Goal: Task Accomplishment & Management: Use online tool/utility

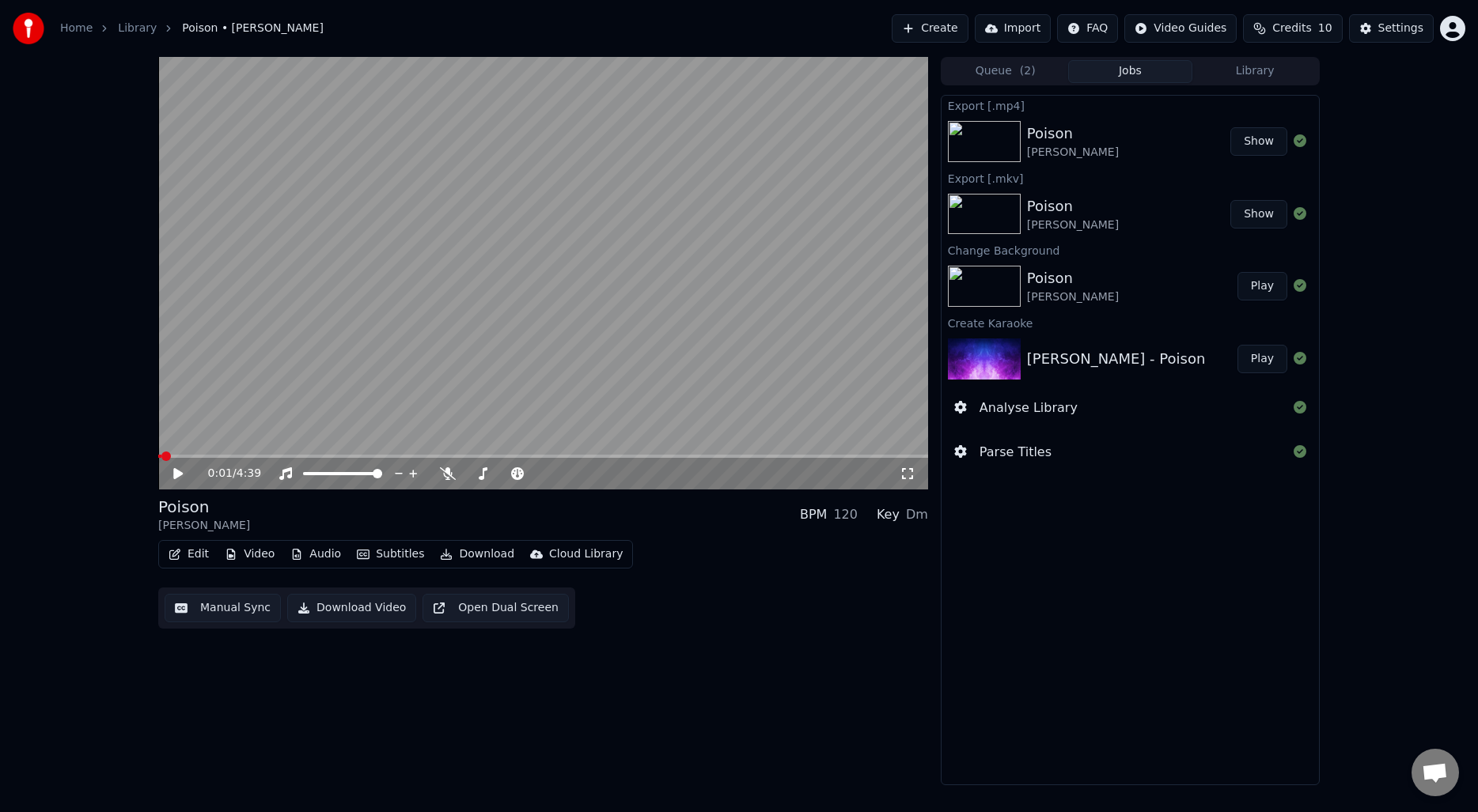
click at [1151, 569] on div "Export [.mp4] Poison [PERSON_NAME] Show Export [.mkv] Poison [PERSON_NAME] Show…" at bounding box center [1130, 440] width 379 height 691
click at [788, 657] on div "0:01 / 4:39 Poison [PERSON_NAME] BPM 120 Key Dm Edit Video Audio Subtitles Down…" at bounding box center [543, 421] width 770 height 728
click at [957, 31] on button "Create" at bounding box center [930, 28] width 77 height 28
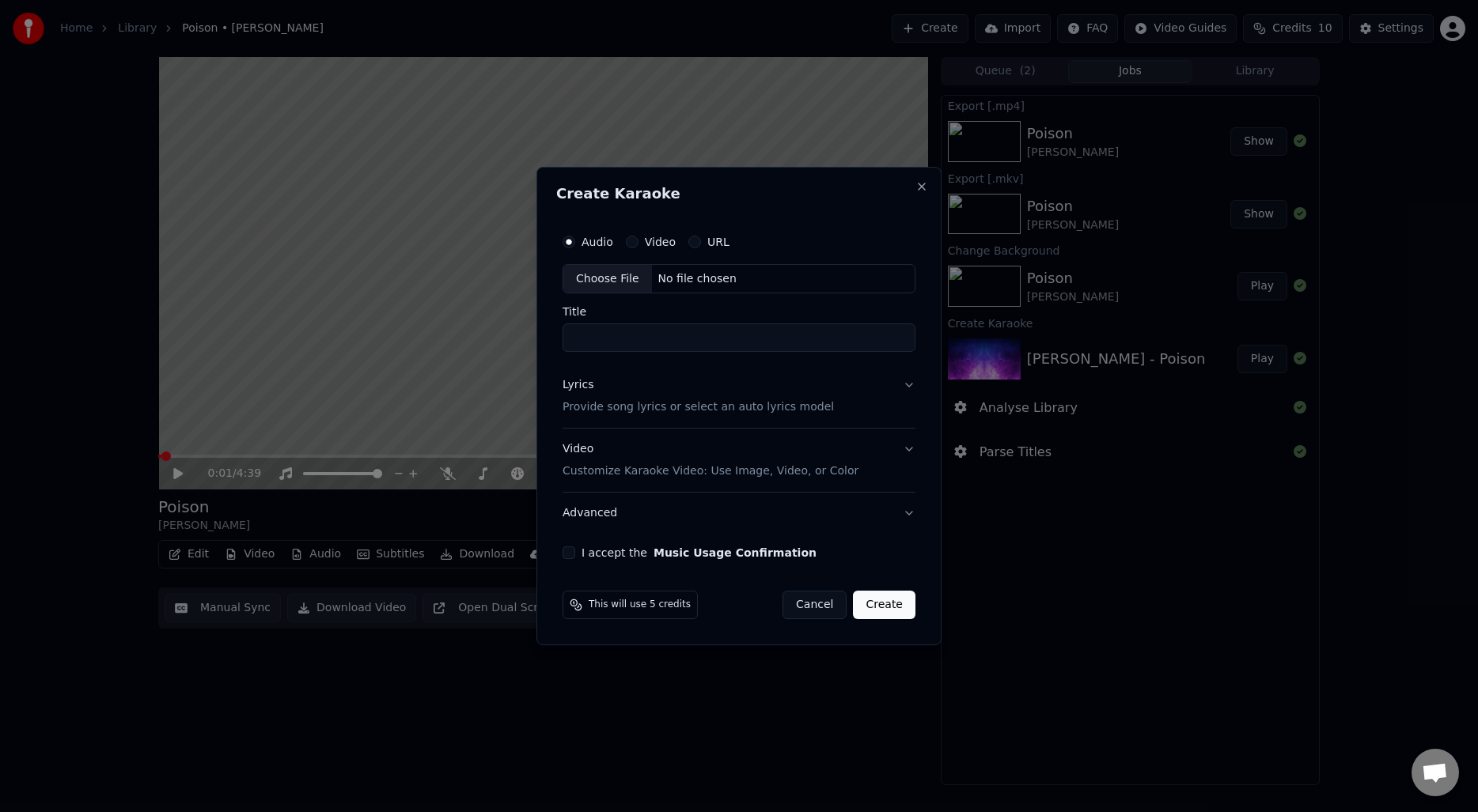
click at [614, 286] on div "Choose File" at bounding box center [607, 279] width 88 height 28
type input "**********"
click at [624, 402] on p "Provide song lyrics or select an auto lyrics model" at bounding box center [695, 408] width 272 height 16
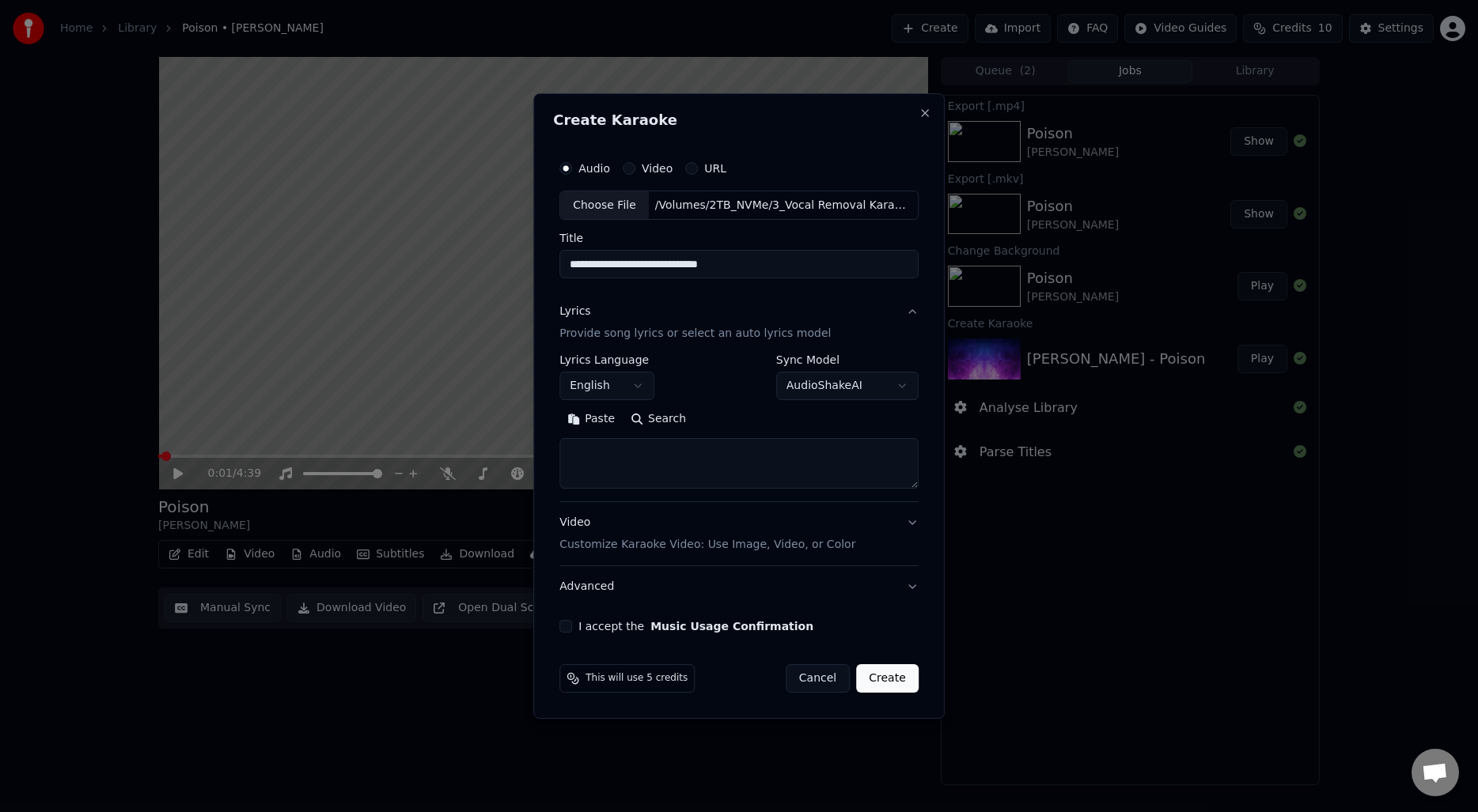
click at [642, 390] on button "English" at bounding box center [606, 386] width 95 height 28
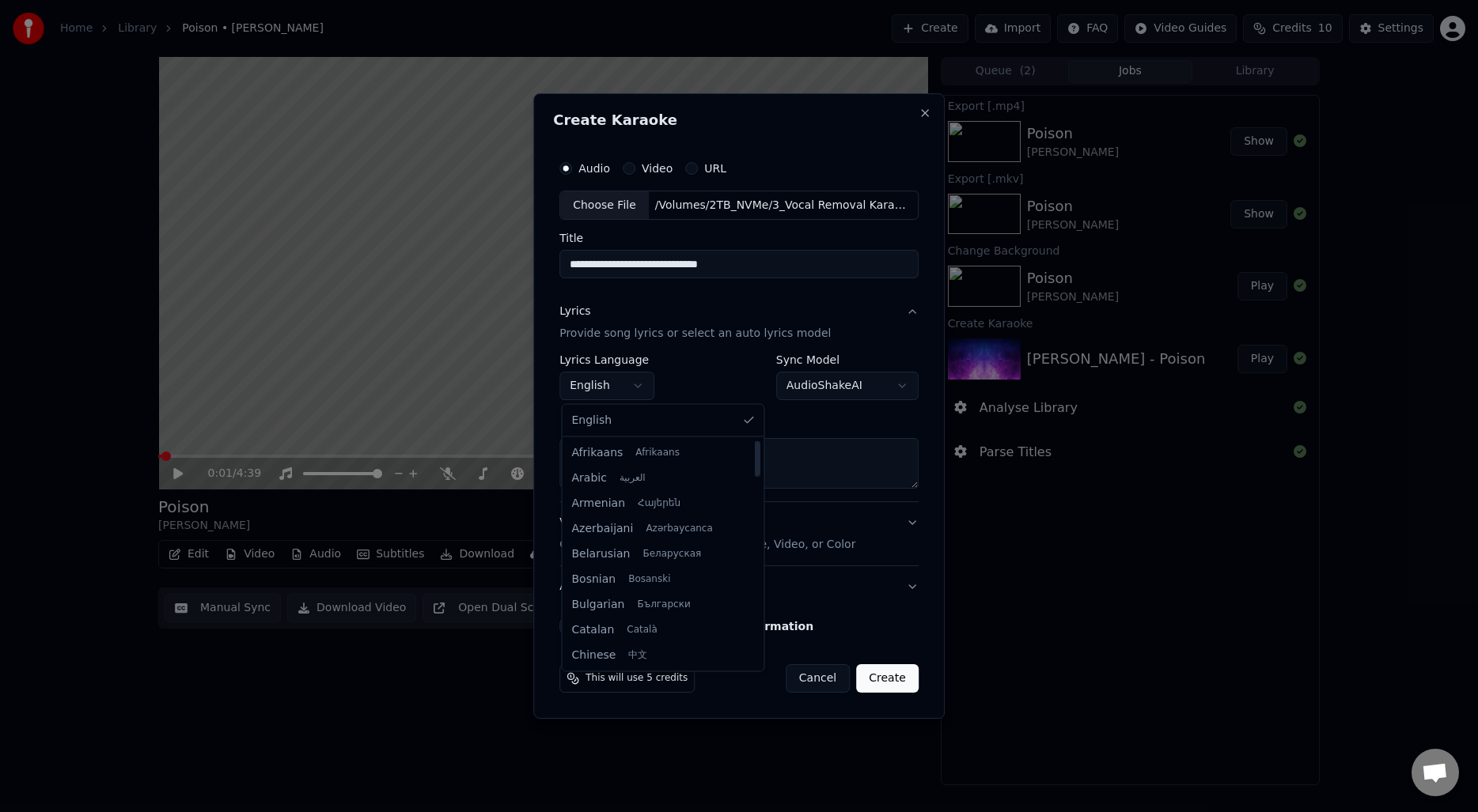
scroll to position [481, 0]
select select "**"
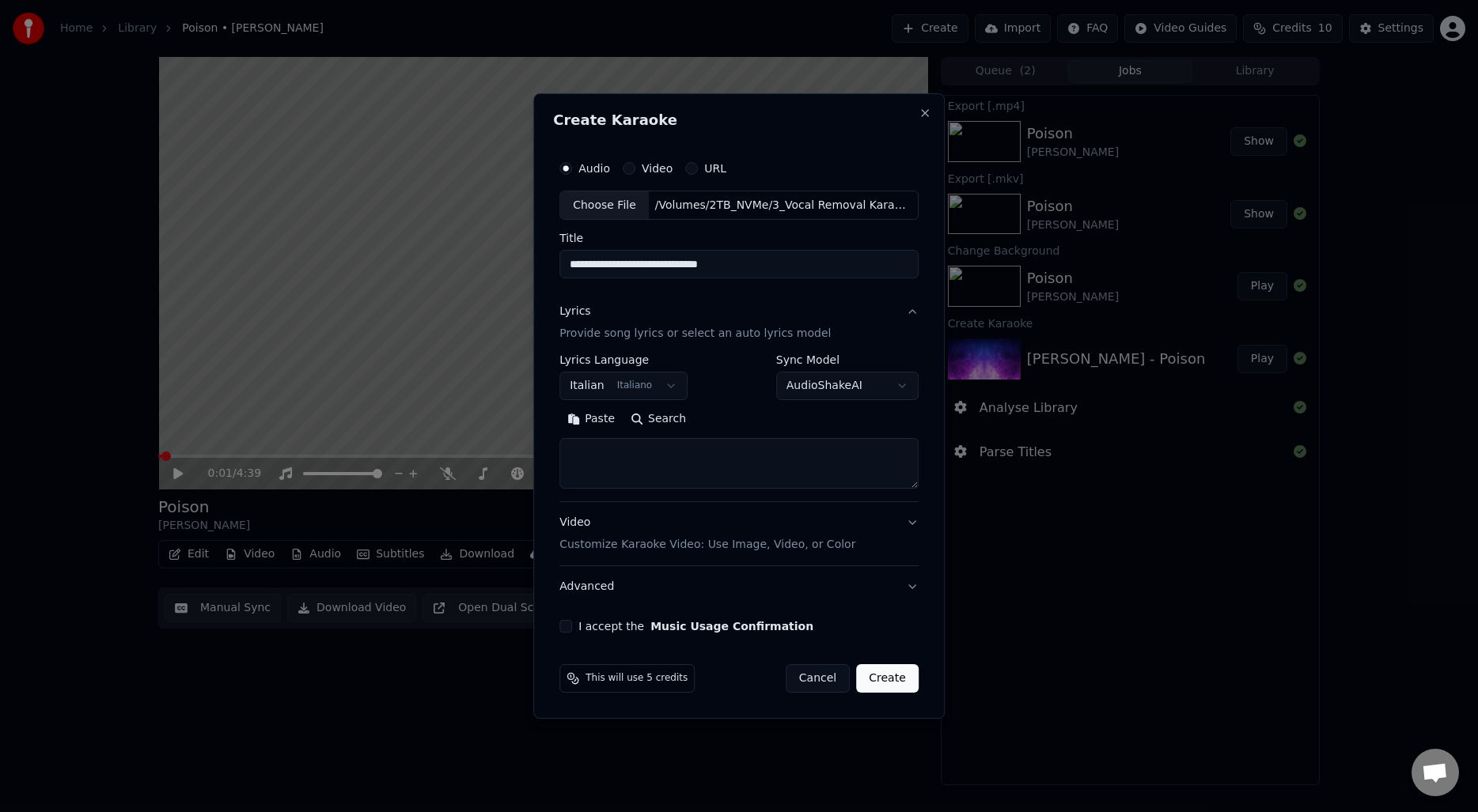
click at [651, 416] on button "Search" at bounding box center [658, 420] width 71 height 26
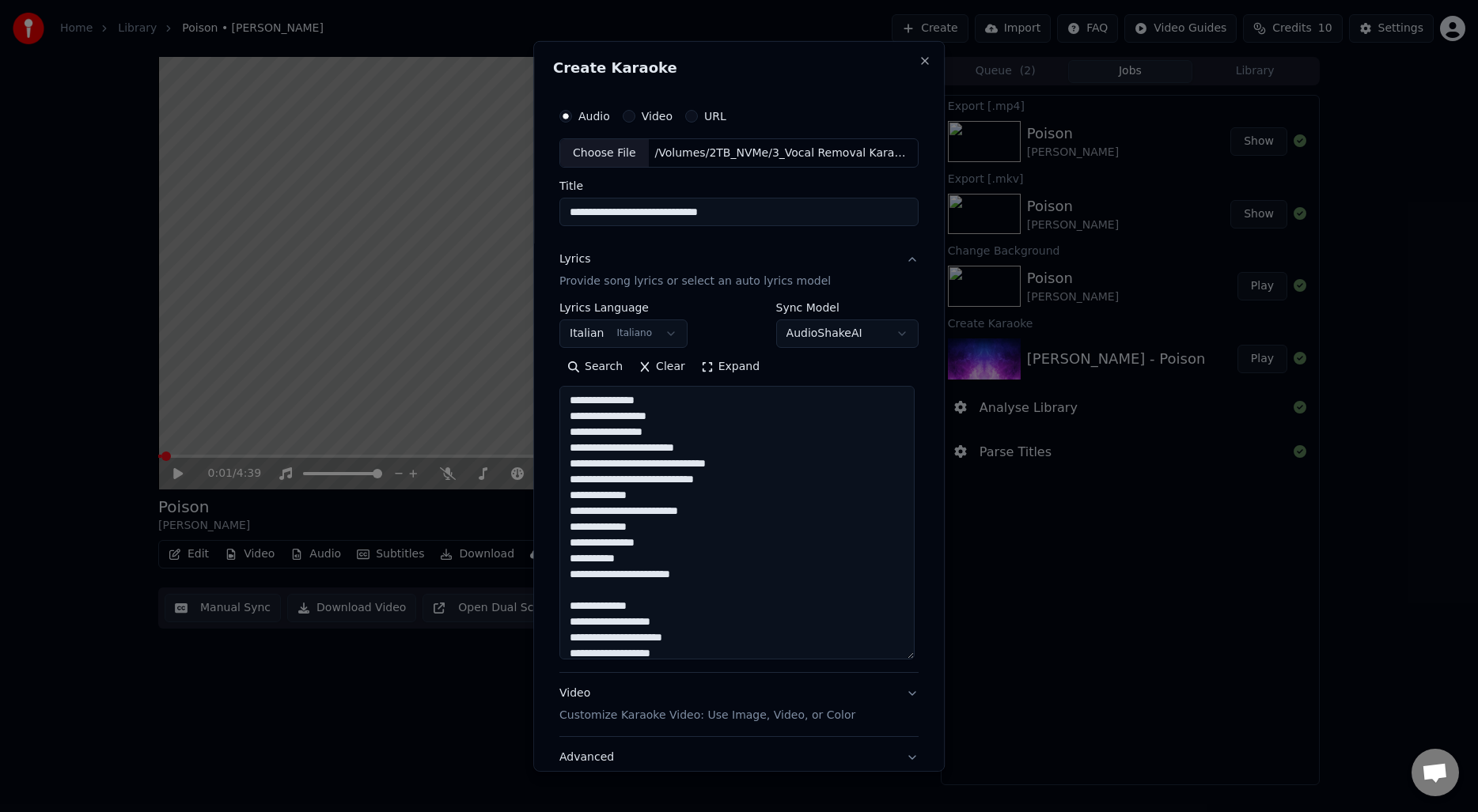
drag, startPoint x: 912, startPoint y: 485, endPoint x: 921, endPoint y: 655, distance: 170.2
click at [921, 655] on div "**********" at bounding box center [738, 451] width 372 height 716
click at [742, 377] on button "Expand" at bounding box center [730, 367] width 75 height 26
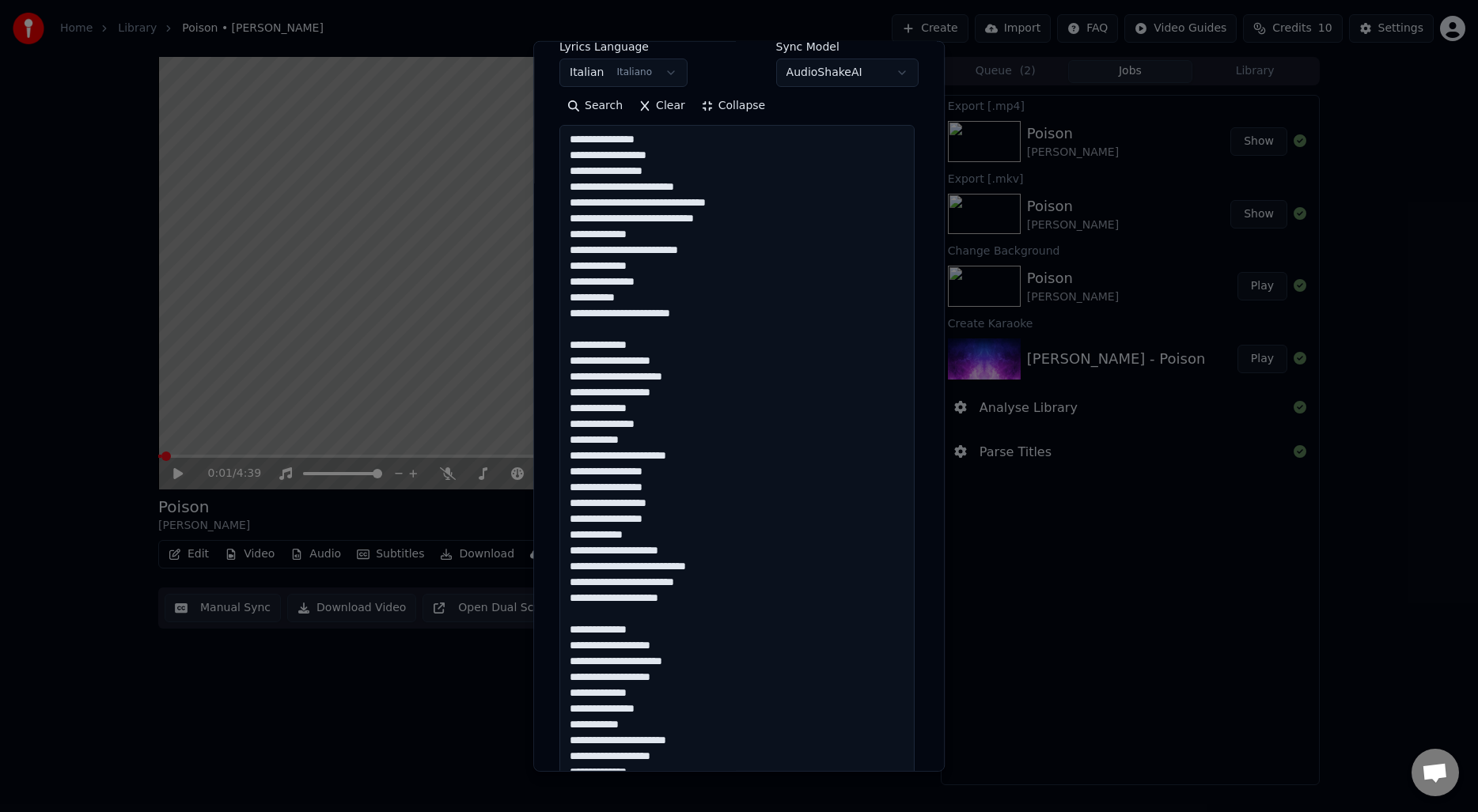
scroll to position [0, 0]
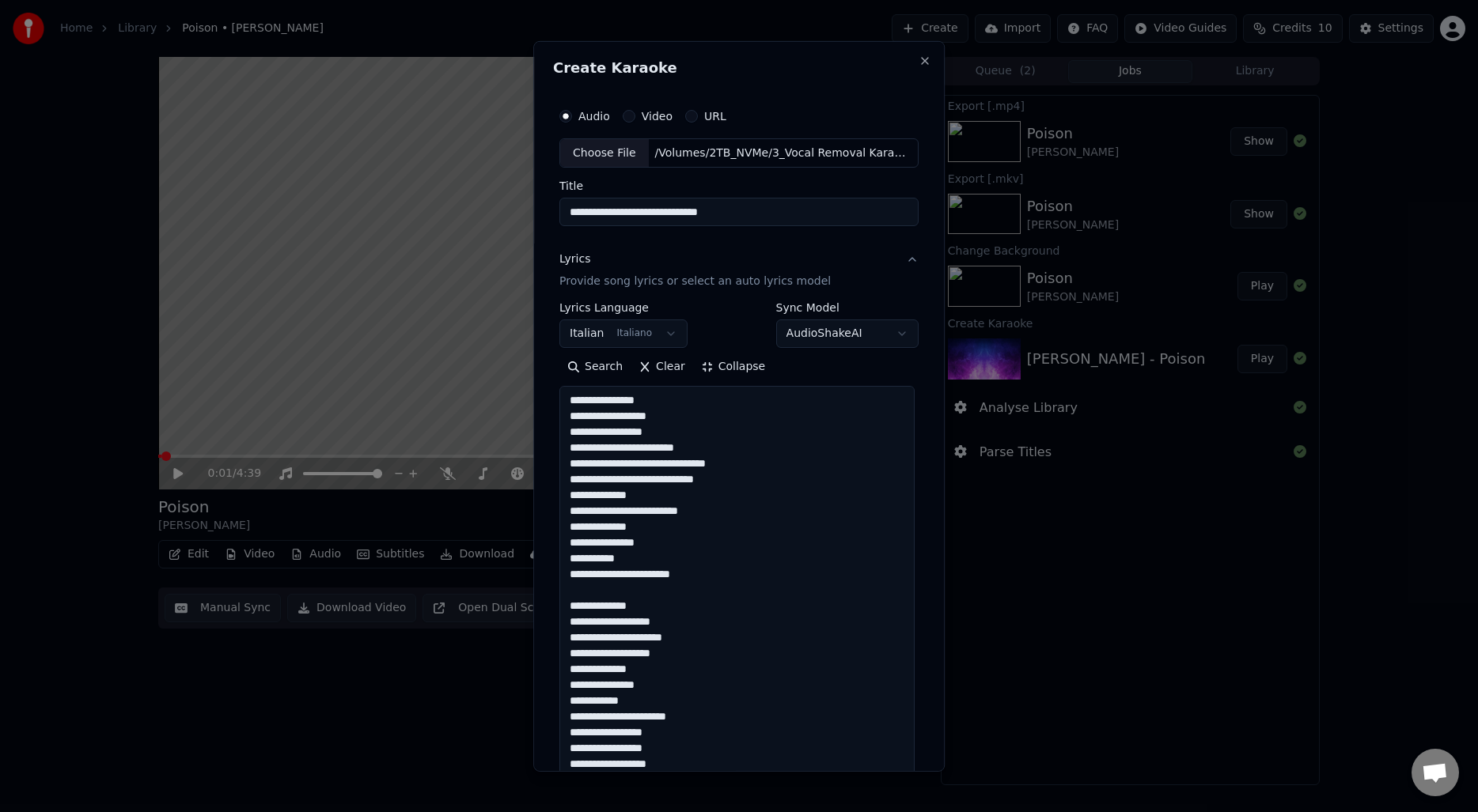
drag, startPoint x: 760, startPoint y: 214, endPoint x: 533, endPoint y: 218, distance: 227.0
click at [533, 218] on body "**********" at bounding box center [739, 406] width 1478 height 812
click at [708, 489] on textarea "**********" at bounding box center [737, 764] width 355 height 756
paste textarea "**********"
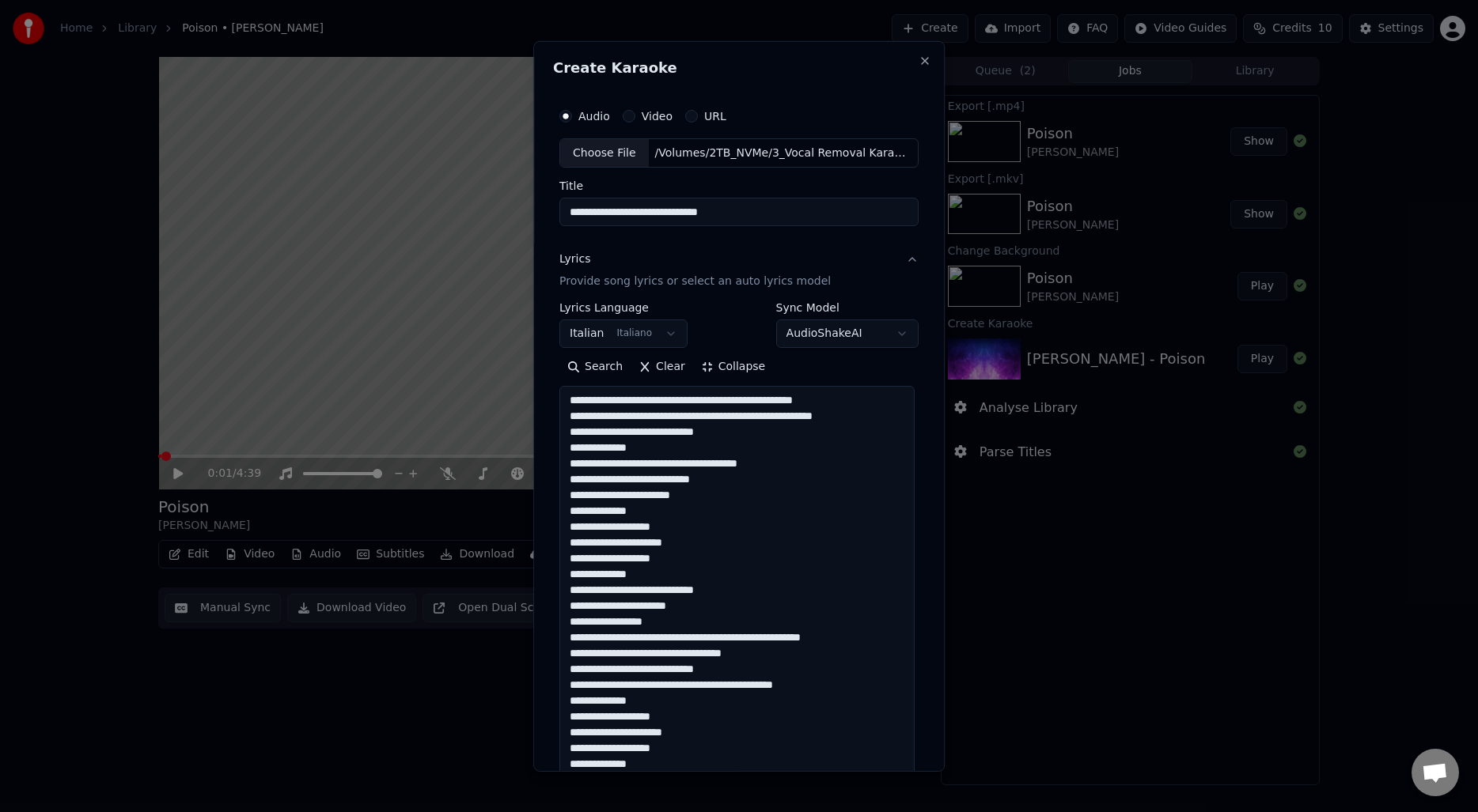
scroll to position [143, 0]
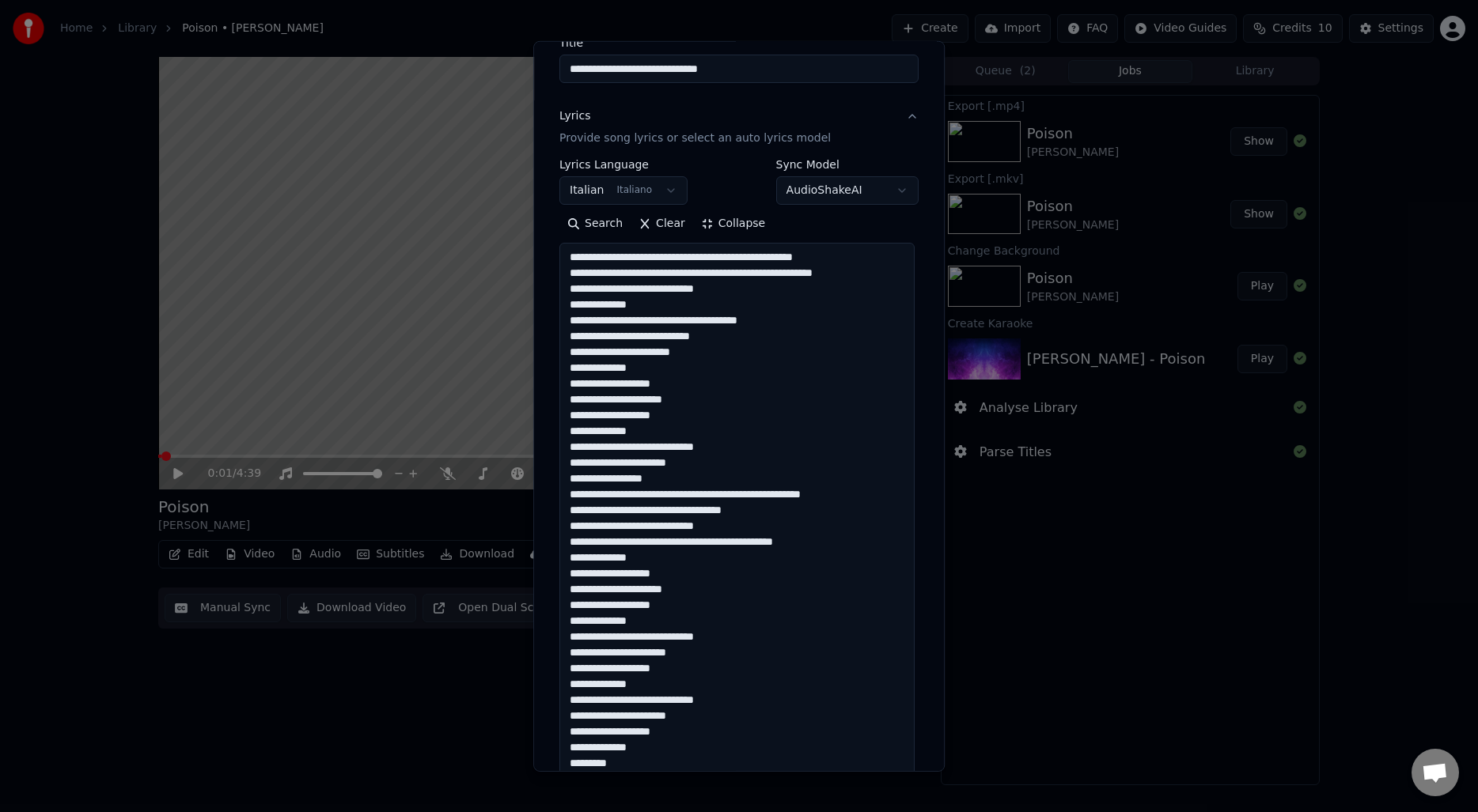
click at [729, 344] on textarea "**********" at bounding box center [737, 620] width 355 height 756
click at [736, 353] on textarea "**********" at bounding box center [737, 620] width 355 height 756
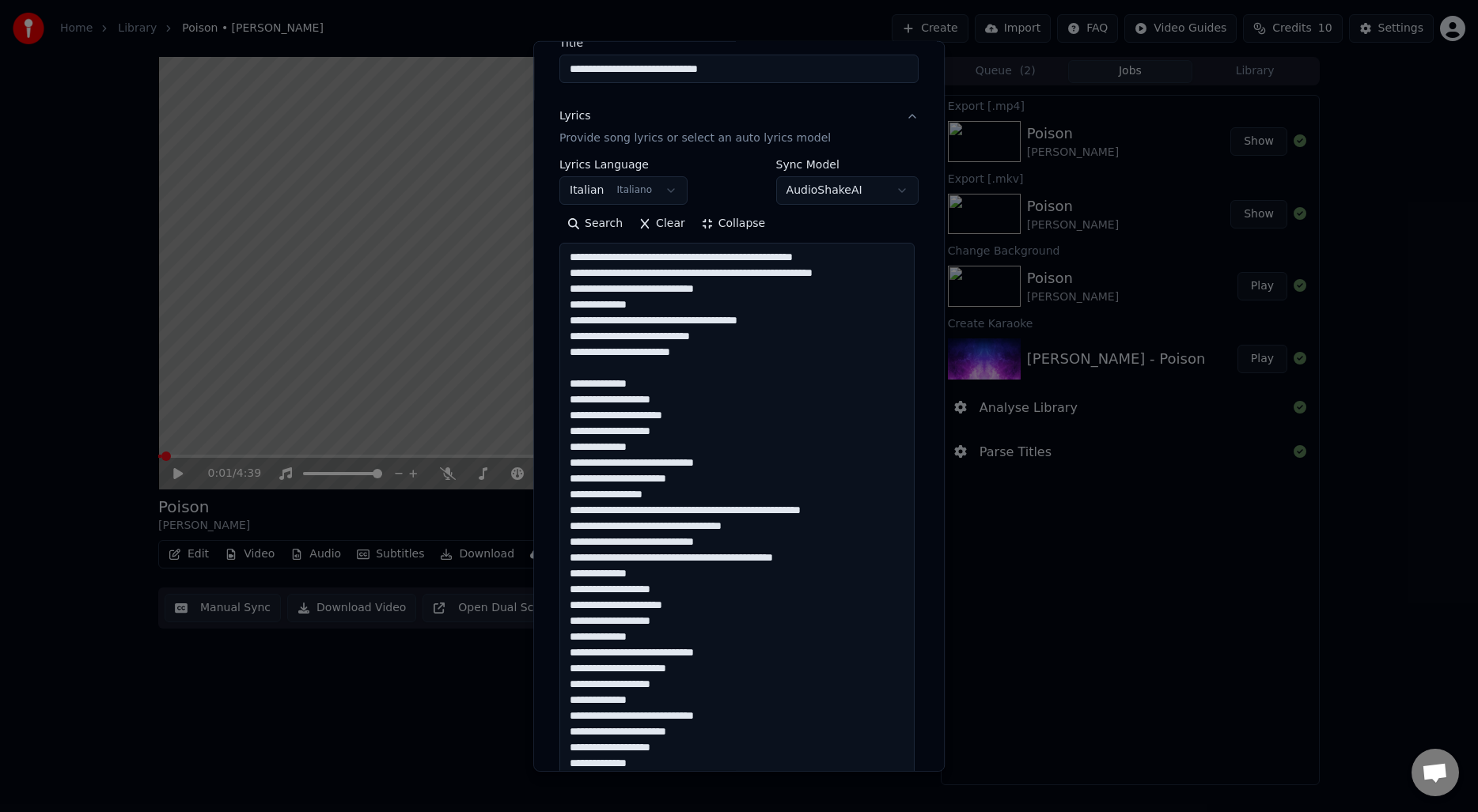
click at [668, 492] on textarea "**********" at bounding box center [737, 620] width 355 height 756
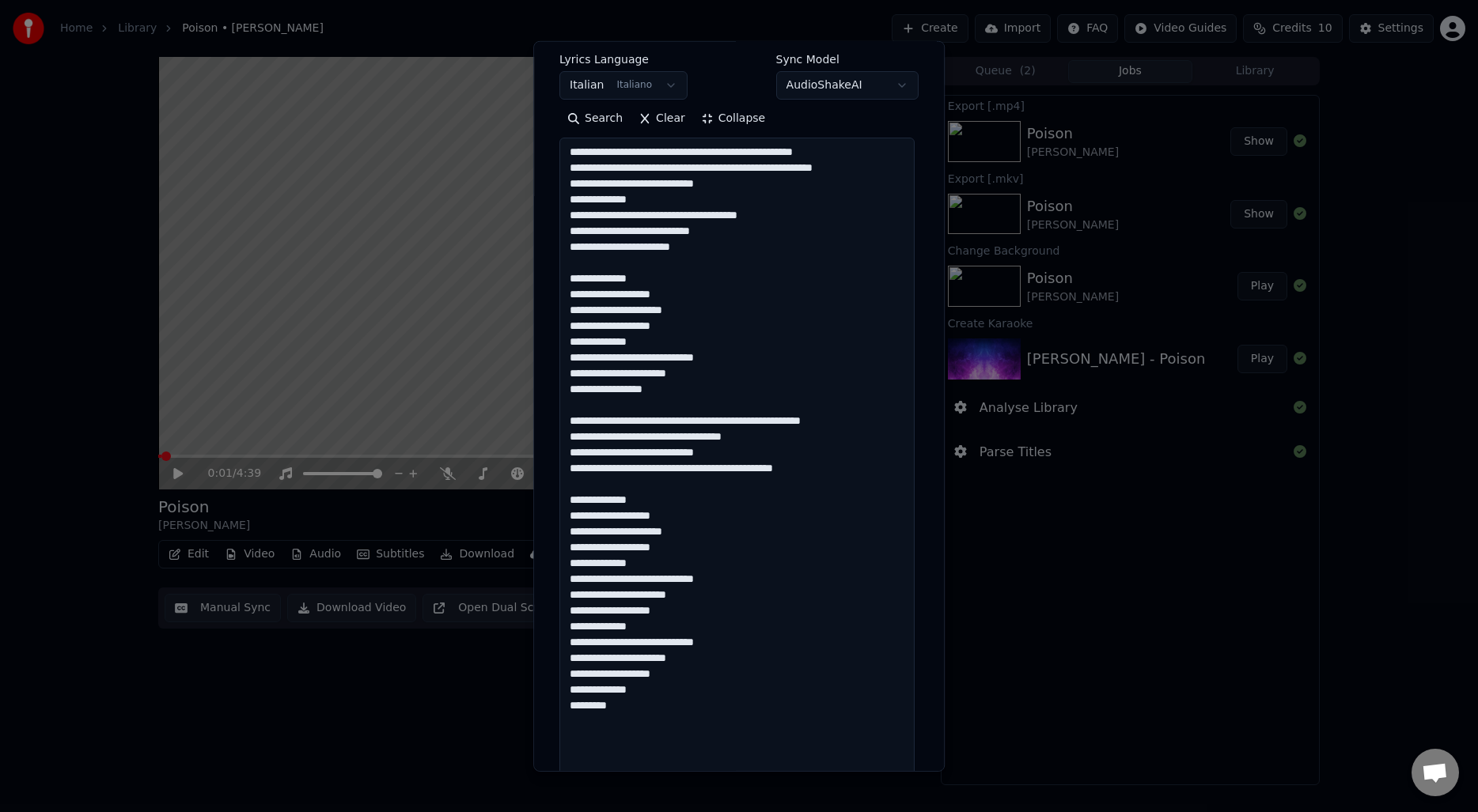
scroll to position [263, 0]
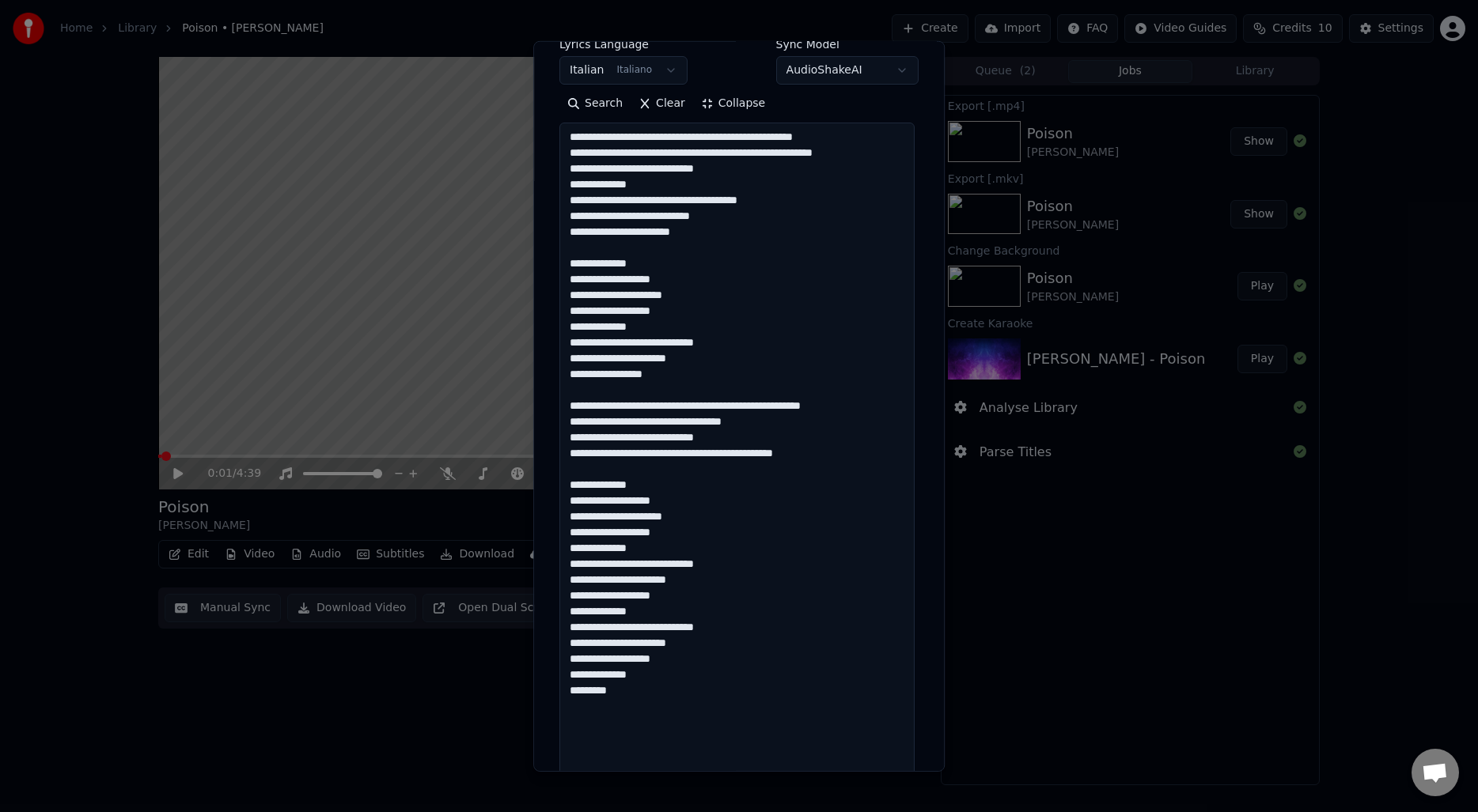
click at [674, 593] on textarea "**********" at bounding box center [737, 500] width 355 height 756
type textarea "**********"
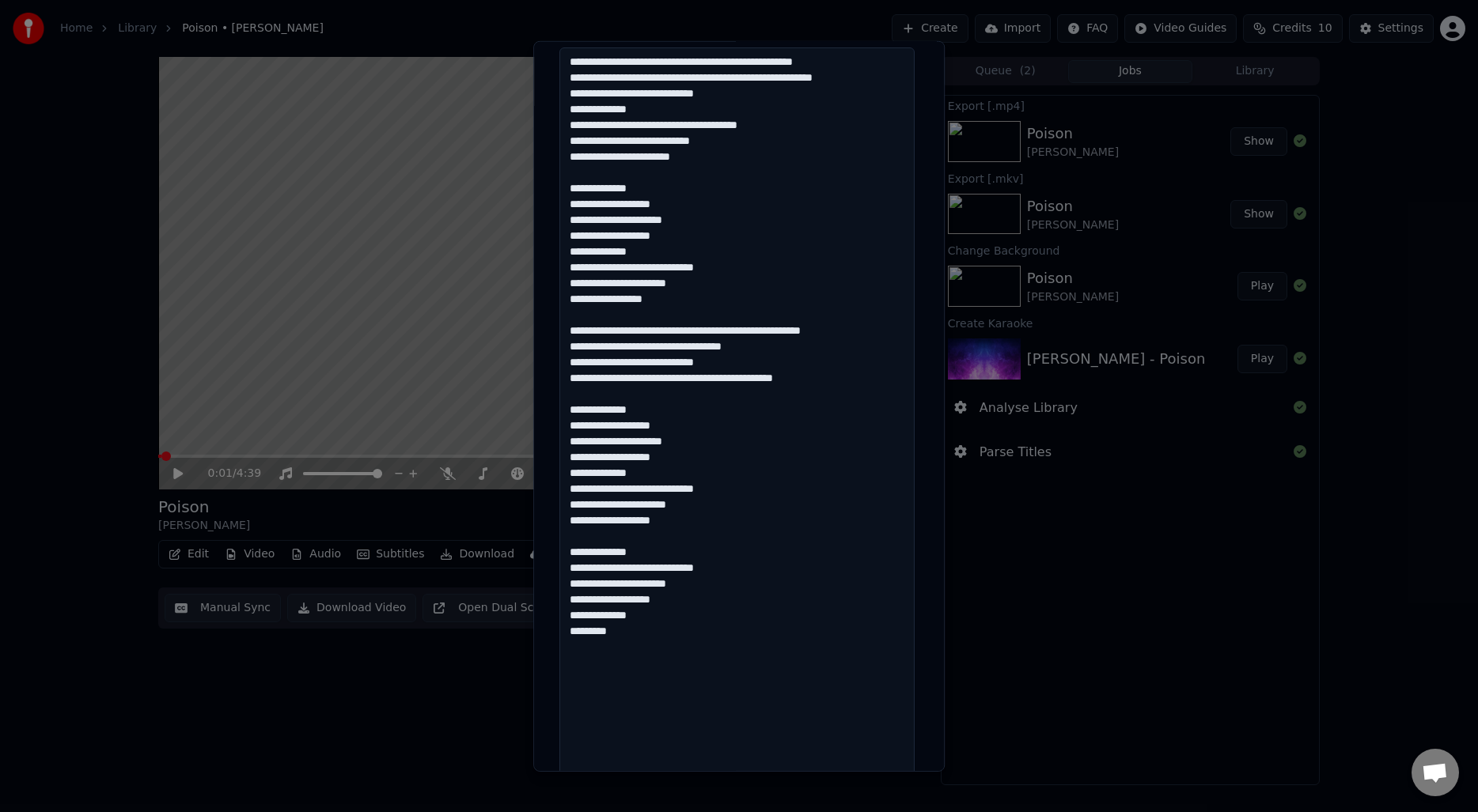
scroll to position [532, 0]
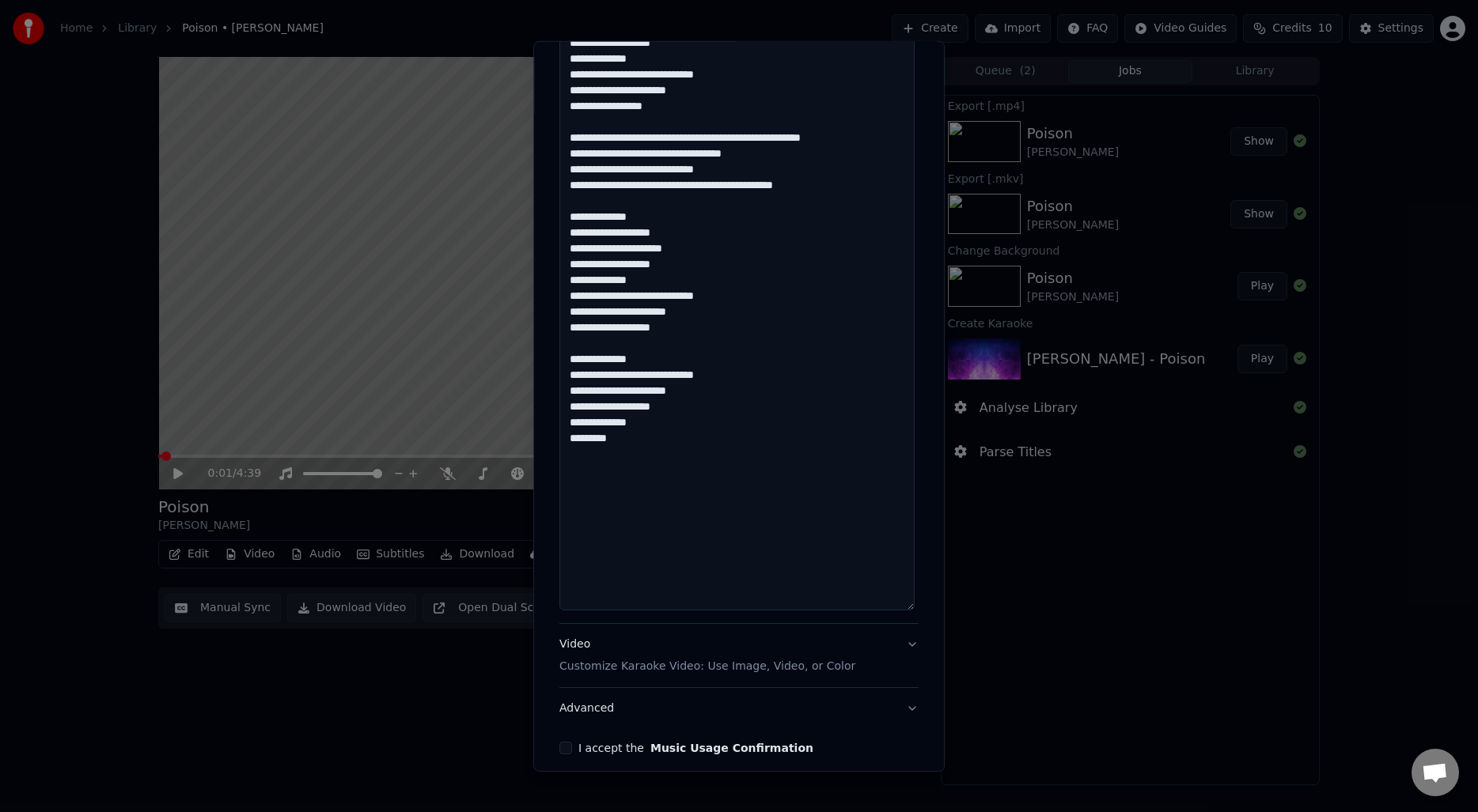
click at [708, 609] on textarea "**********" at bounding box center [737, 232] width 355 height 756
click at [661, 594] on textarea "**********" at bounding box center [737, 232] width 355 height 756
click at [630, 508] on textarea "**********" at bounding box center [737, 232] width 355 height 756
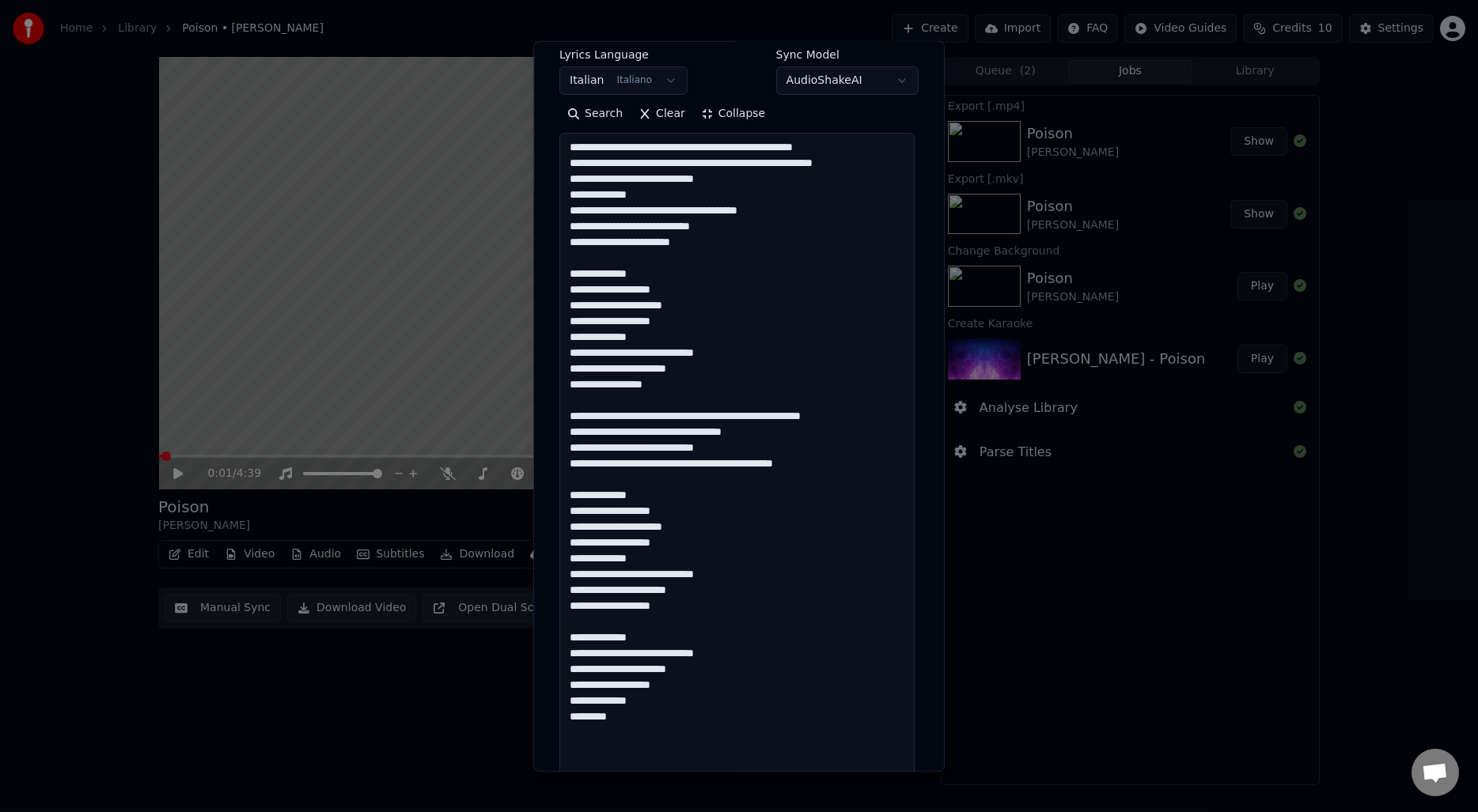
scroll to position [142, 0]
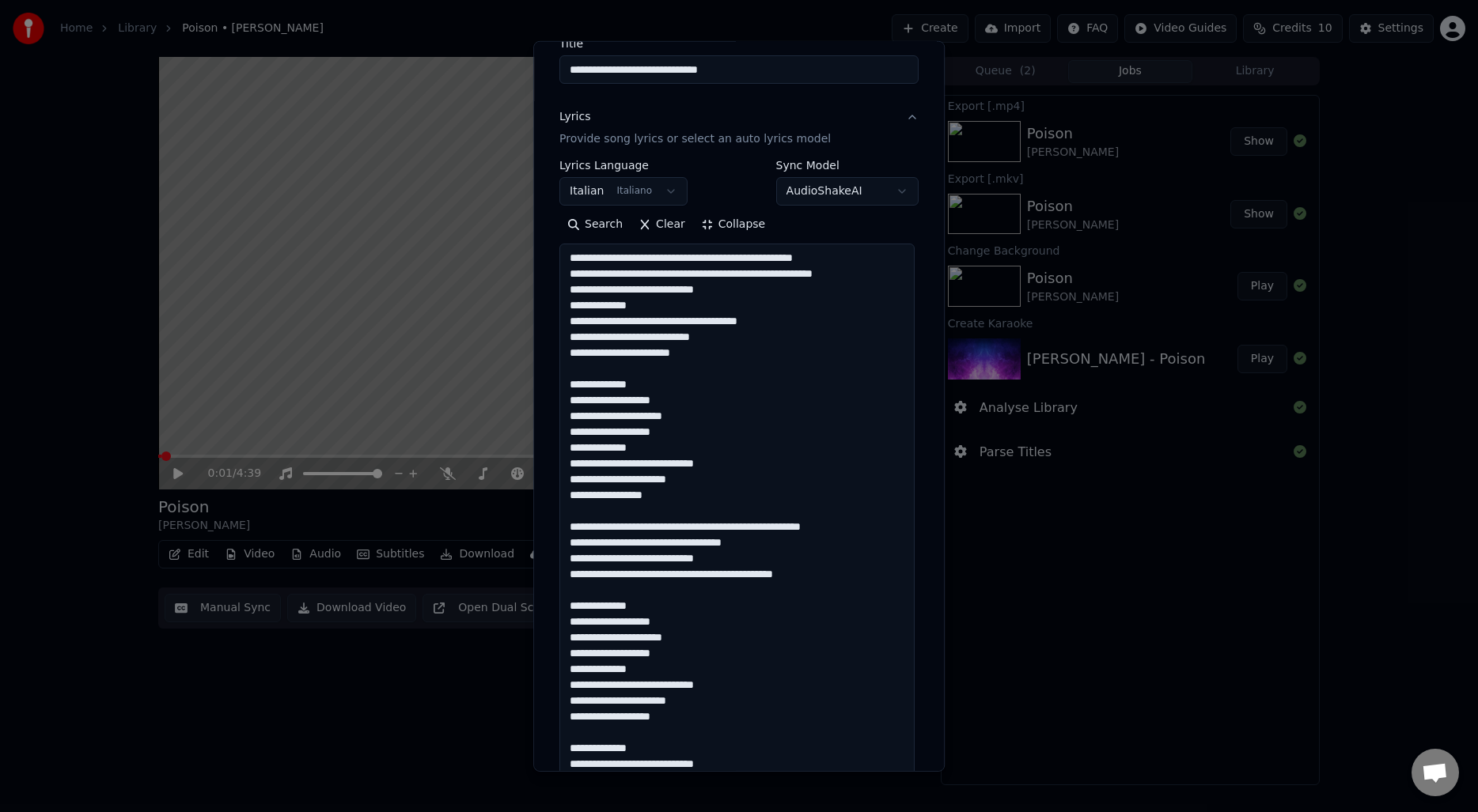
click at [739, 231] on button "Collapse" at bounding box center [733, 225] width 80 height 26
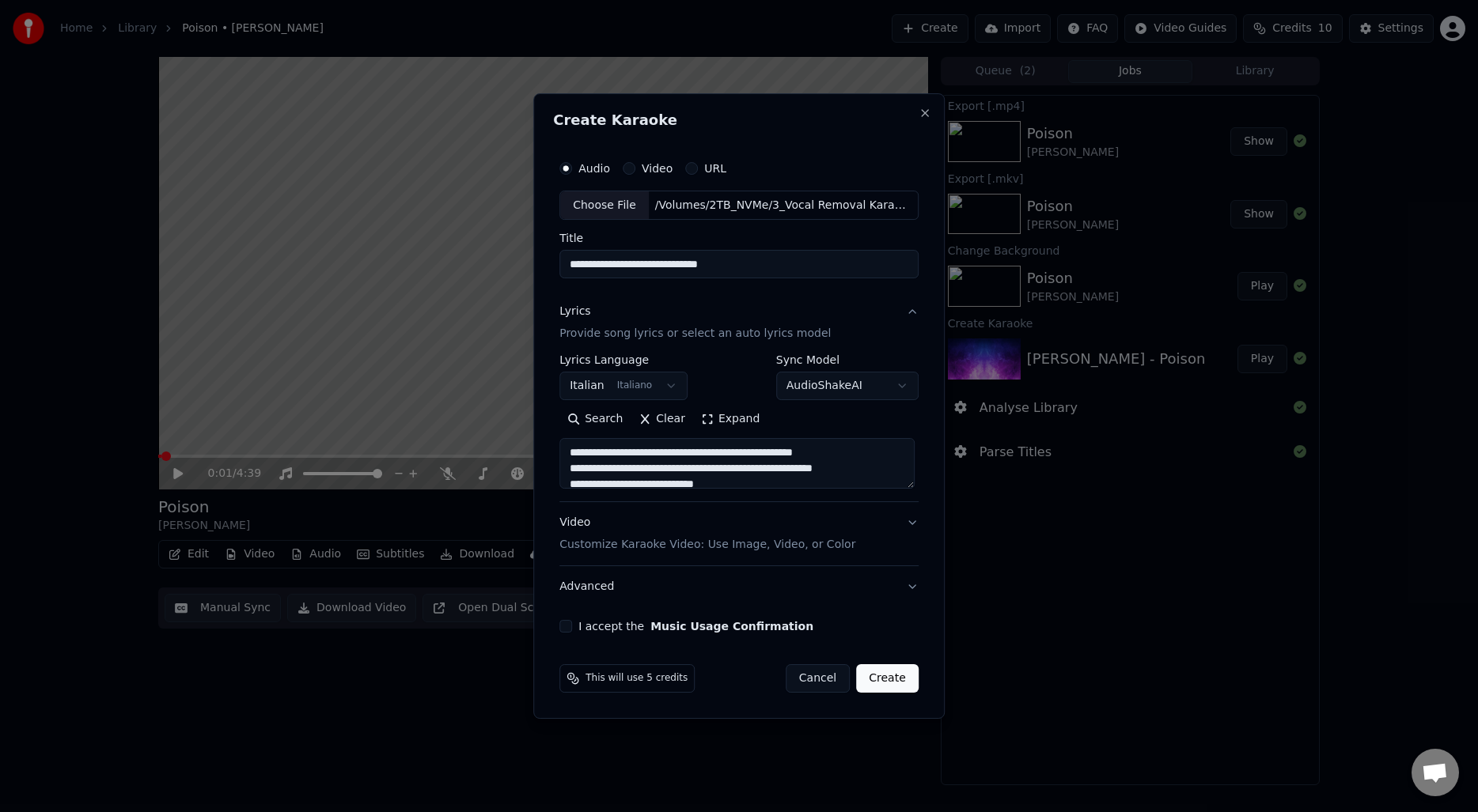
click at [742, 419] on button "Expand" at bounding box center [730, 420] width 75 height 26
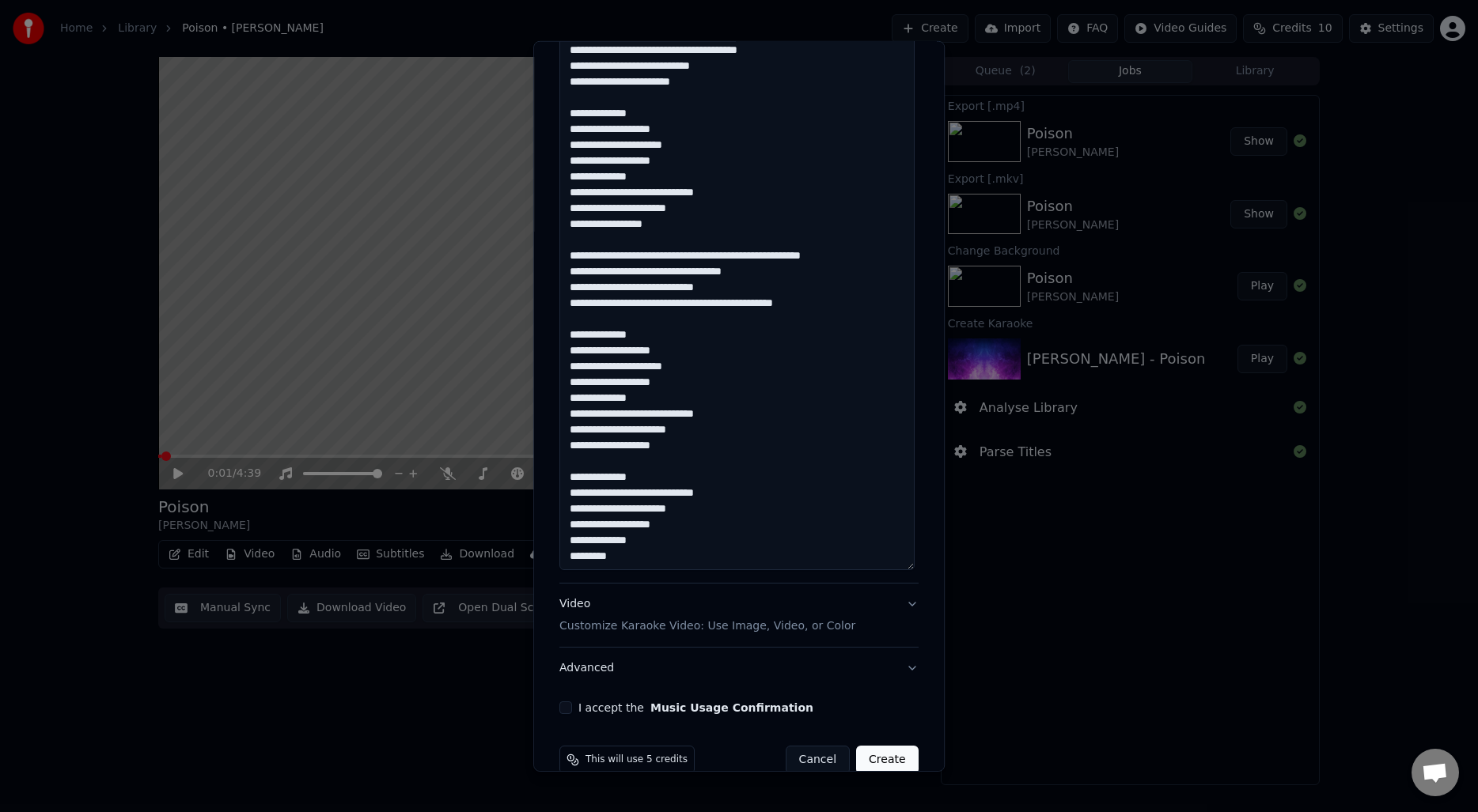
click at [890, 618] on button "Video Customize Karaoke Video: Use Image, Video, or Color" at bounding box center [738, 615] width 359 height 63
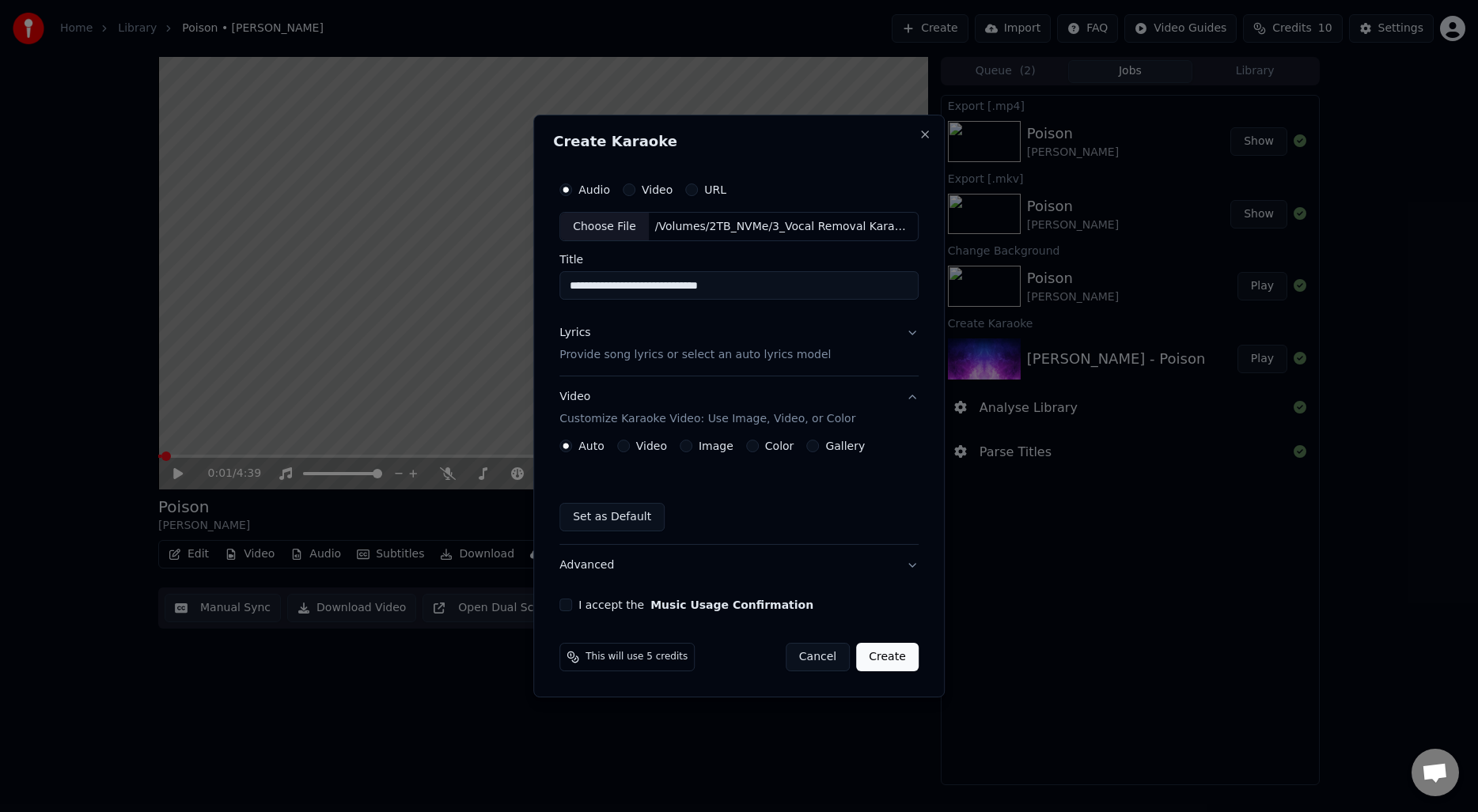
click at [751, 450] on button "Color" at bounding box center [753, 447] width 13 height 13
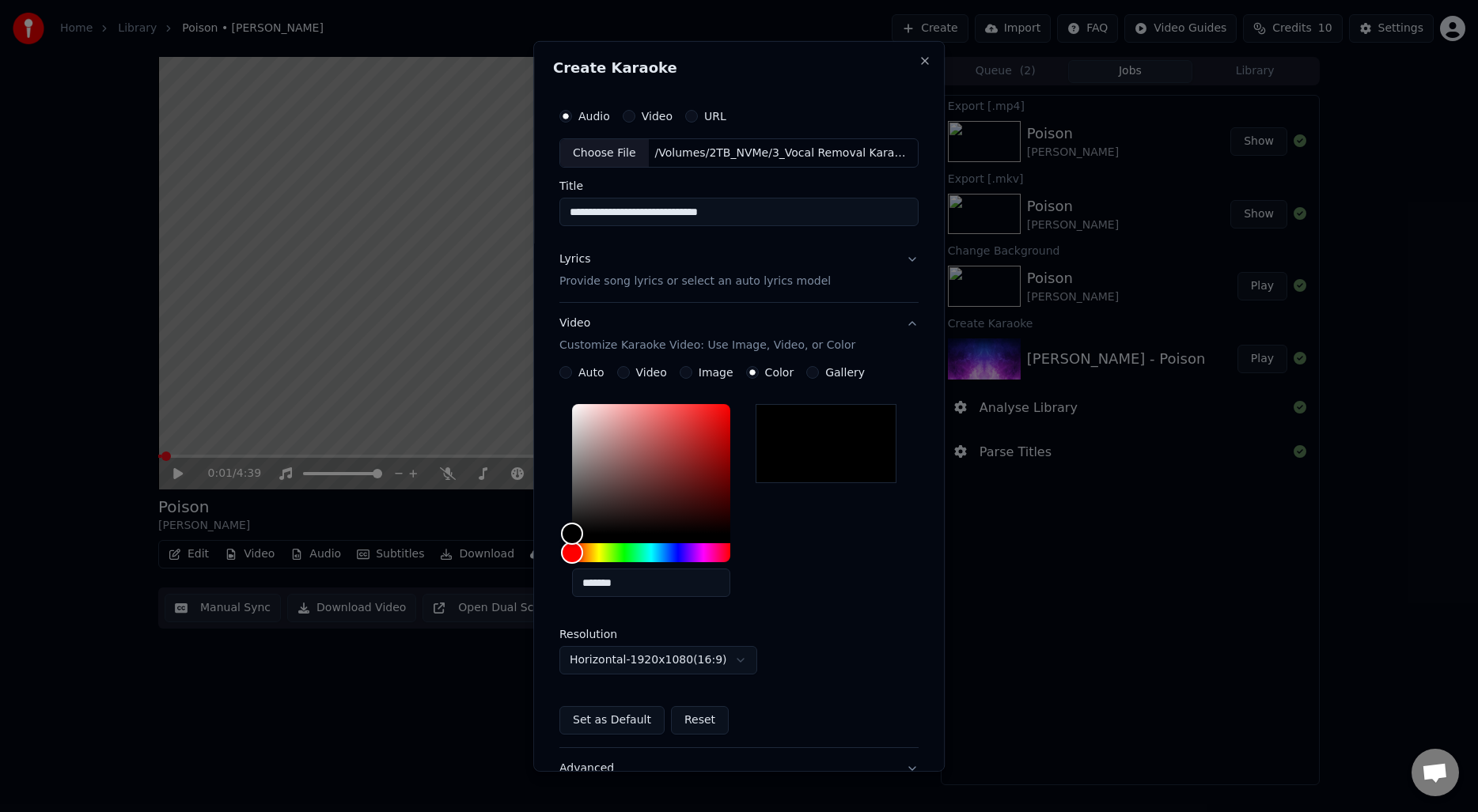
click at [849, 558] on div "*******" at bounding box center [738, 504] width 359 height 212
click at [593, 726] on button "Set as Default" at bounding box center [611, 720] width 105 height 28
click at [792, 575] on div "*******" at bounding box center [738, 504] width 359 height 212
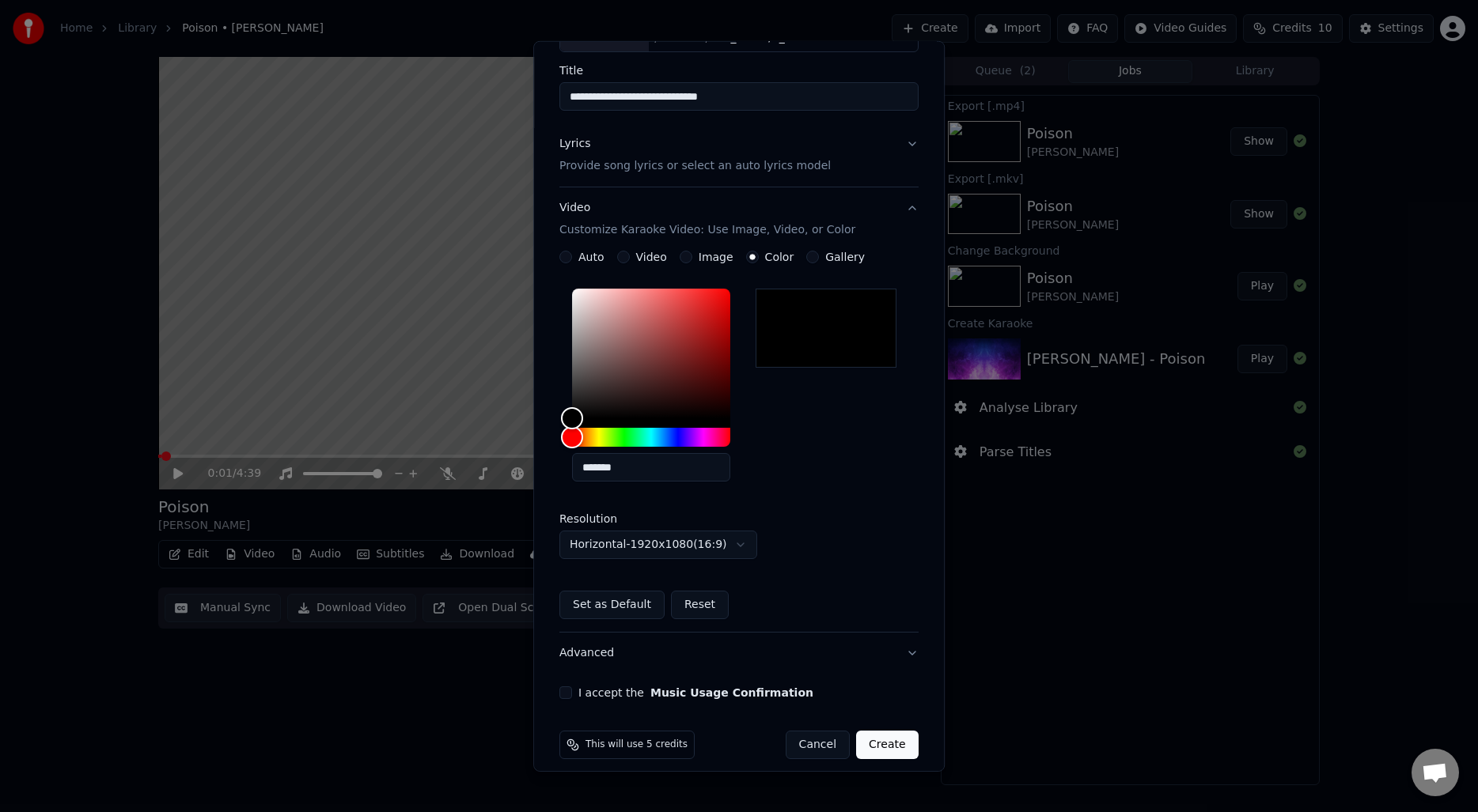
scroll to position [129, 0]
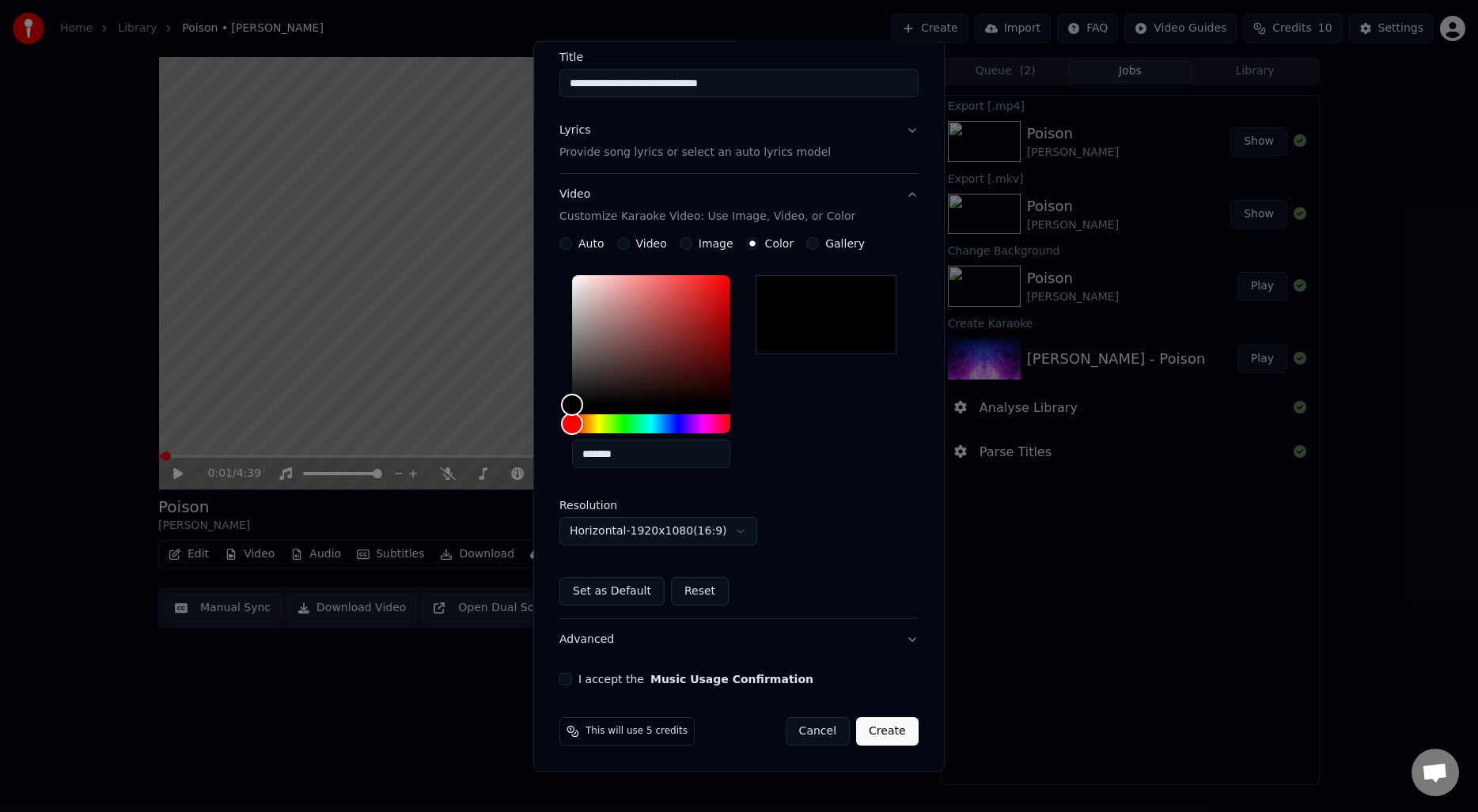
click at [565, 679] on button "I accept the Music Usage Confirmation" at bounding box center [565, 679] width 13 height 13
click at [891, 732] on button "Create" at bounding box center [888, 731] width 63 height 28
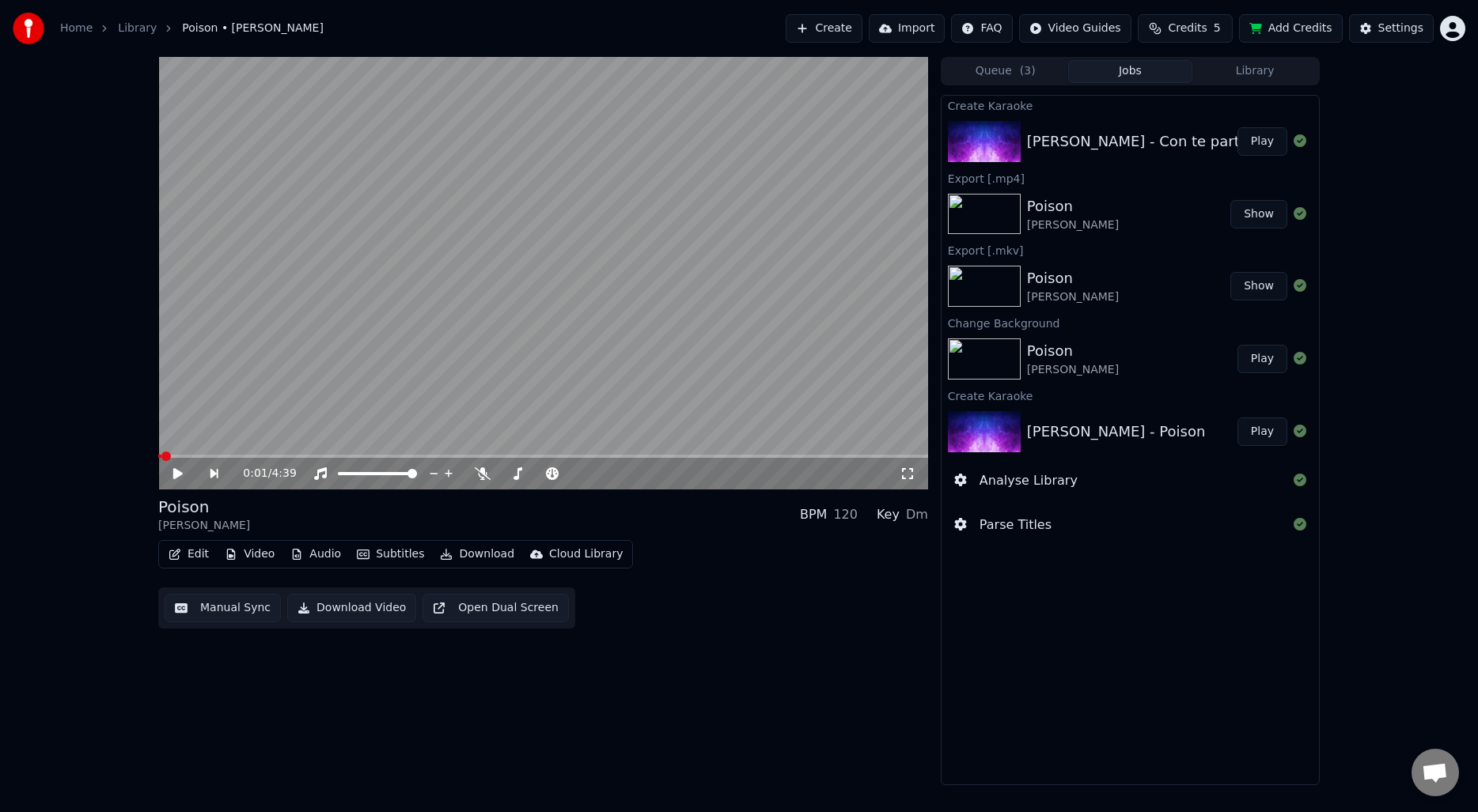
click at [828, 22] on button "Create" at bounding box center [824, 28] width 77 height 28
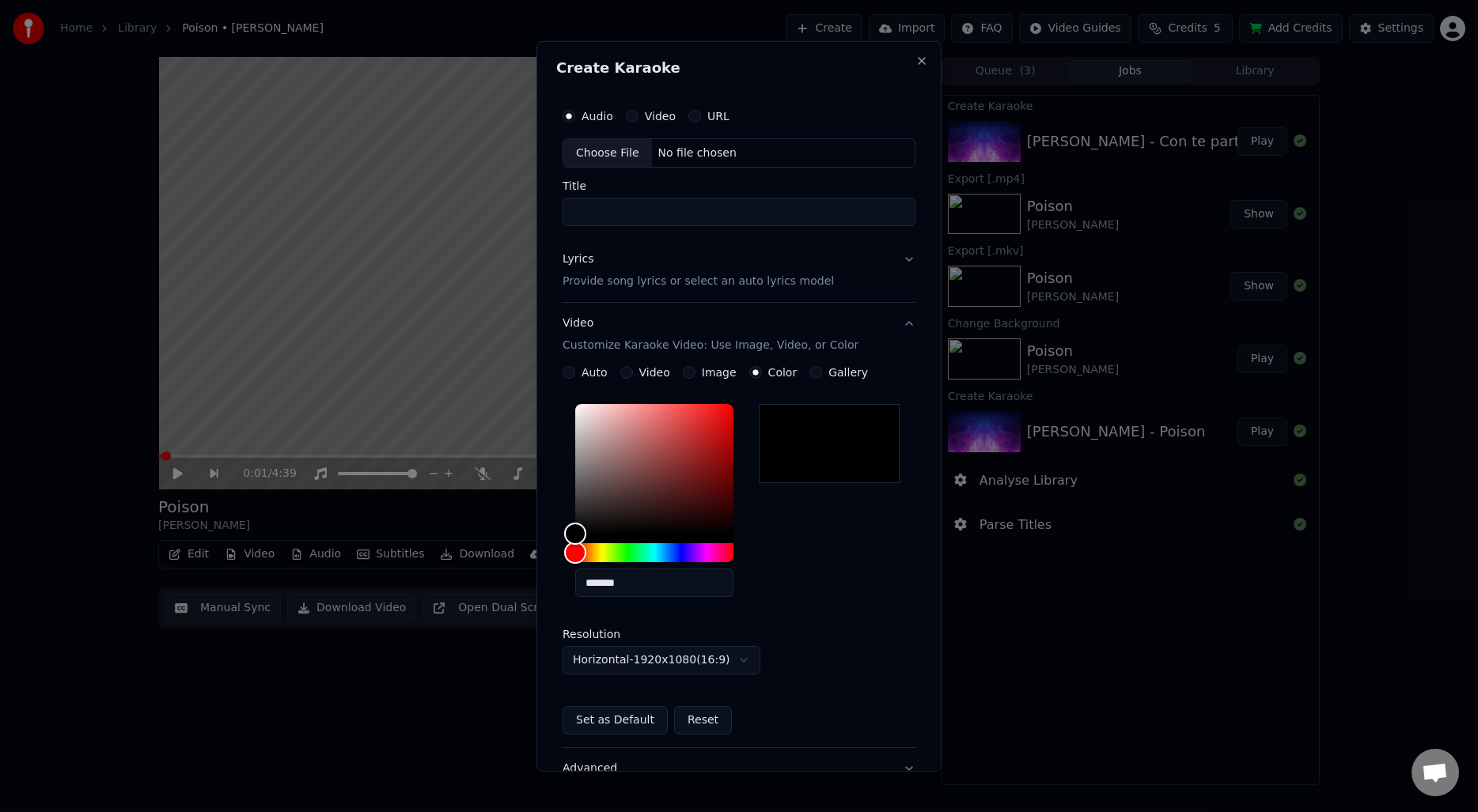
click at [591, 140] on div "Choose File" at bounding box center [607, 152] width 88 height 28
type input "**********"
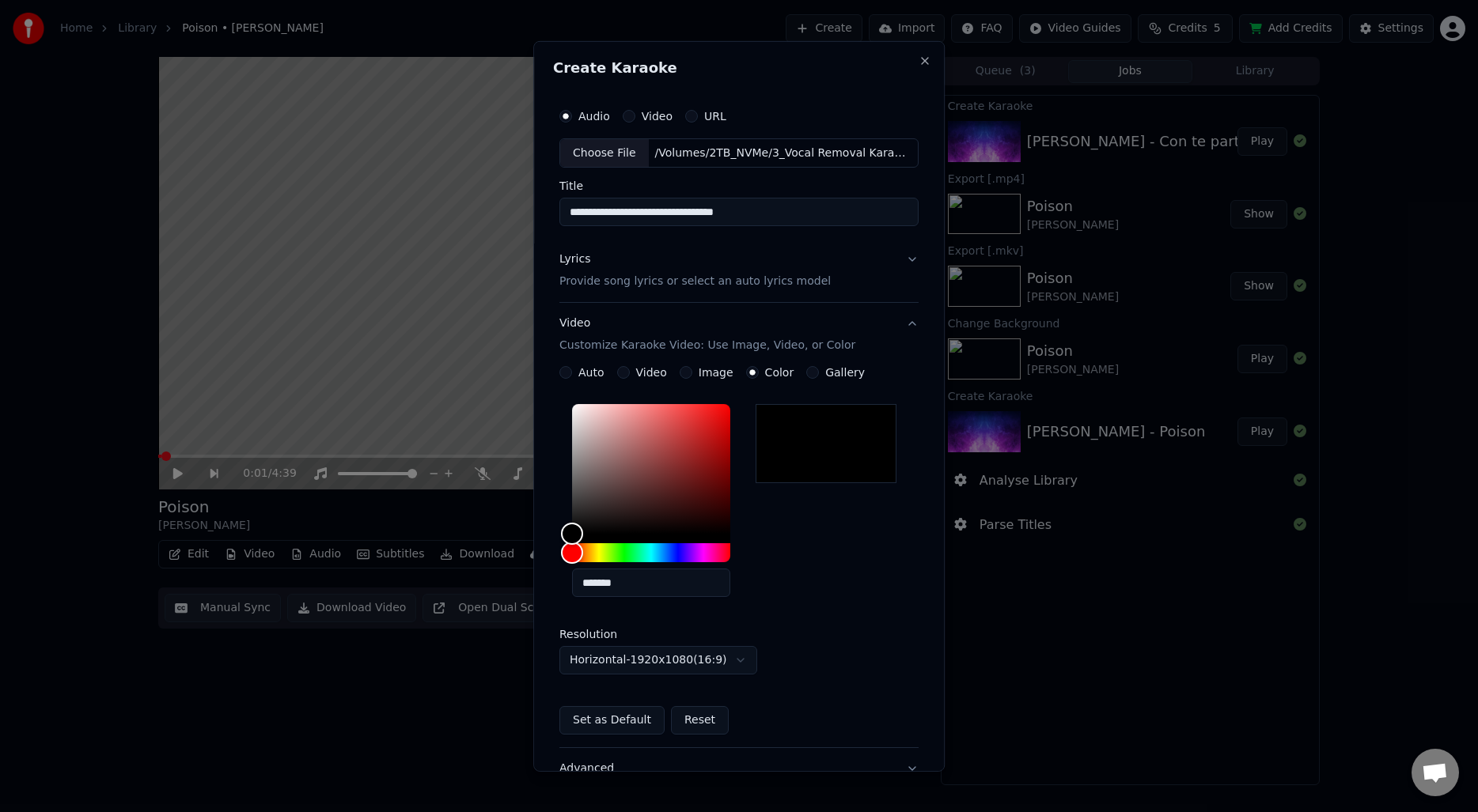
click at [652, 284] on p "Provide song lyrics or select an auto lyrics model" at bounding box center [695, 282] width 272 height 16
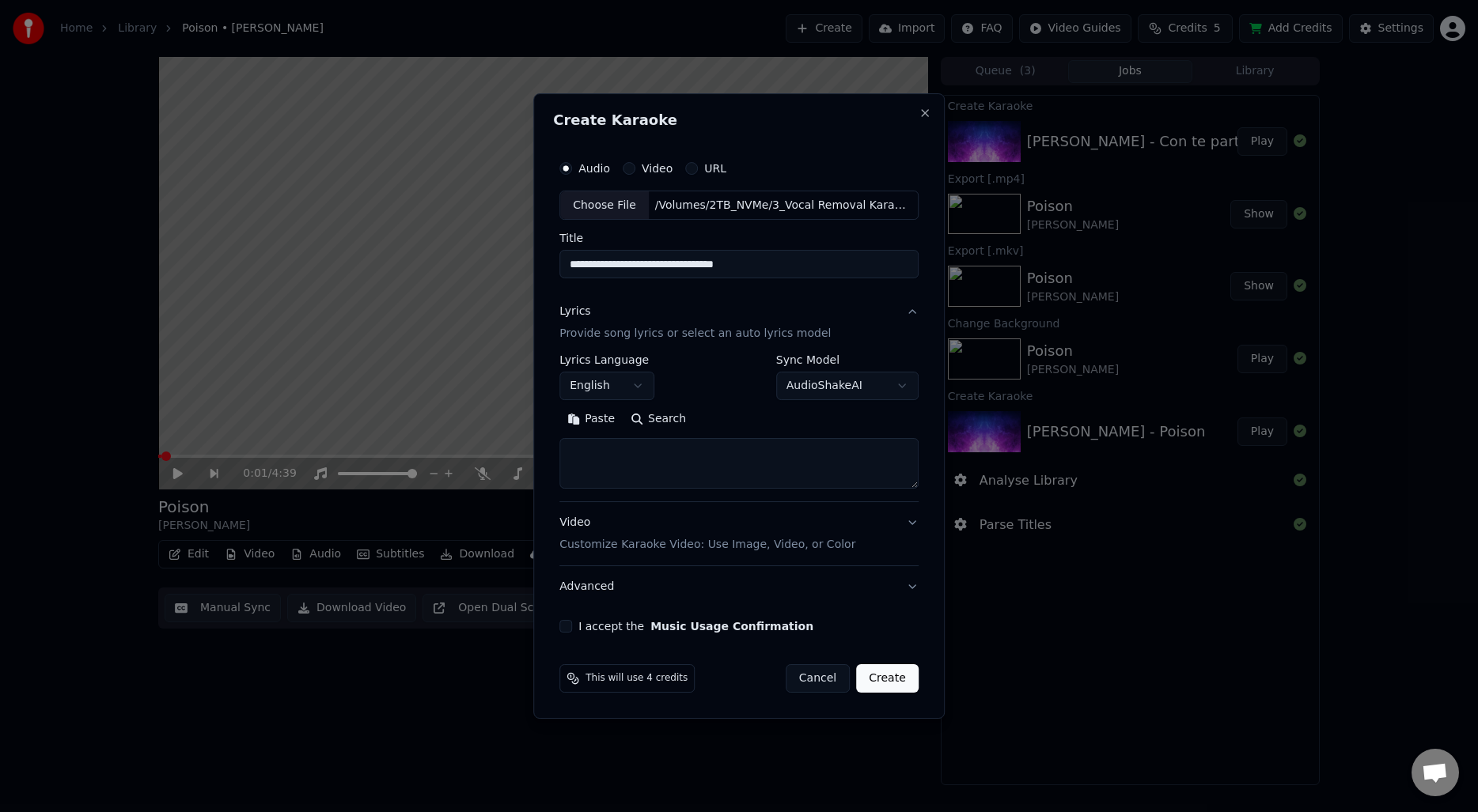
click at [633, 394] on body "**********" at bounding box center [739, 406] width 1478 height 812
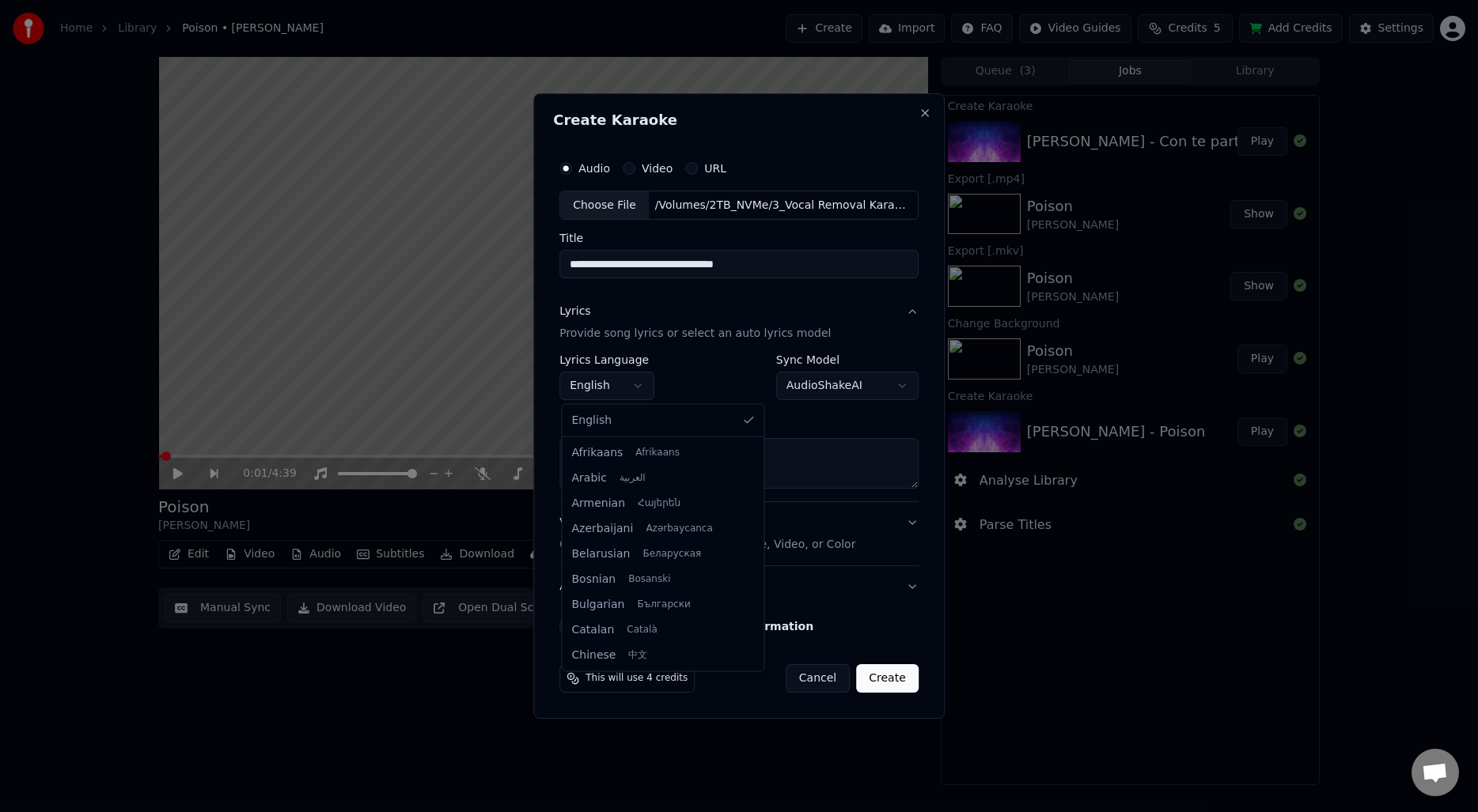
scroll to position [481, 0]
select select "**"
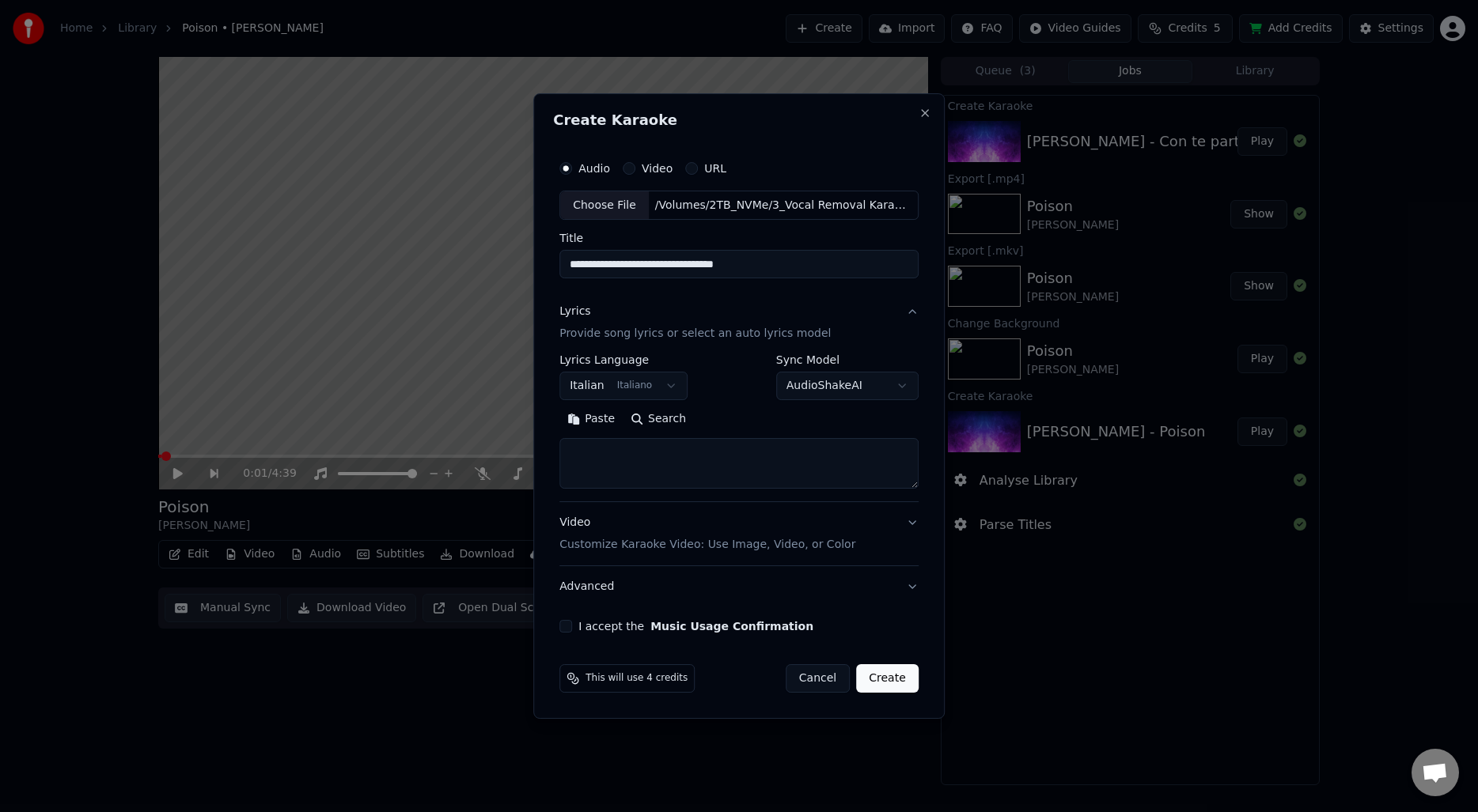
click at [649, 415] on button "Search" at bounding box center [658, 420] width 71 height 26
click at [696, 275] on input "**********" at bounding box center [738, 264] width 359 height 28
click at [693, 466] on textarea at bounding box center [738, 464] width 359 height 51
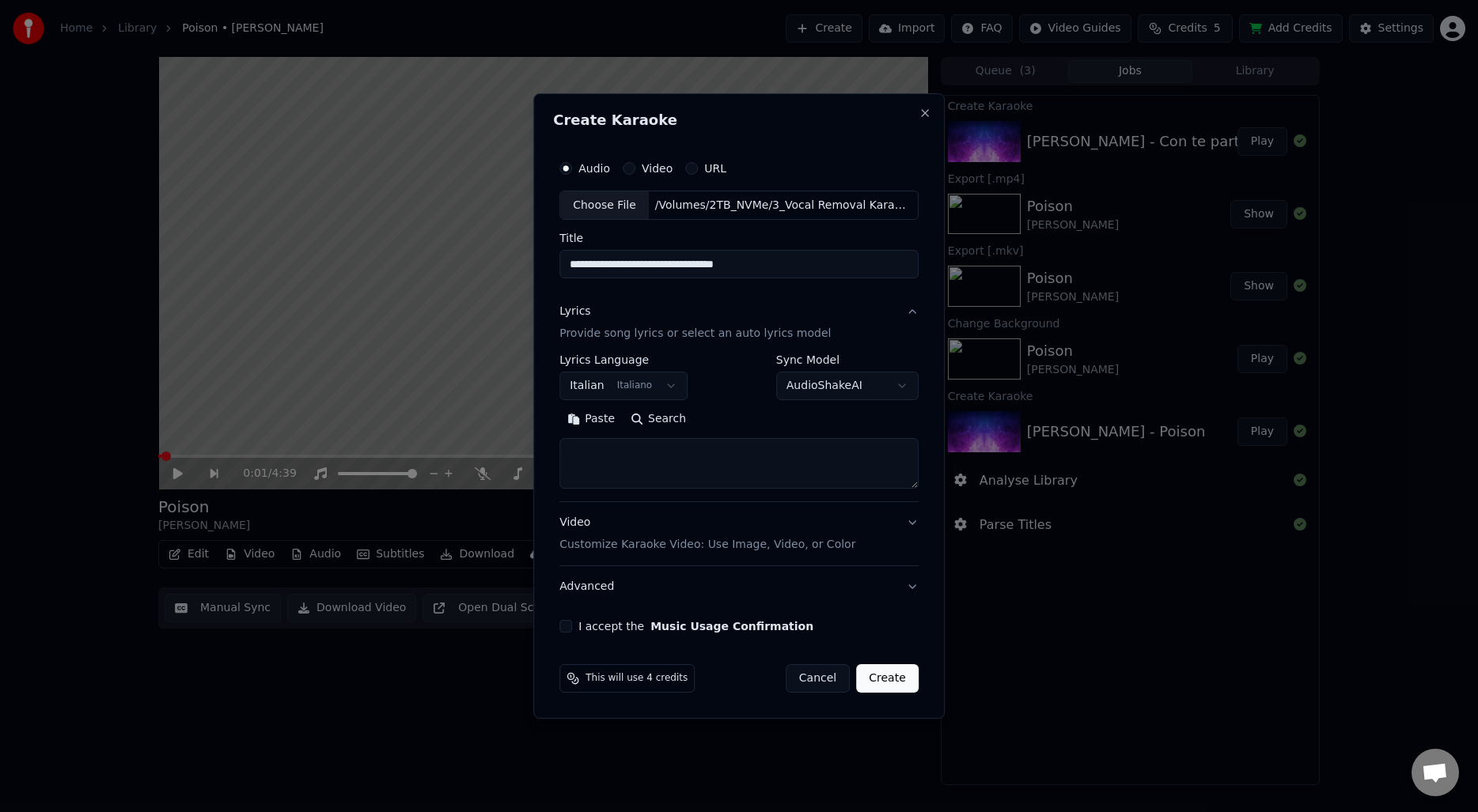
paste textarea "**********"
click at [749, 428] on button "Expand" at bounding box center [730, 420] width 75 height 26
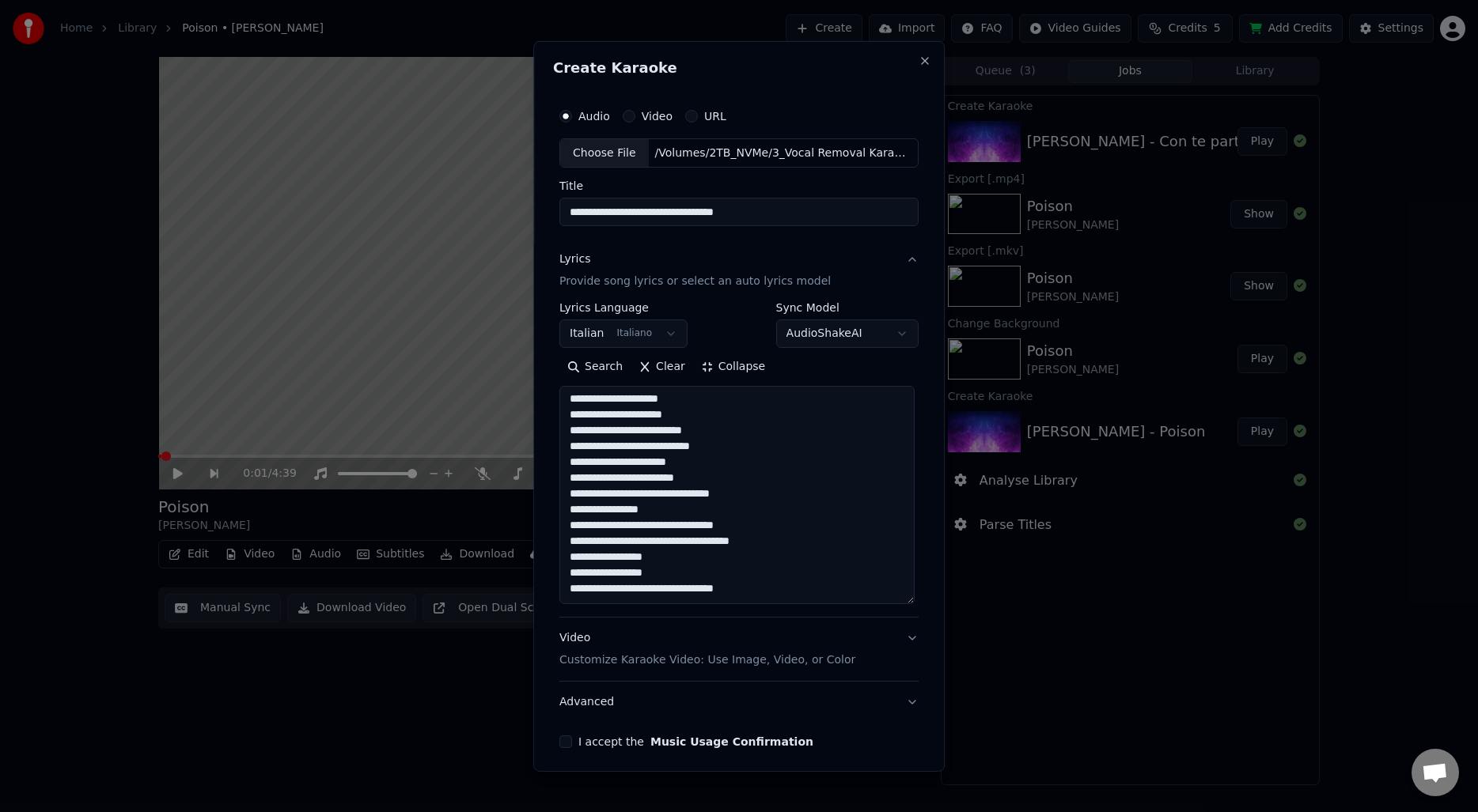
scroll to position [2, 0]
click at [702, 413] on textarea "**********" at bounding box center [737, 496] width 355 height 218
paste textarea "**********"
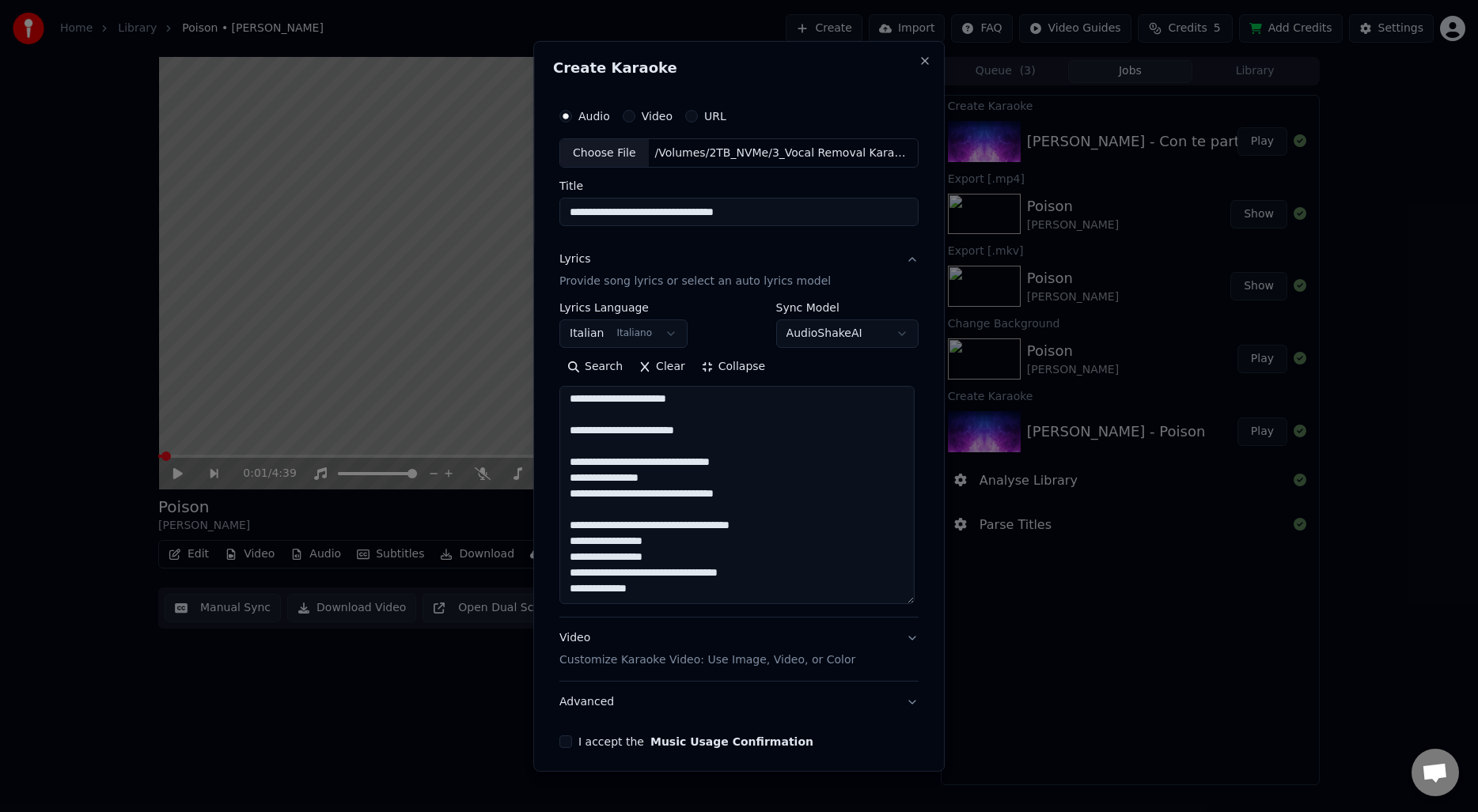
scroll to position [63, 0]
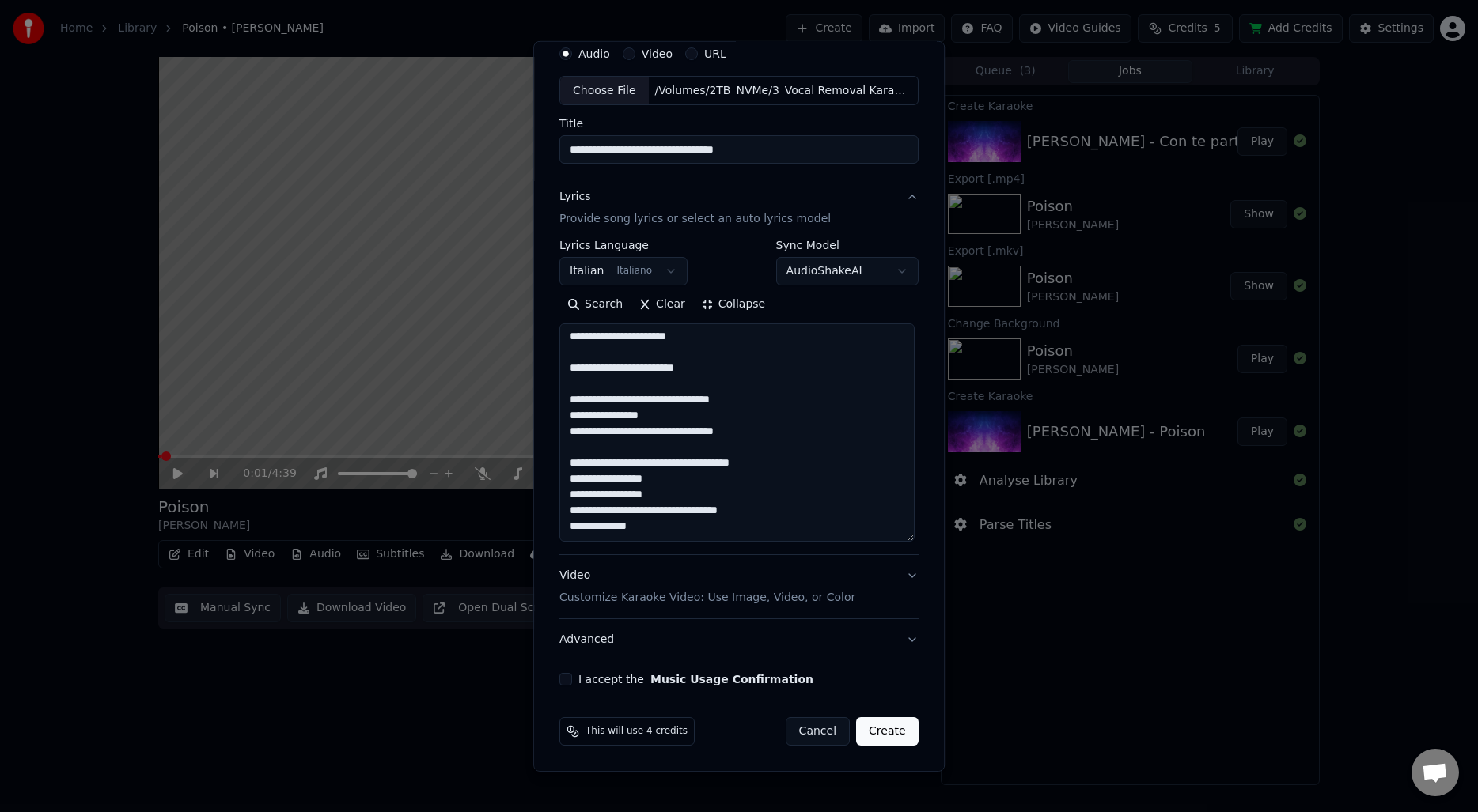
type textarea "**********"
click at [773, 576] on div "Video Customize Karaoke Video: Use Image, Video, or Color" at bounding box center [707, 586] width 296 height 38
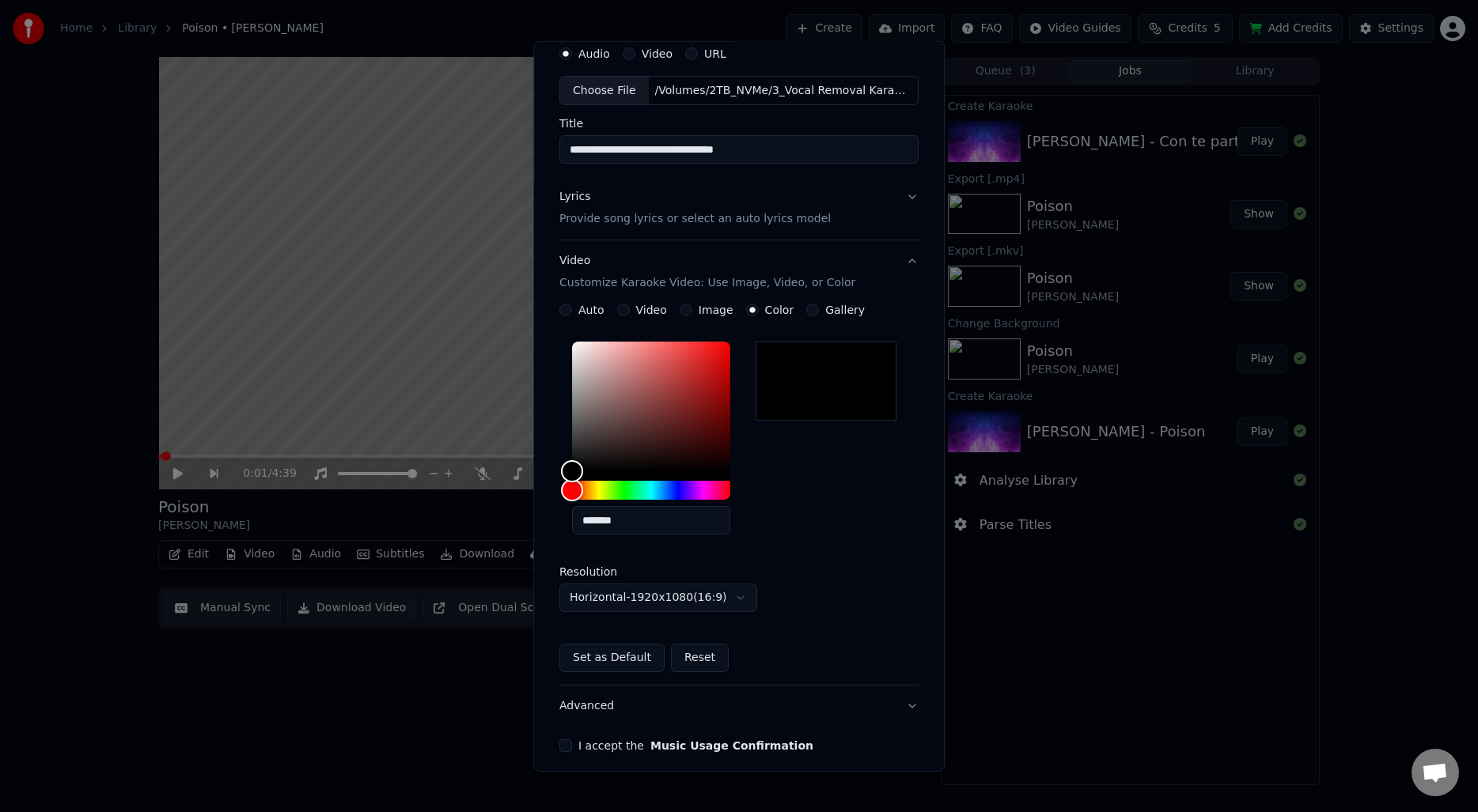
scroll to position [129, 0]
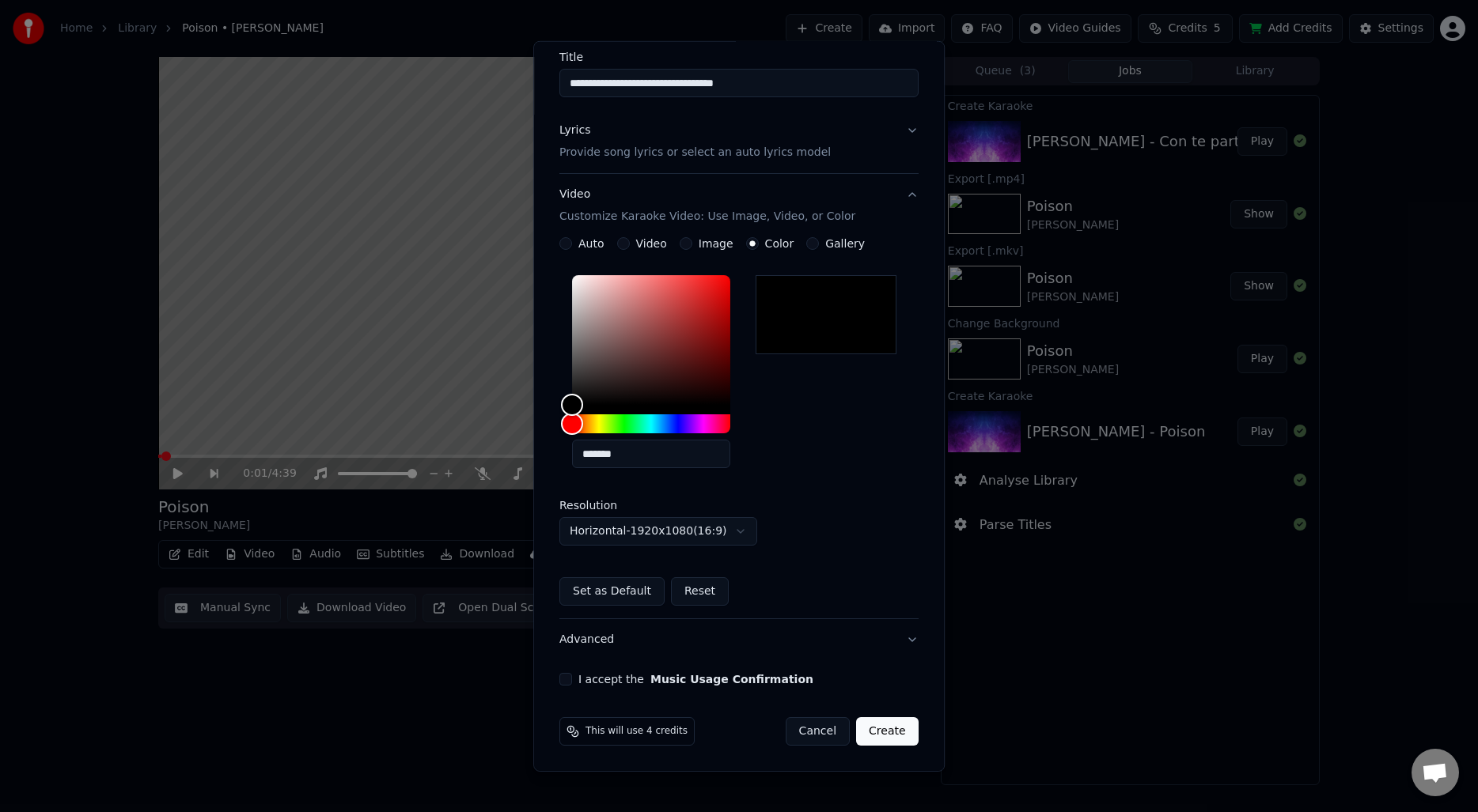
click at [610, 680] on label "I accept the Music Usage Confirmation" at bounding box center [696, 679] width 235 height 11
click at [572, 680] on button "I accept the Music Usage Confirmation" at bounding box center [565, 679] width 13 height 13
click at [878, 726] on button "Create" at bounding box center [888, 731] width 63 height 28
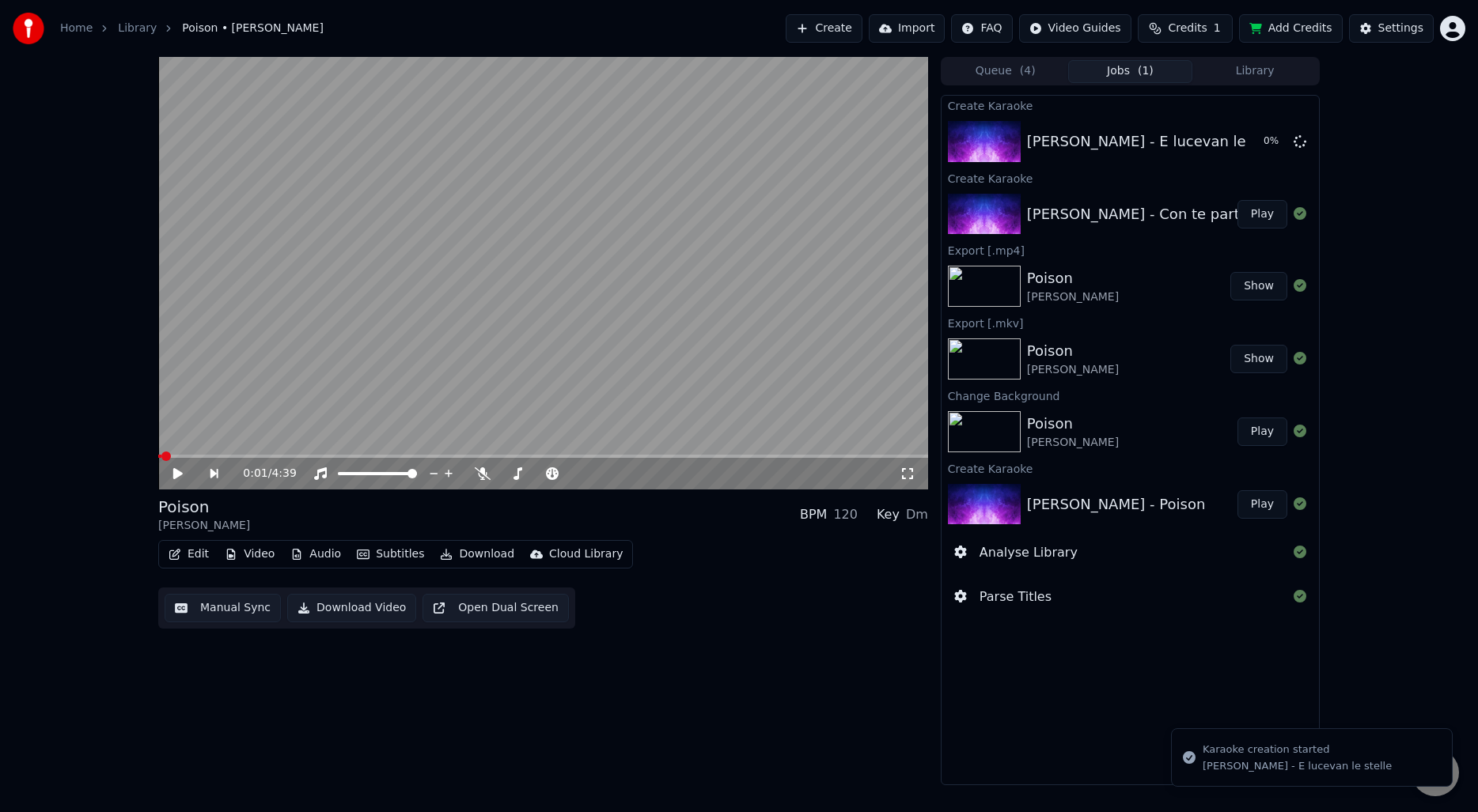
click at [1253, 211] on button "Play" at bounding box center [1262, 214] width 50 height 28
click at [214, 612] on button "Manual Sync" at bounding box center [223, 608] width 116 height 28
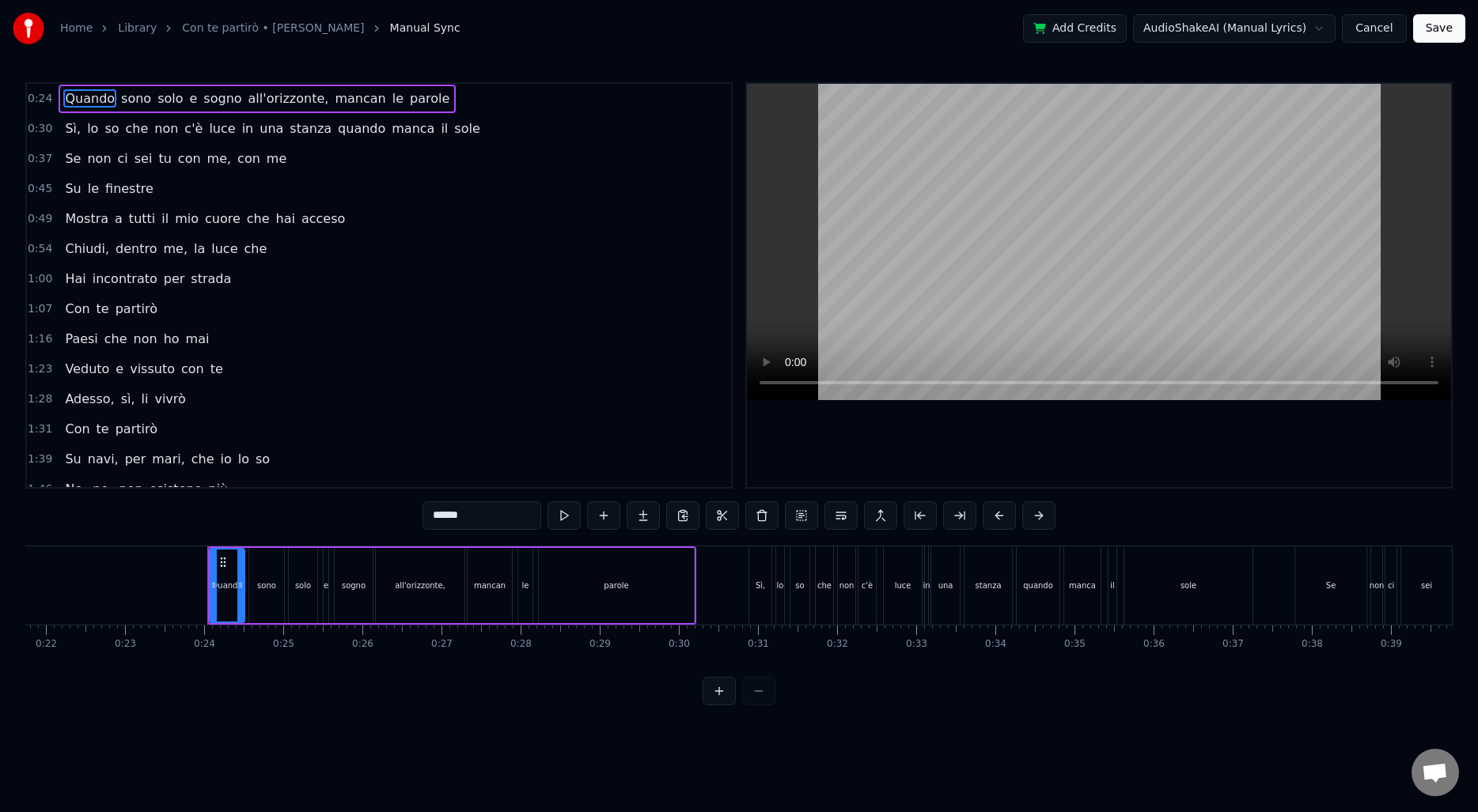
scroll to position [0, 1823]
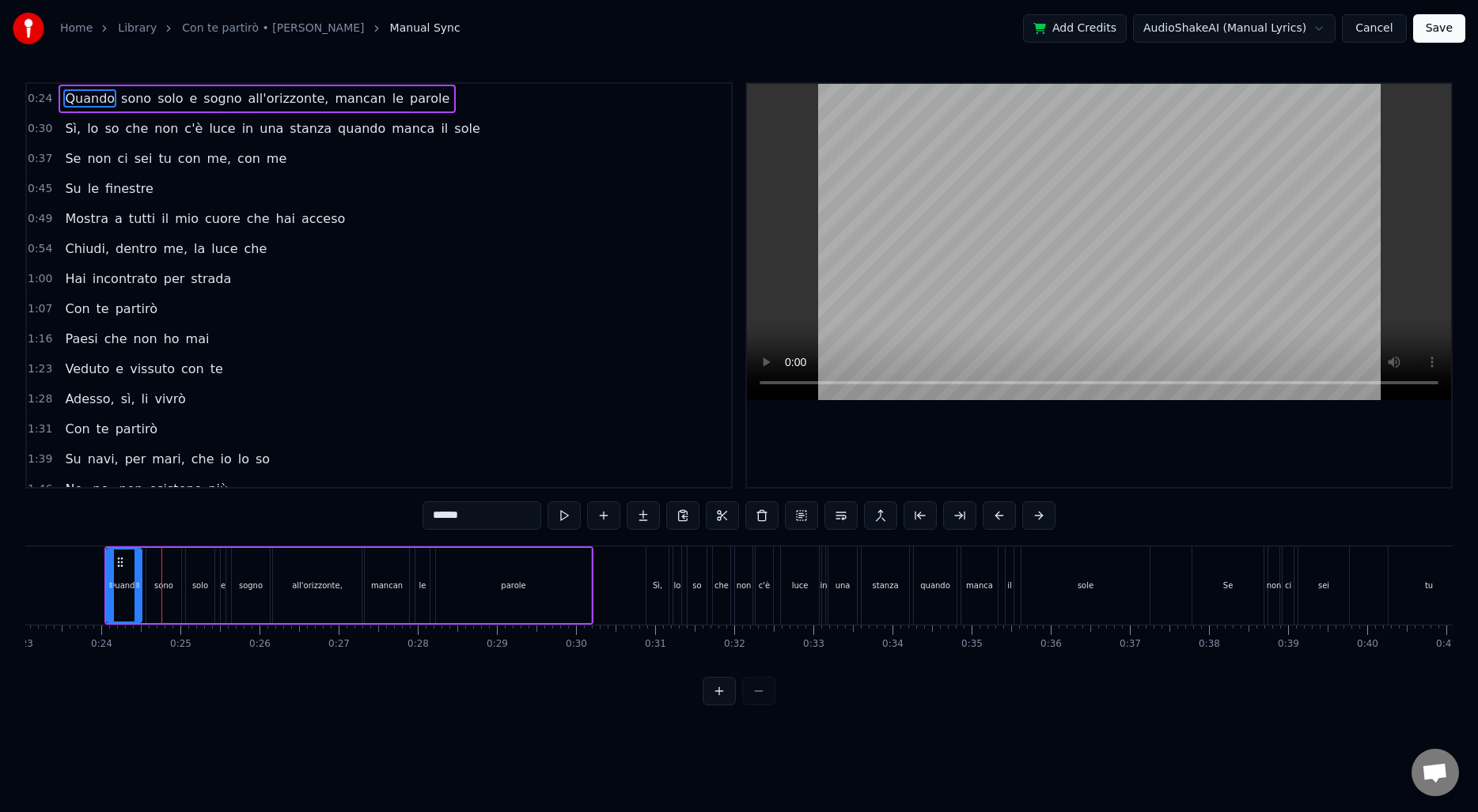
click at [1382, 32] on button "Cancel" at bounding box center [1374, 28] width 64 height 28
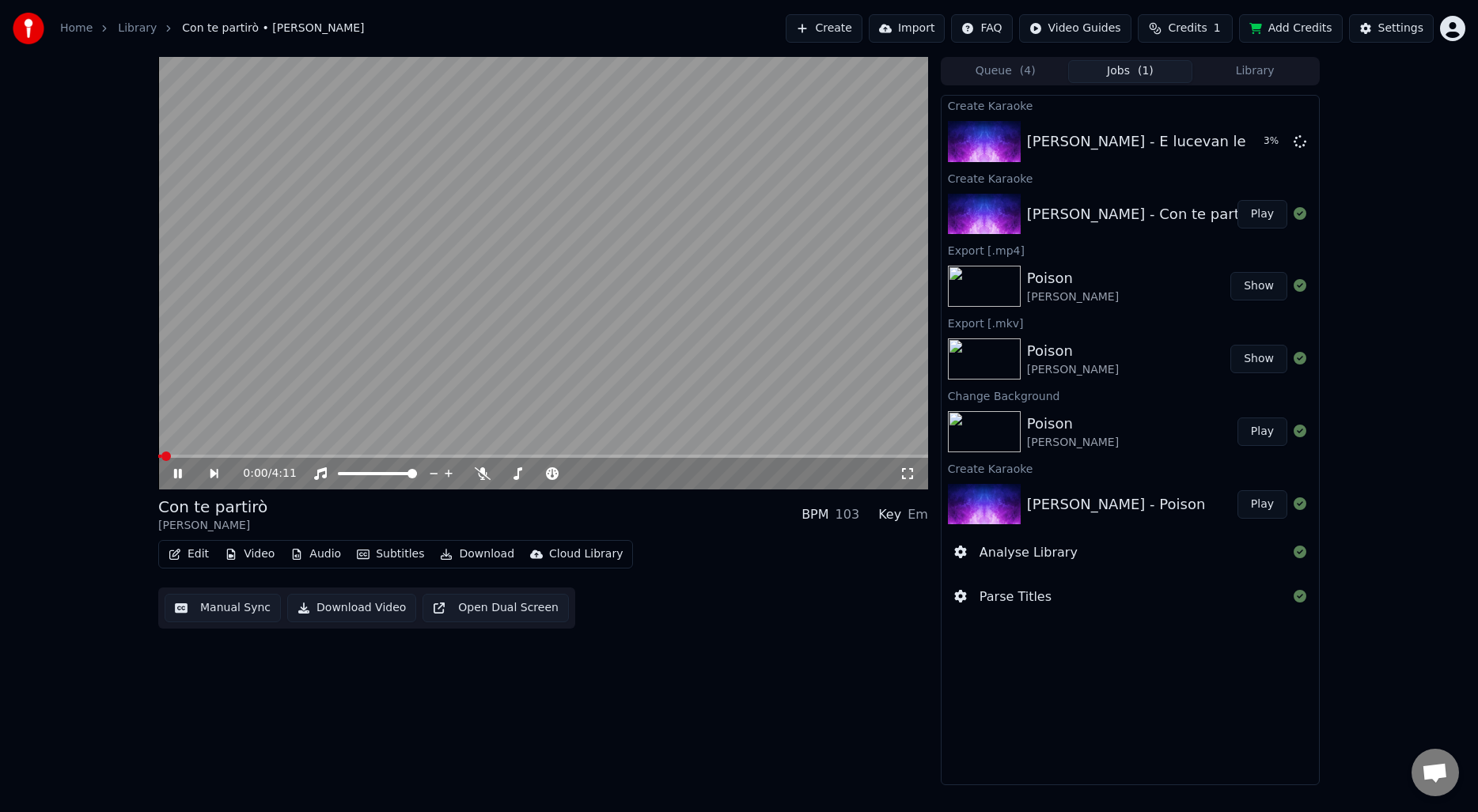
click at [500, 286] on video at bounding box center [543, 273] width 770 height 433
click at [212, 609] on button "Manual Sync" at bounding box center [223, 608] width 116 height 28
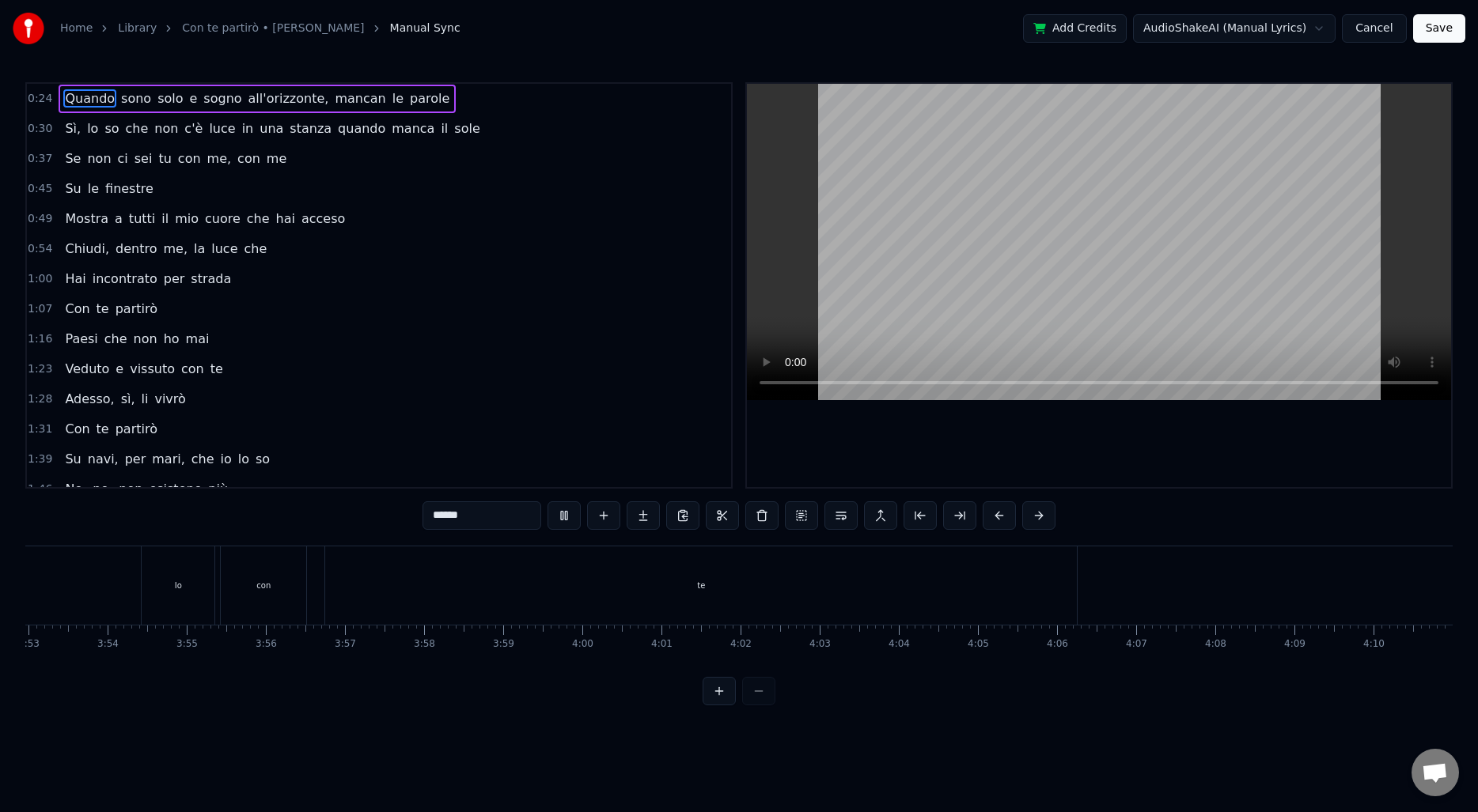
scroll to position [0, 18428]
click at [1436, 30] on button "Save" at bounding box center [1439, 28] width 52 height 28
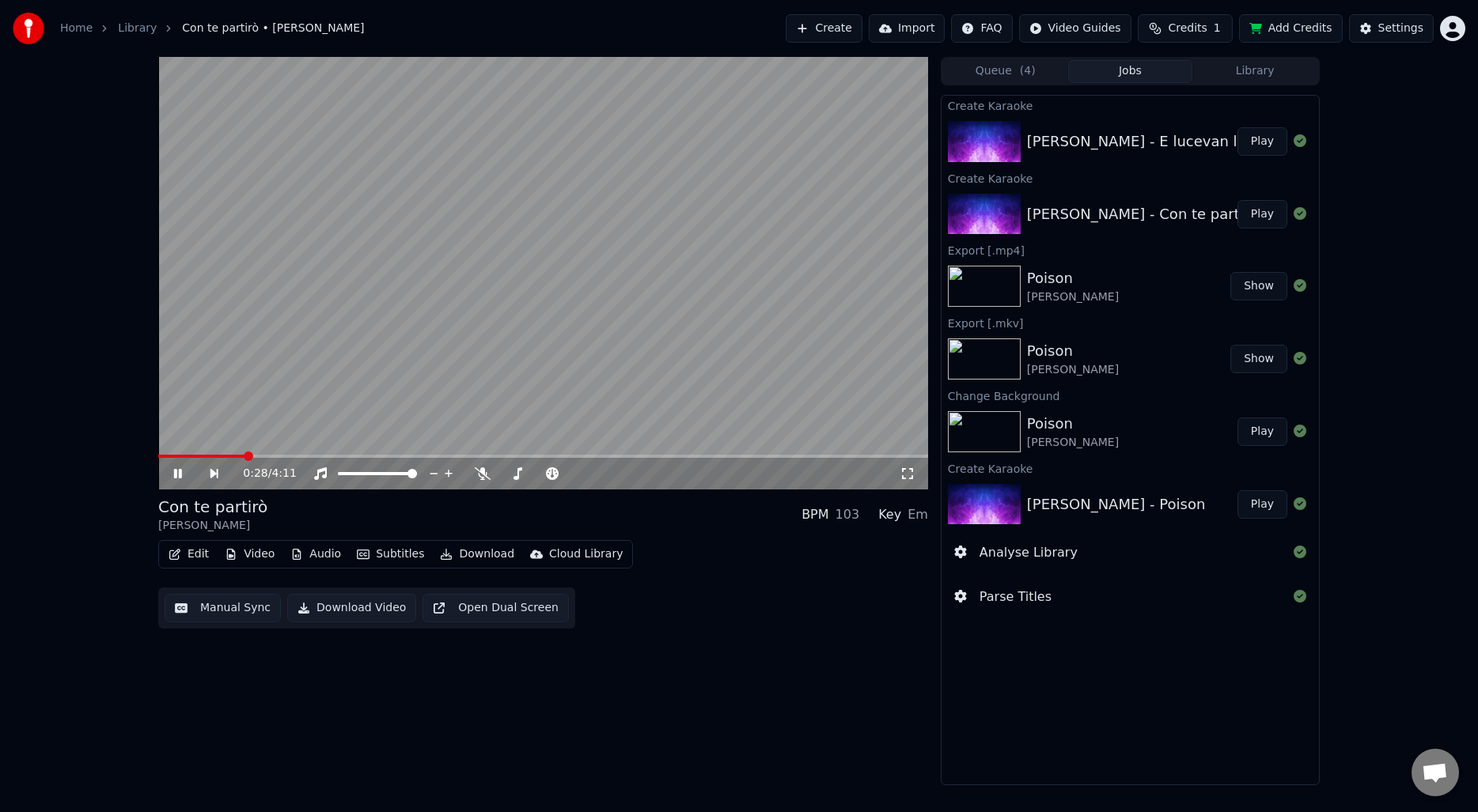
click at [481, 253] on video at bounding box center [543, 273] width 770 height 433
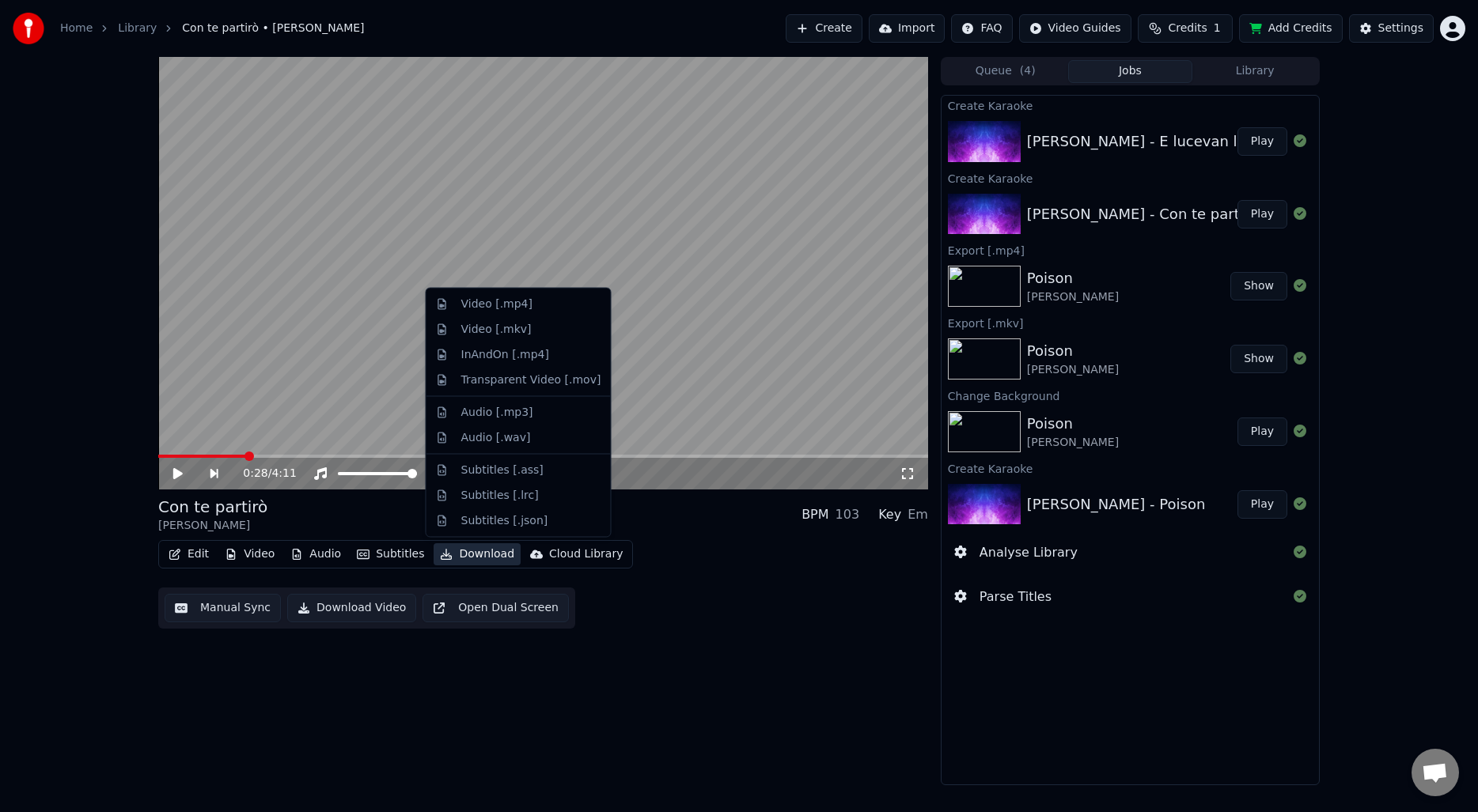
click at [463, 550] on button "Download" at bounding box center [477, 555] width 87 height 22
click at [527, 301] on div "Video [.mp4]" at bounding box center [496, 304] width 71 height 16
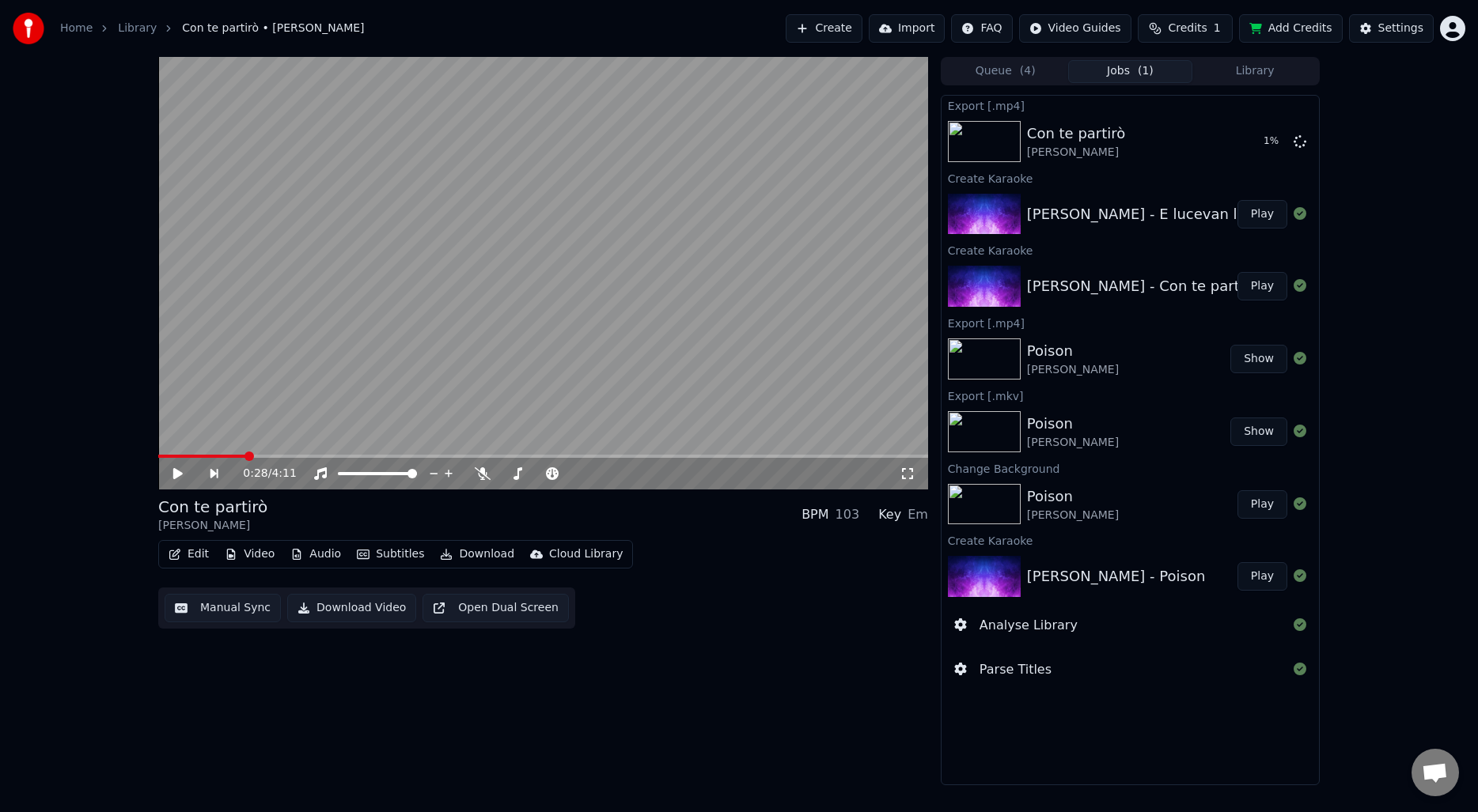
click at [1355, 301] on div "0:28 / 4:11 Con te partirò [PERSON_NAME] BPM 103 Key Em Edit Video Audio Subti…" at bounding box center [739, 421] width 1478 height 728
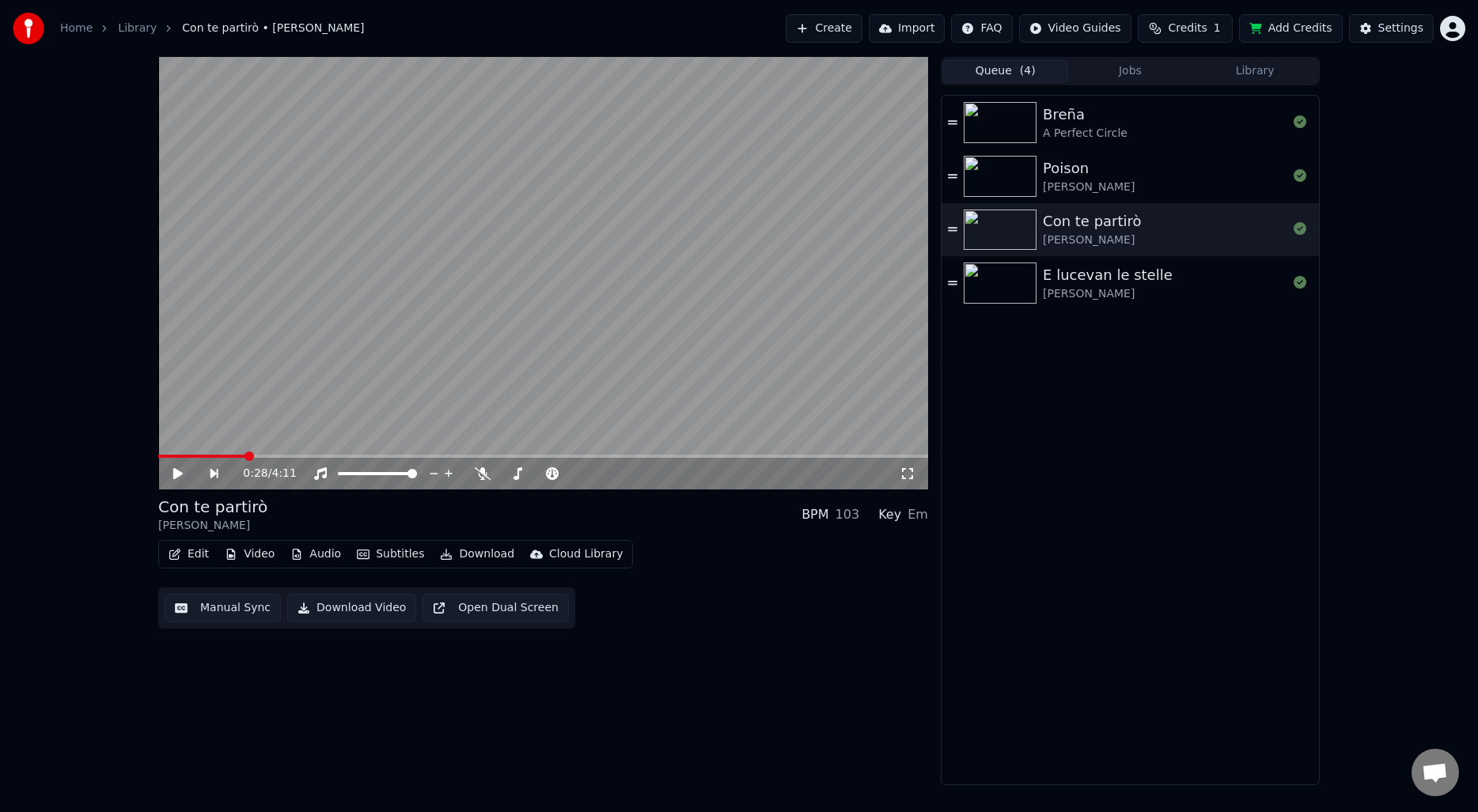
click at [992, 70] on button "Queue ( 4 )" at bounding box center [1006, 71] width 125 height 23
click at [1113, 67] on button "Jobs" at bounding box center [1130, 71] width 125 height 23
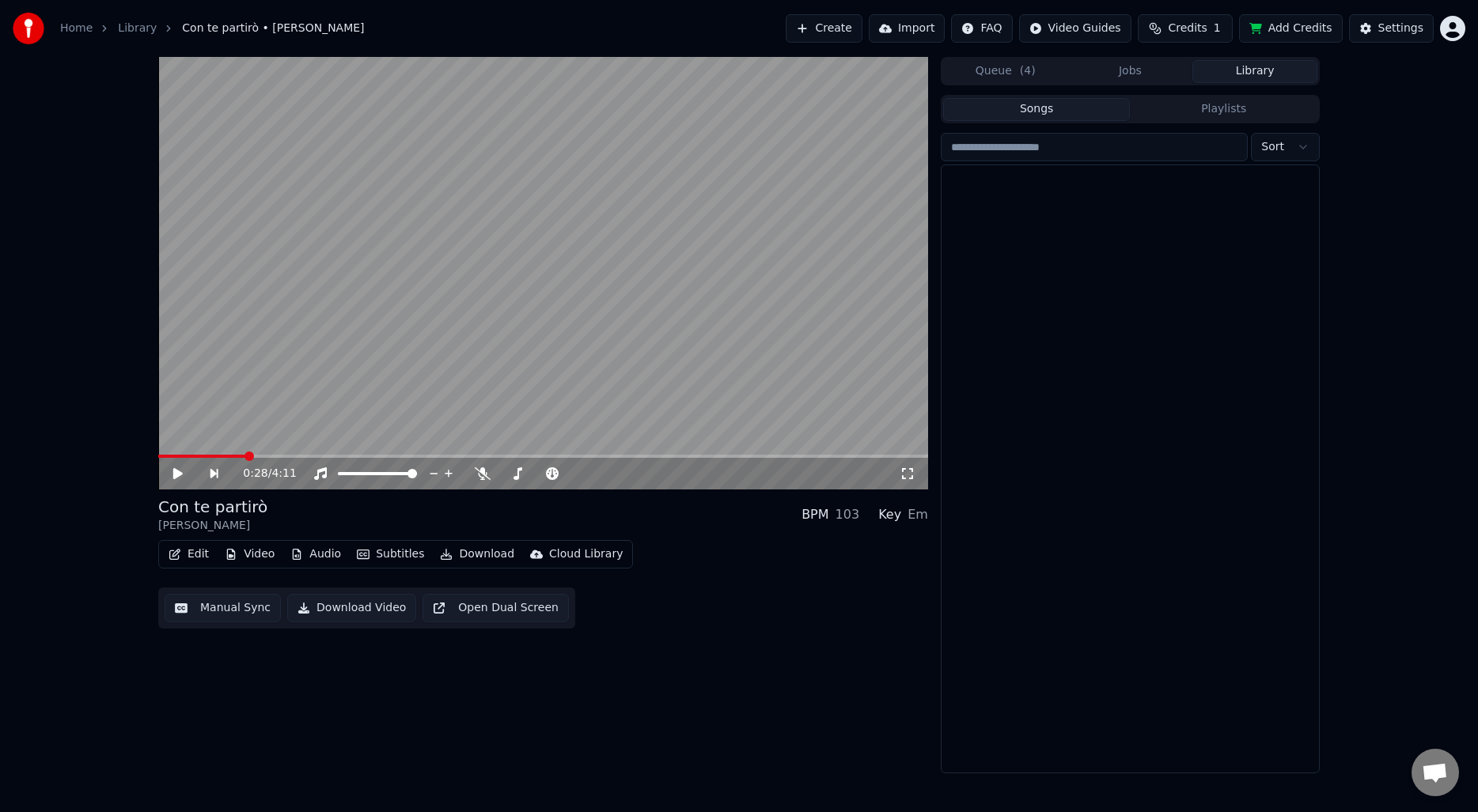
click at [1237, 67] on button "Library" at bounding box center [1255, 71] width 125 height 23
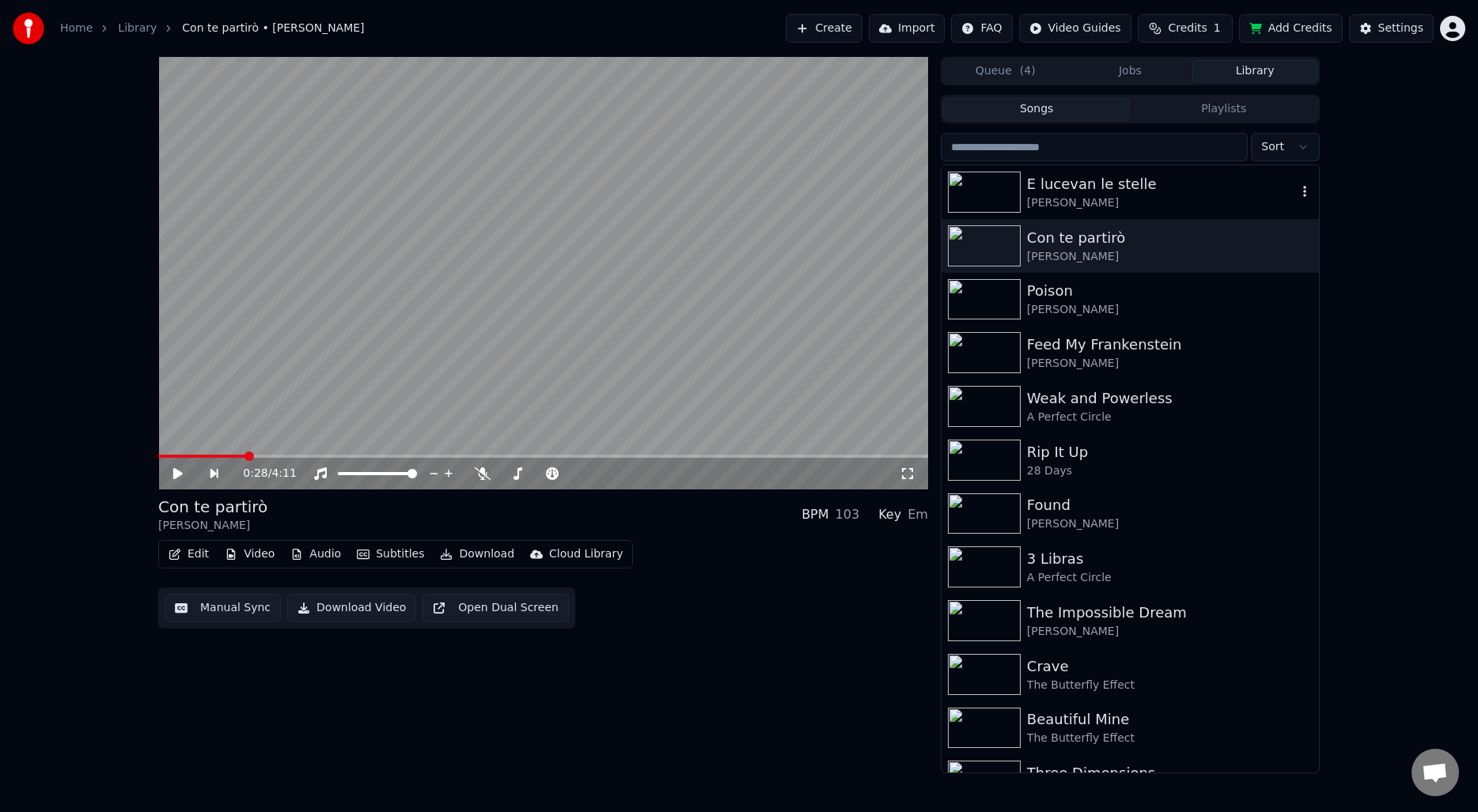
click at [1159, 192] on div "E lucevan le stelle" at bounding box center [1162, 185] width 270 height 22
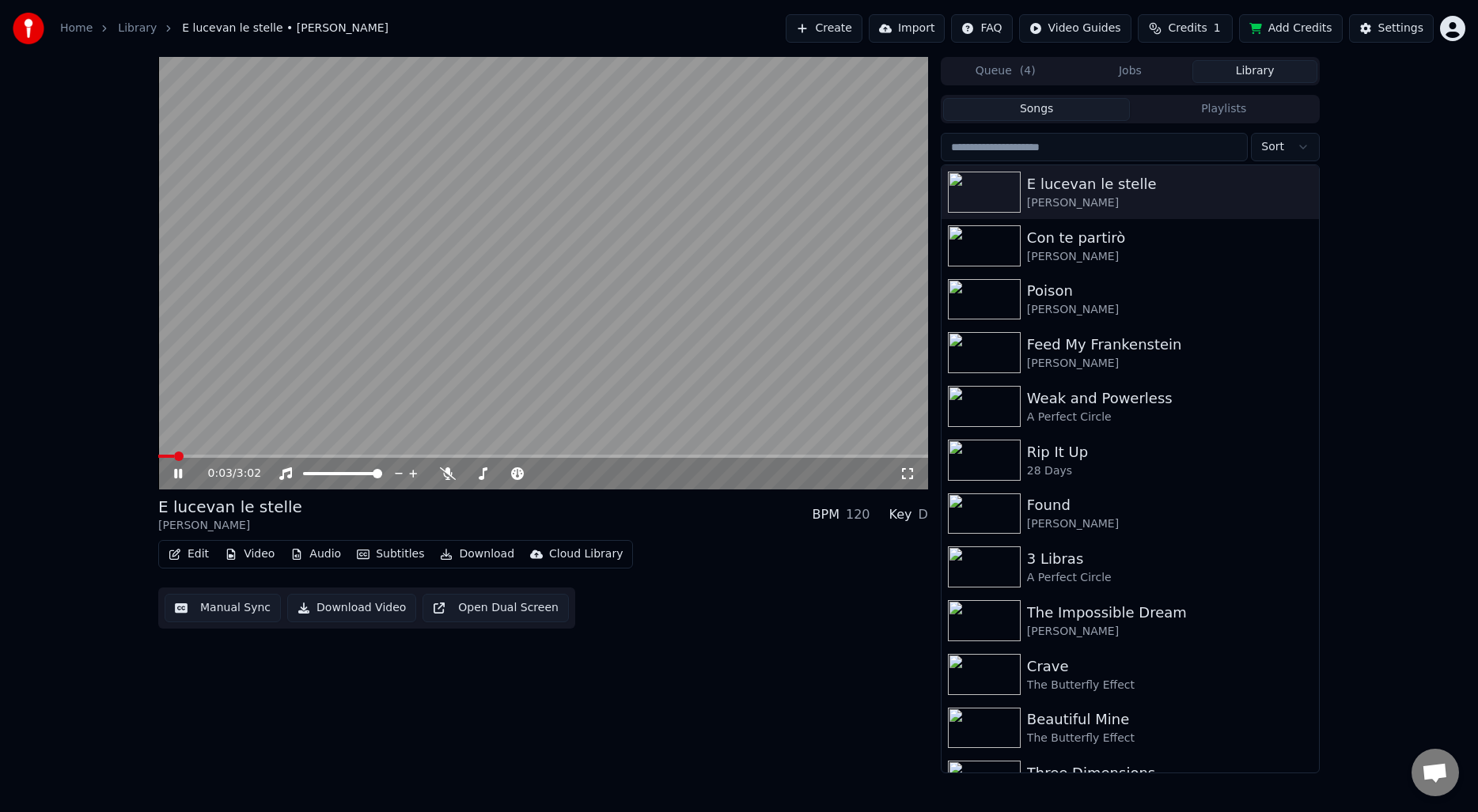
click at [454, 339] on video at bounding box center [543, 273] width 770 height 433
click at [200, 602] on button "Manual Sync" at bounding box center [223, 608] width 116 height 28
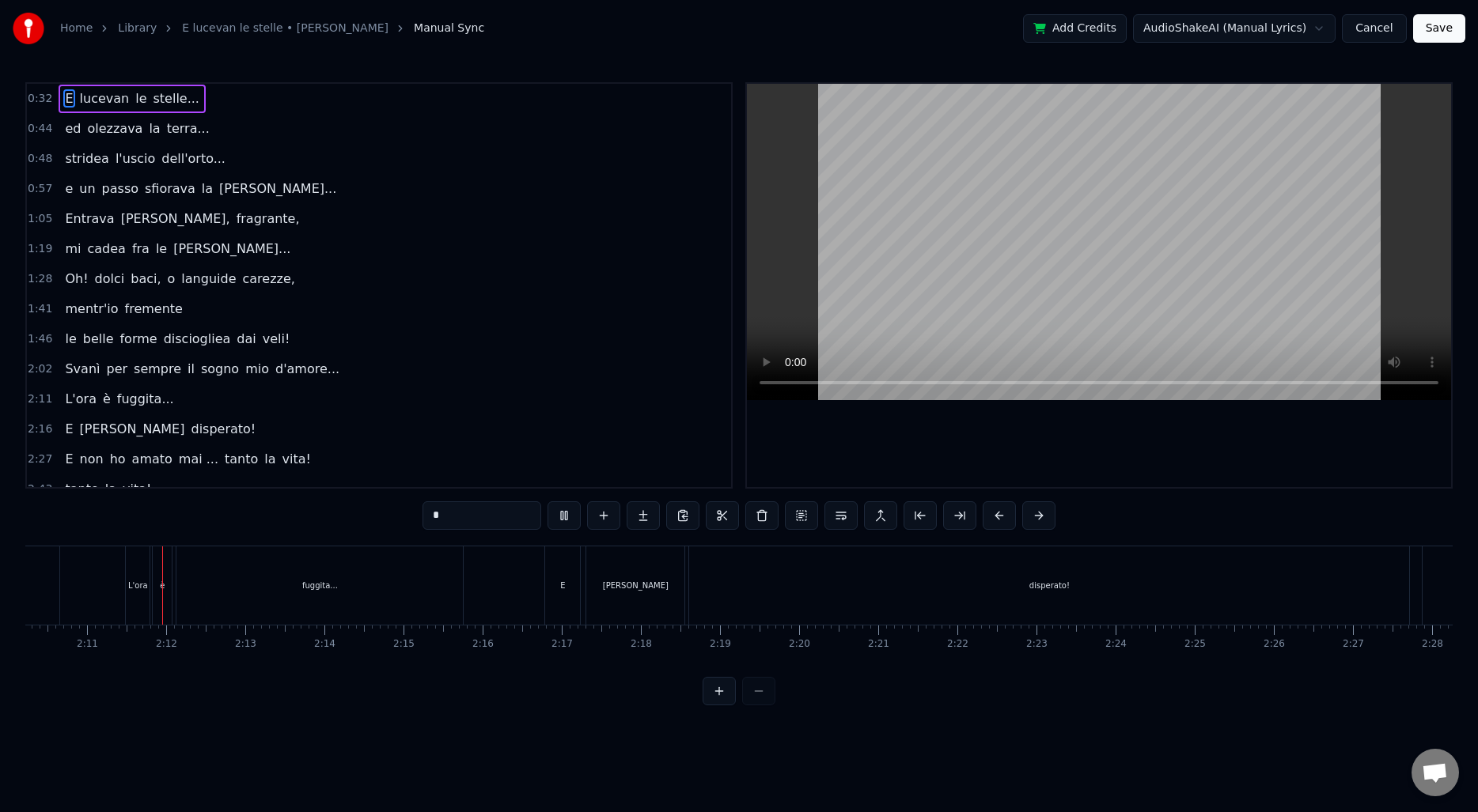
scroll to position [0, 10307]
click at [1006, 570] on div "disperato!" at bounding box center [1043, 585] width 720 height 78
type input "**********"
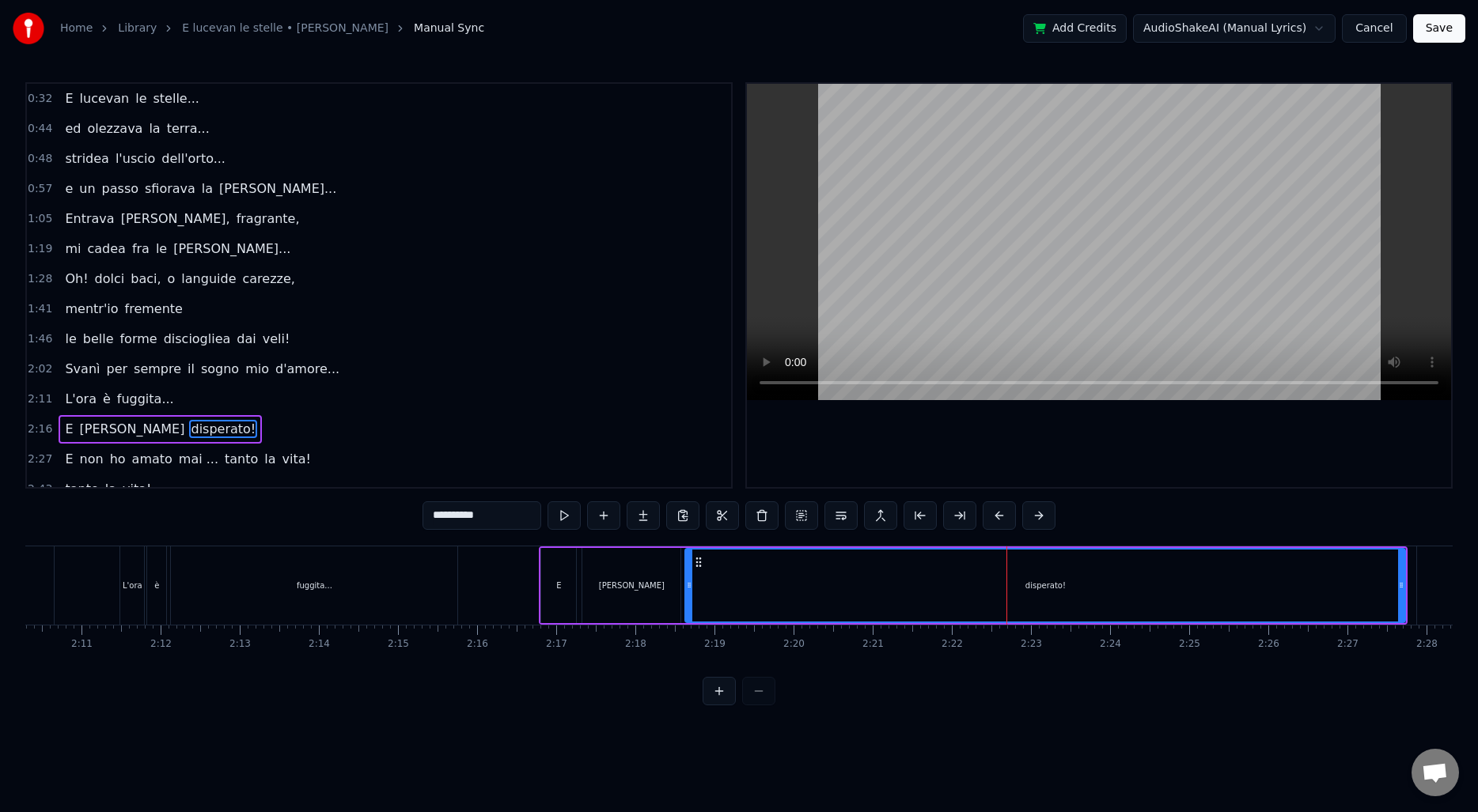
scroll to position [18, 0]
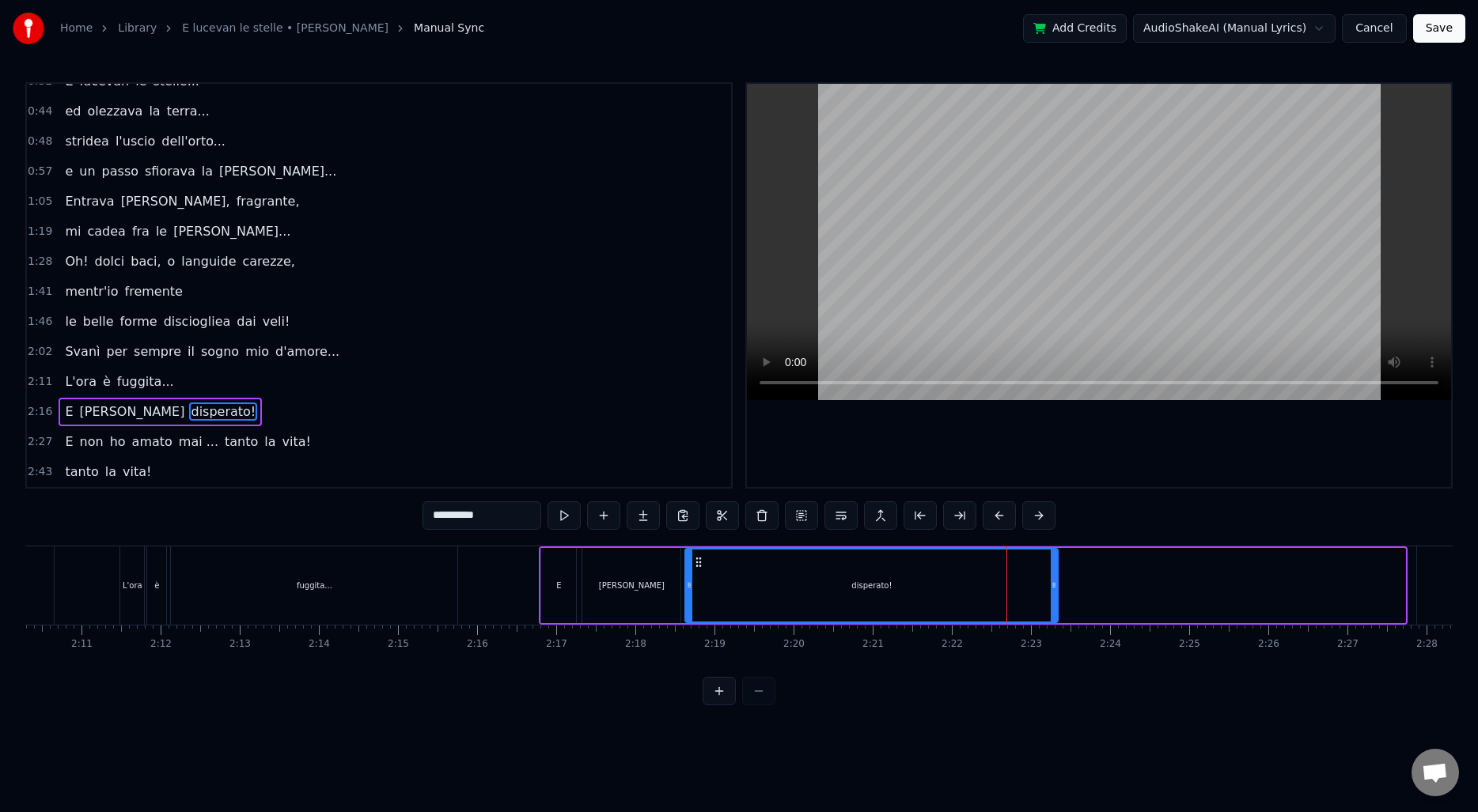
drag, startPoint x: 1401, startPoint y: 579, endPoint x: 1054, endPoint y: 577, distance: 347.0
click at [1054, 577] on div at bounding box center [1054, 586] width 6 height 72
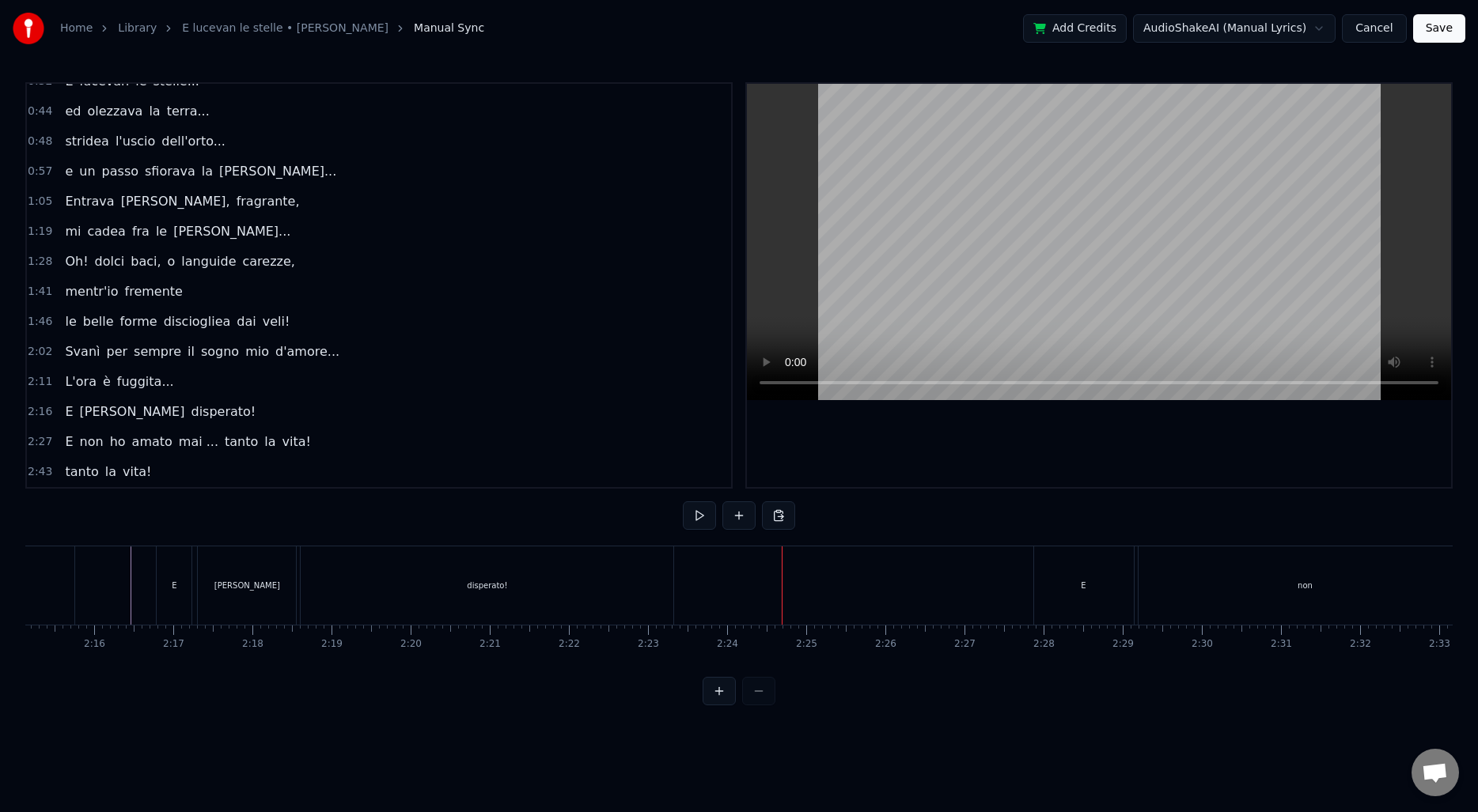
scroll to position [0, 10697]
click at [178, 590] on div "E" at bounding box center [165, 585] width 35 height 78
click at [595, 586] on div "disperato!" at bounding box center [479, 585] width 373 height 78
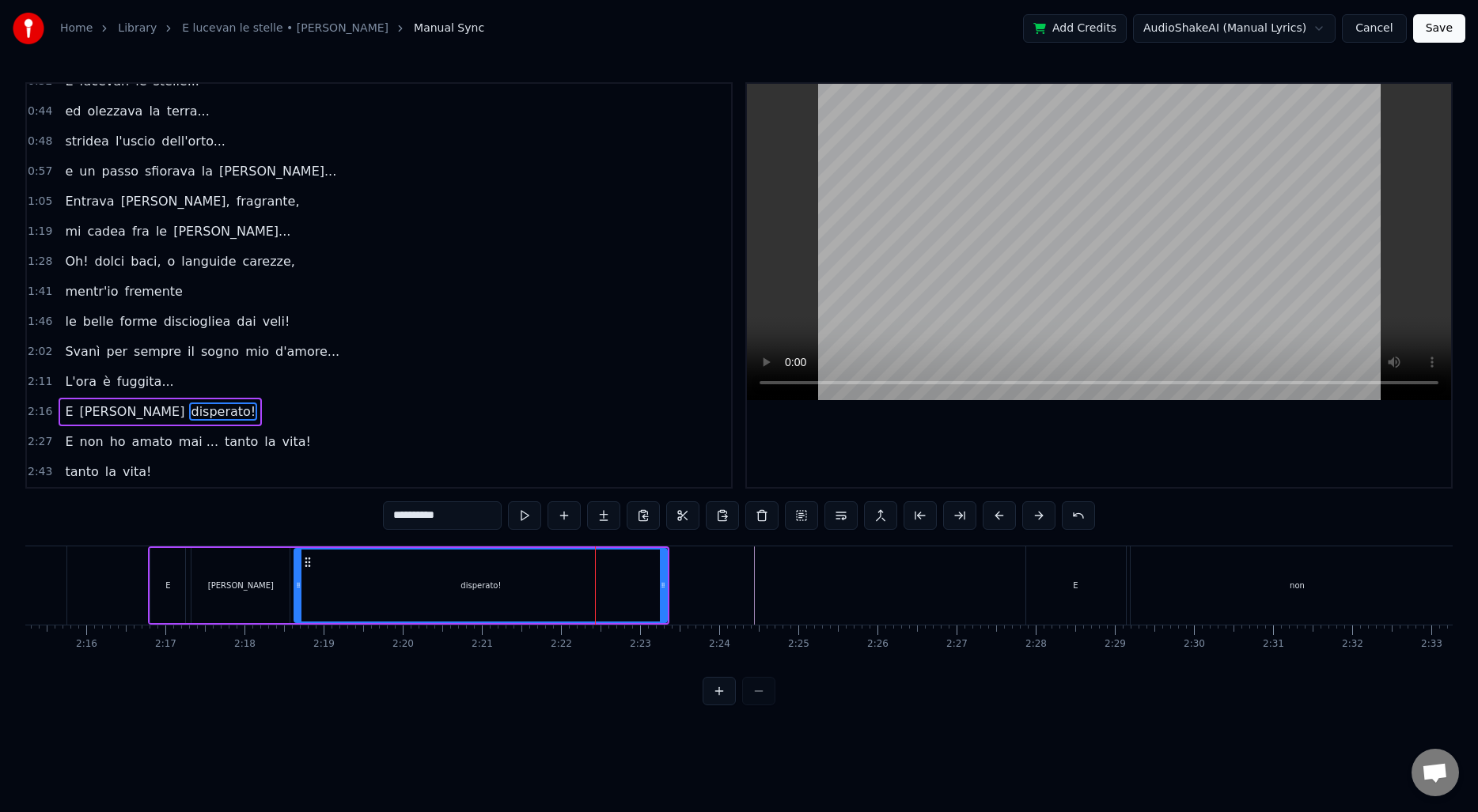
click at [40, 439] on span "2:27" at bounding box center [39, 443] width 25 height 16
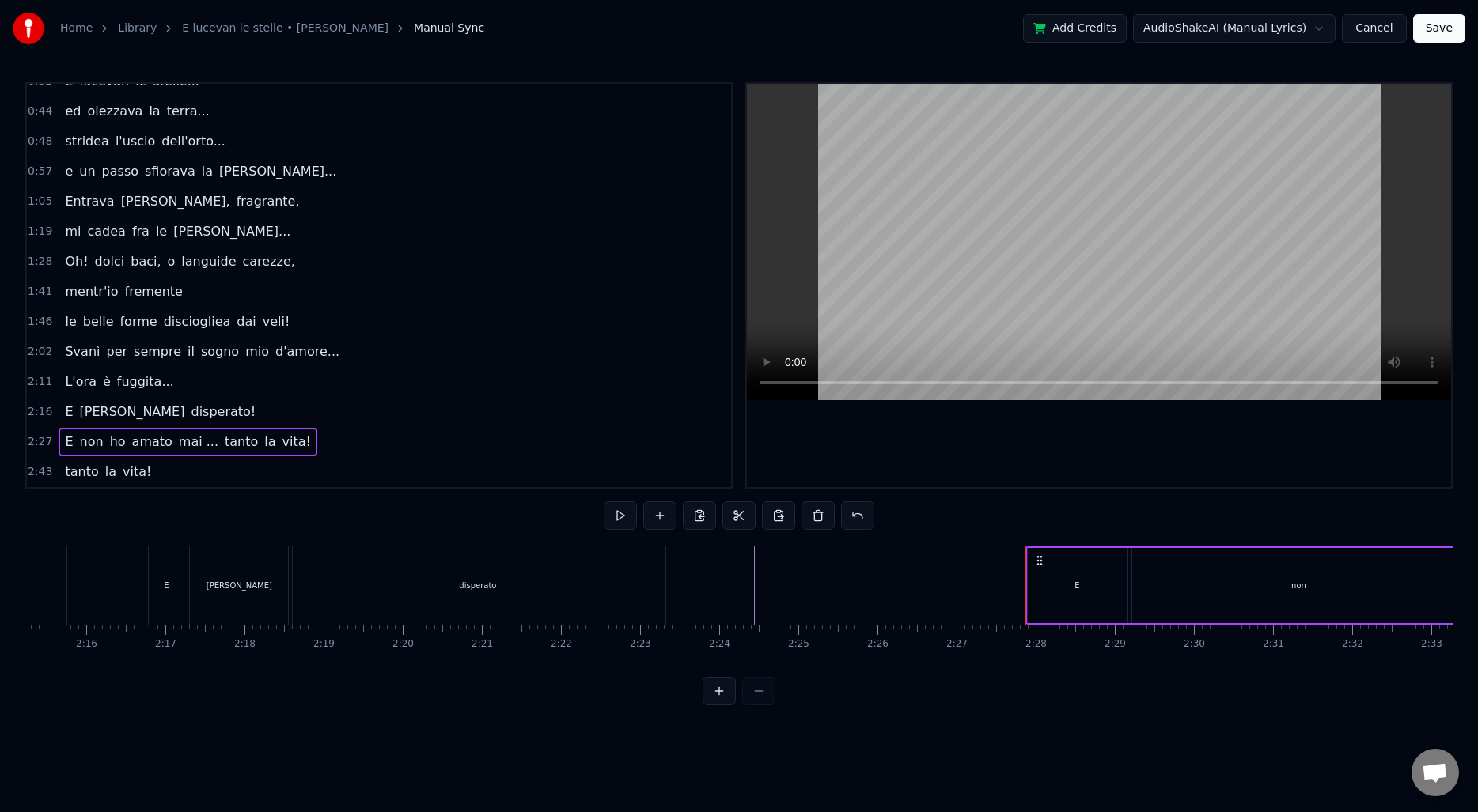
click at [42, 414] on span "2:16" at bounding box center [39, 412] width 25 height 16
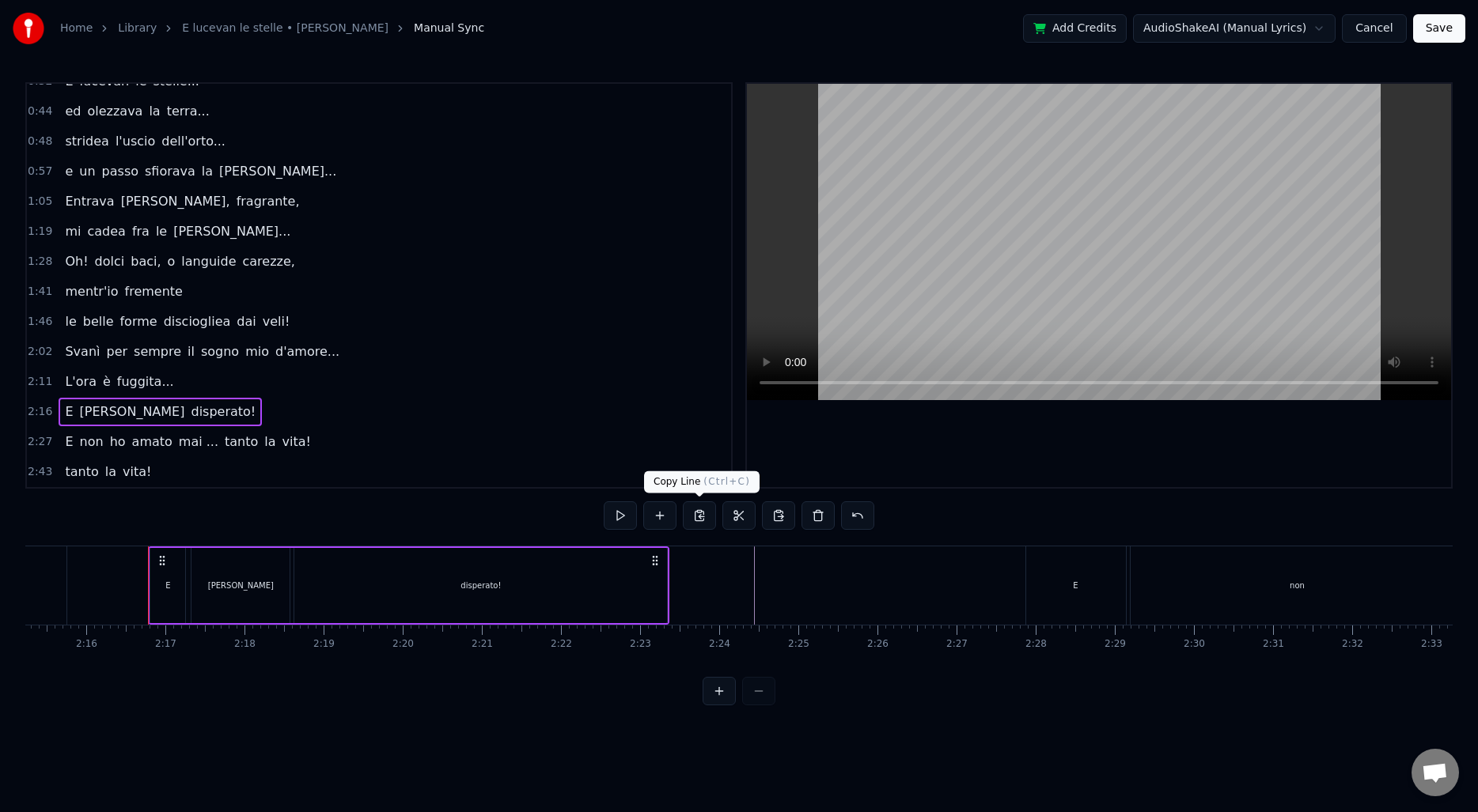
click at [702, 516] on button at bounding box center [699, 515] width 33 height 28
click at [43, 444] on span "2:27" at bounding box center [39, 443] width 25 height 16
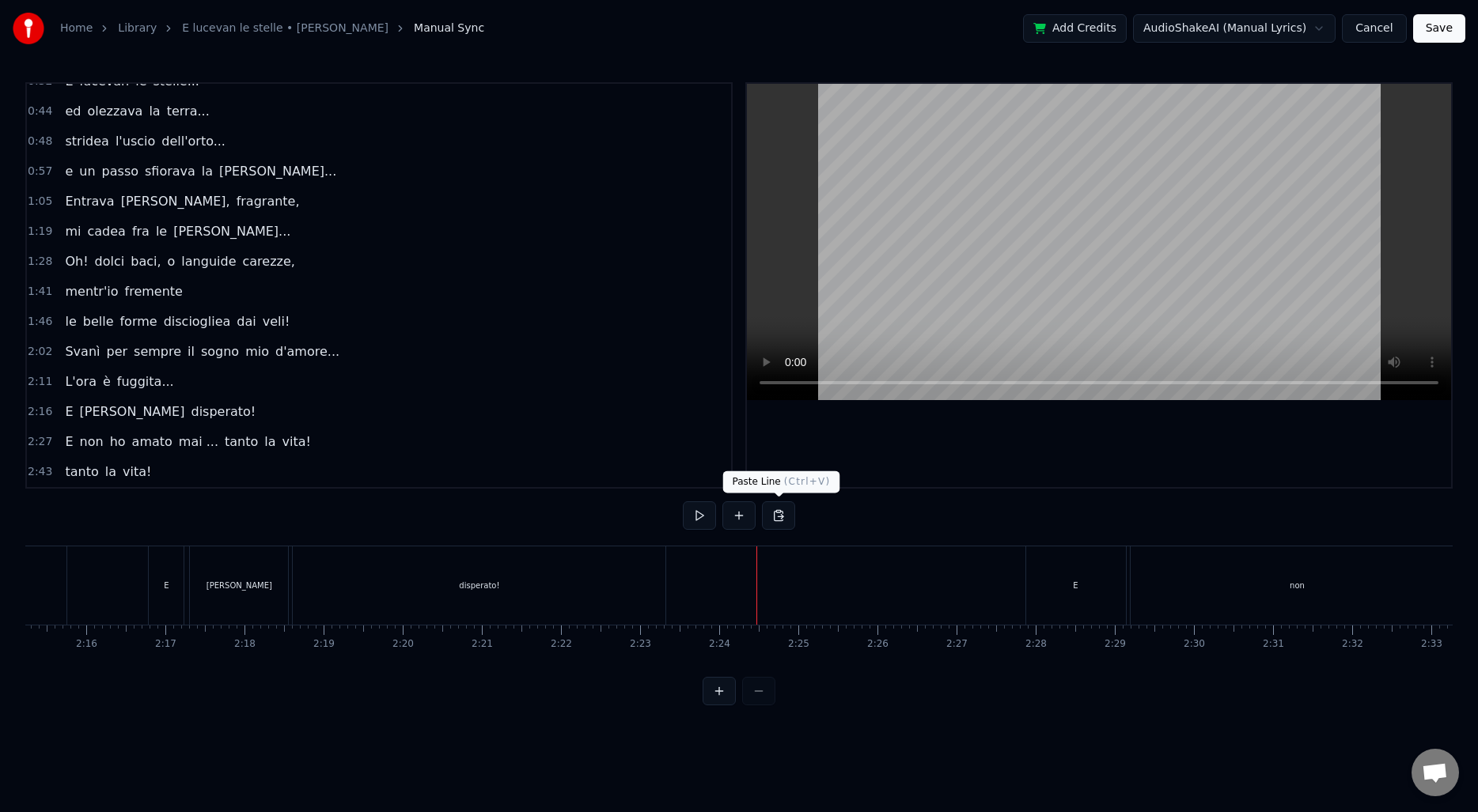
click at [784, 516] on button at bounding box center [778, 515] width 33 height 28
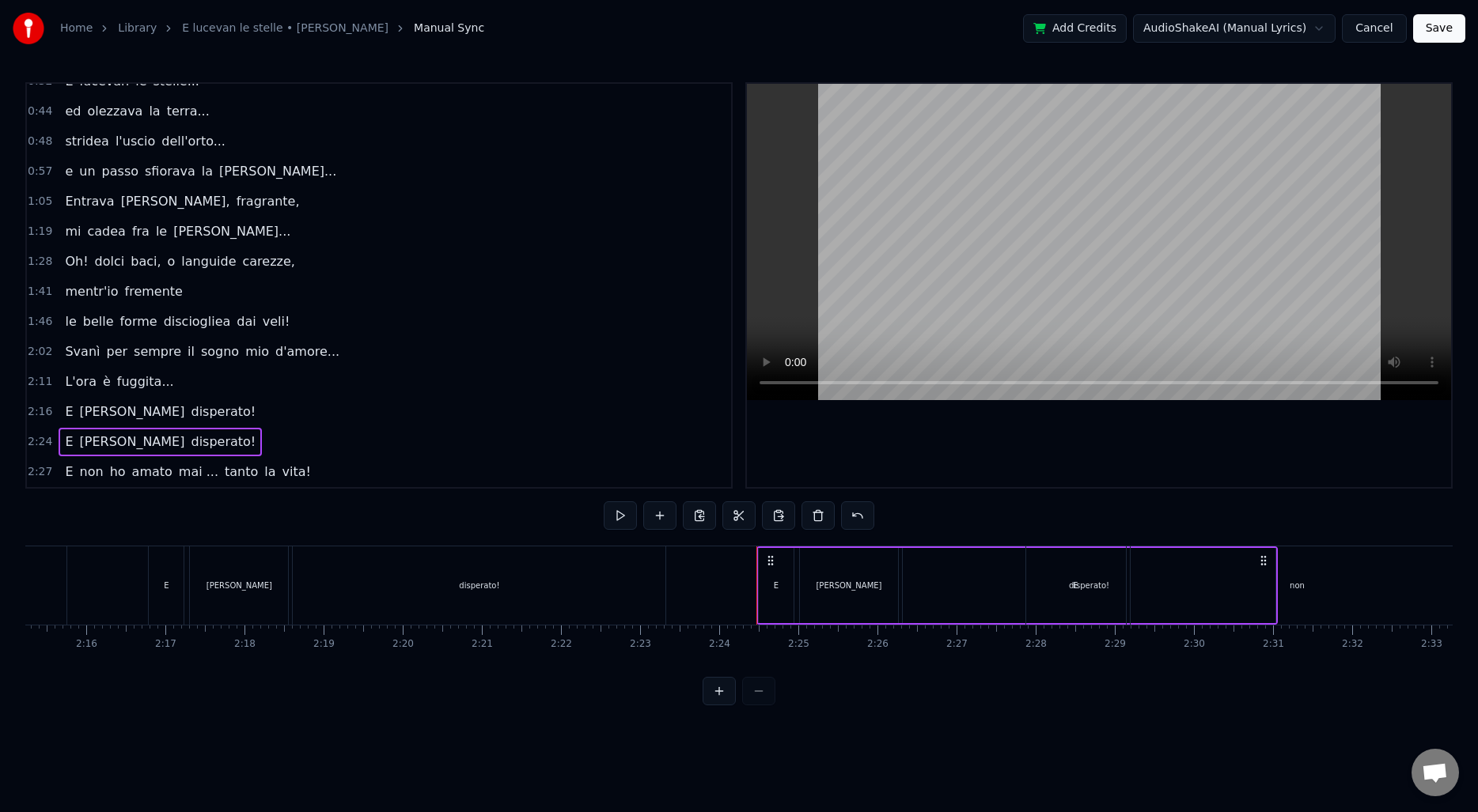
click at [47, 476] on span "2:27" at bounding box center [39, 472] width 25 height 16
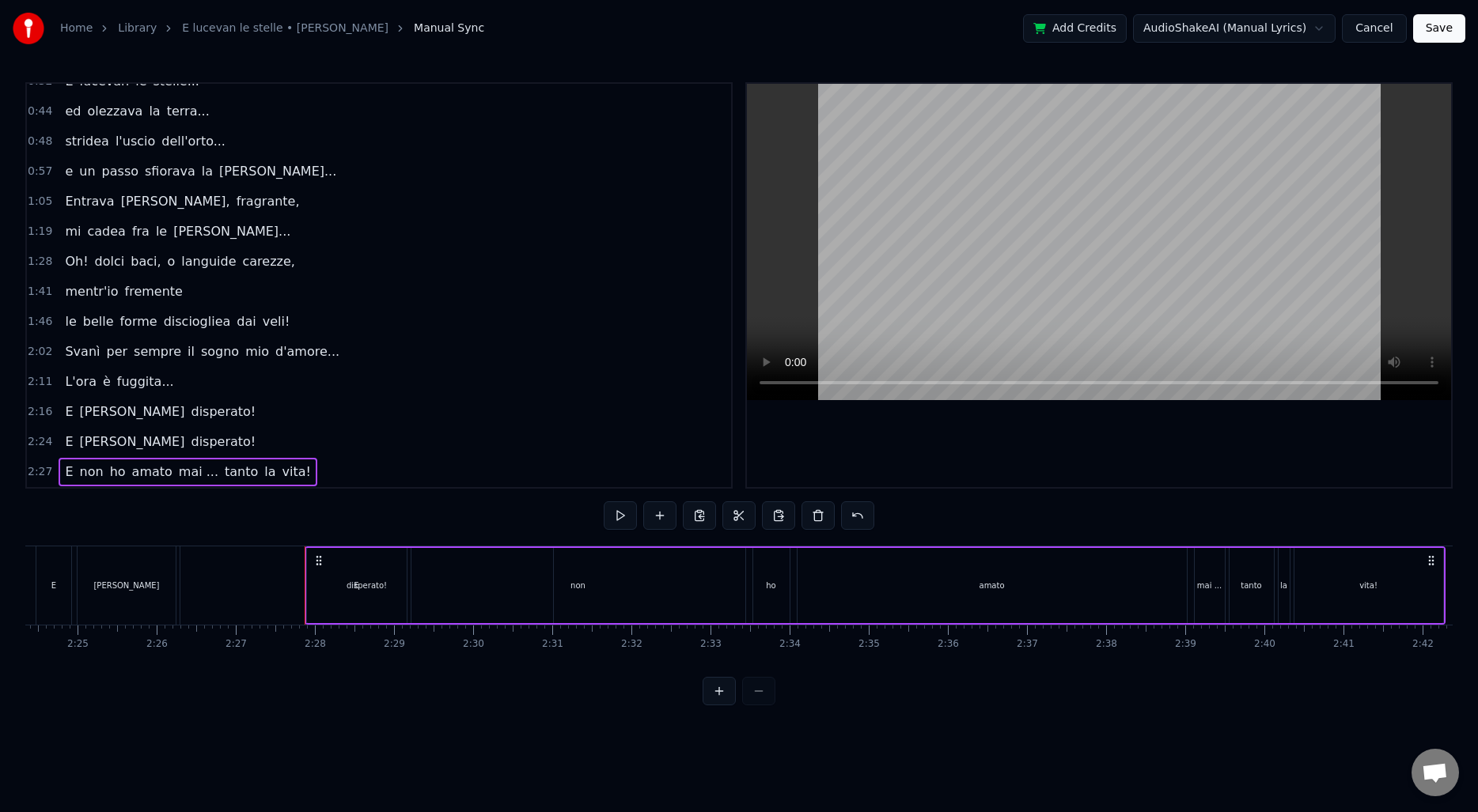
scroll to position [47, 0]
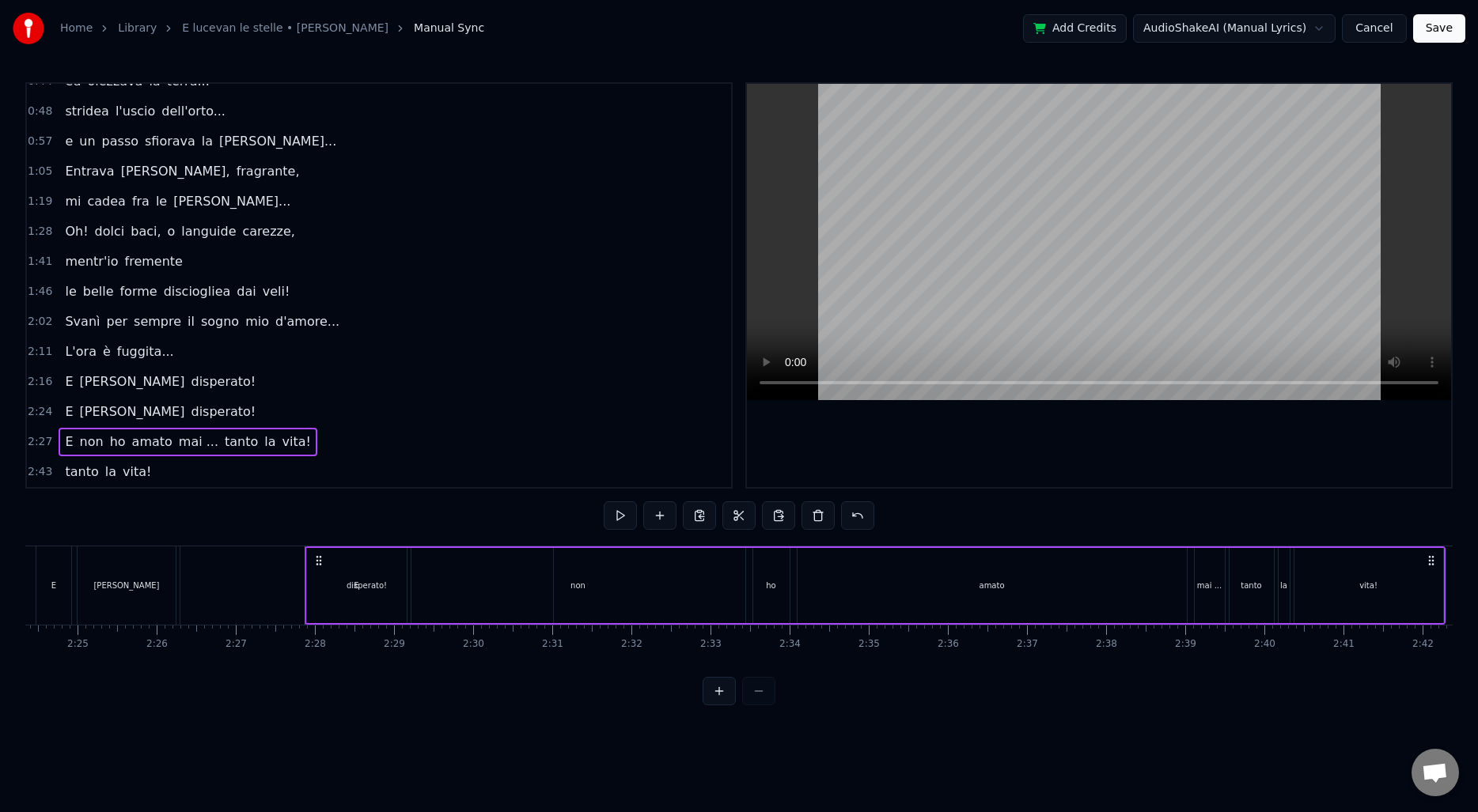
click at [38, 471] on span "2:43" at bounding box center [39, 472] width 25 height 16
drag, startPoint x: 319, startPoint y: 557, endPoint x: 480, endPoint y: 562, distance: 161.1
click at [480, 562] on div "E non ho [PERSON_NAME] ... tanto la vita!" at bounding box center [875, 585] width 1141 height 78
click at [39, 472] on span "2:43" at bounding box center [39, 472] width 25 height 16
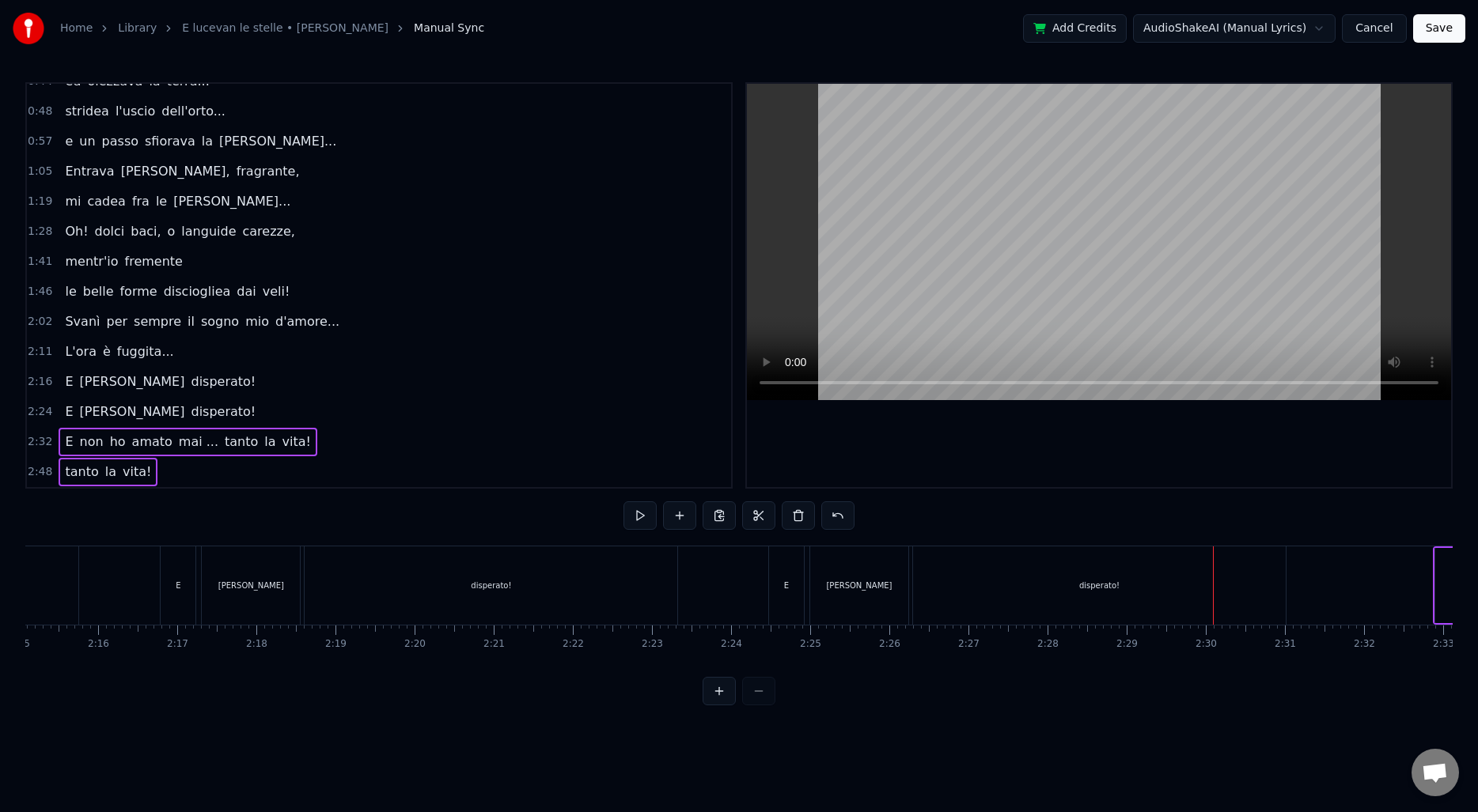
scroll to position [0, 10667]
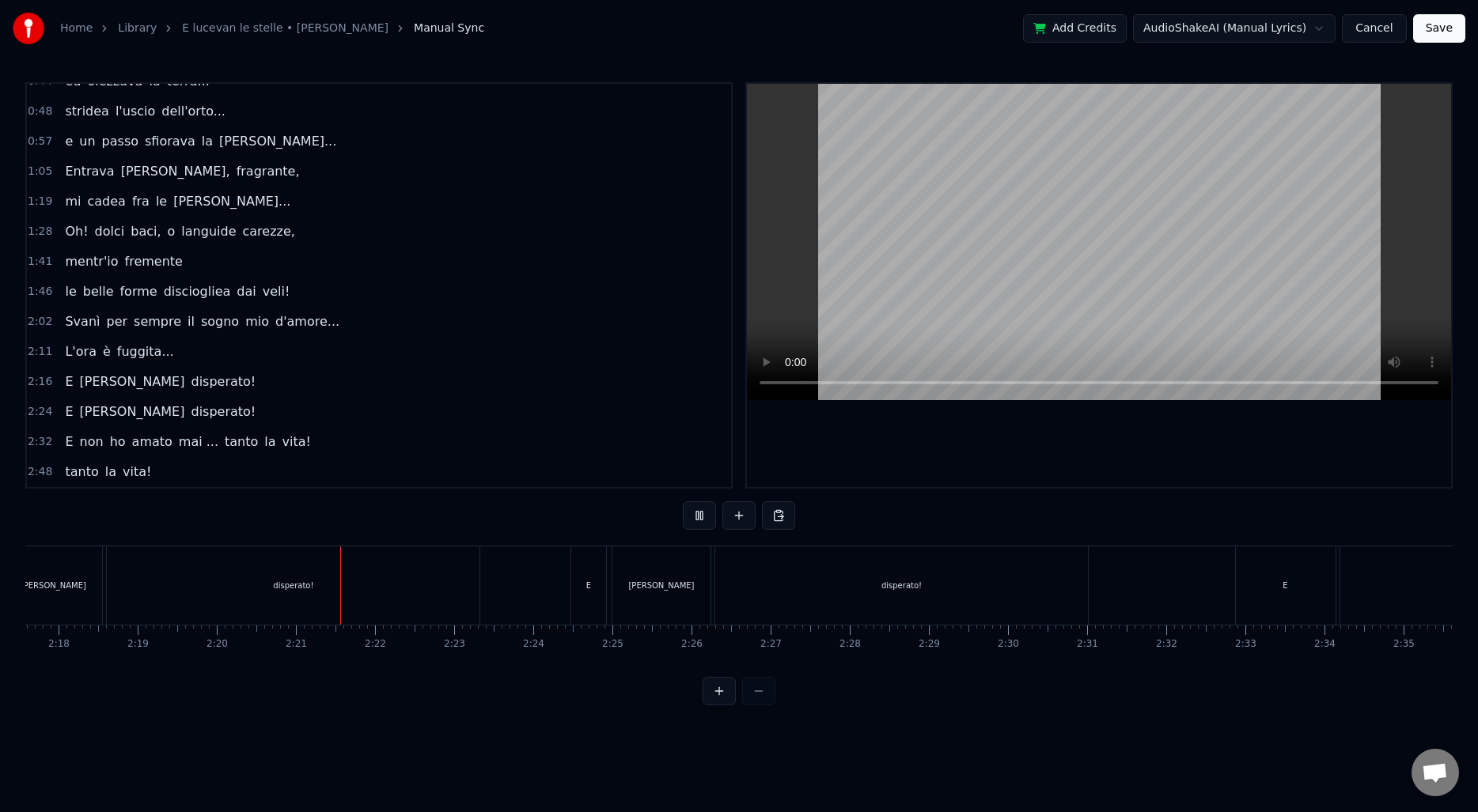
scroll to position [0, 10910]
click at [726, 575] on div "disperato!" at bounding box center [875, 585] width 373 height 78
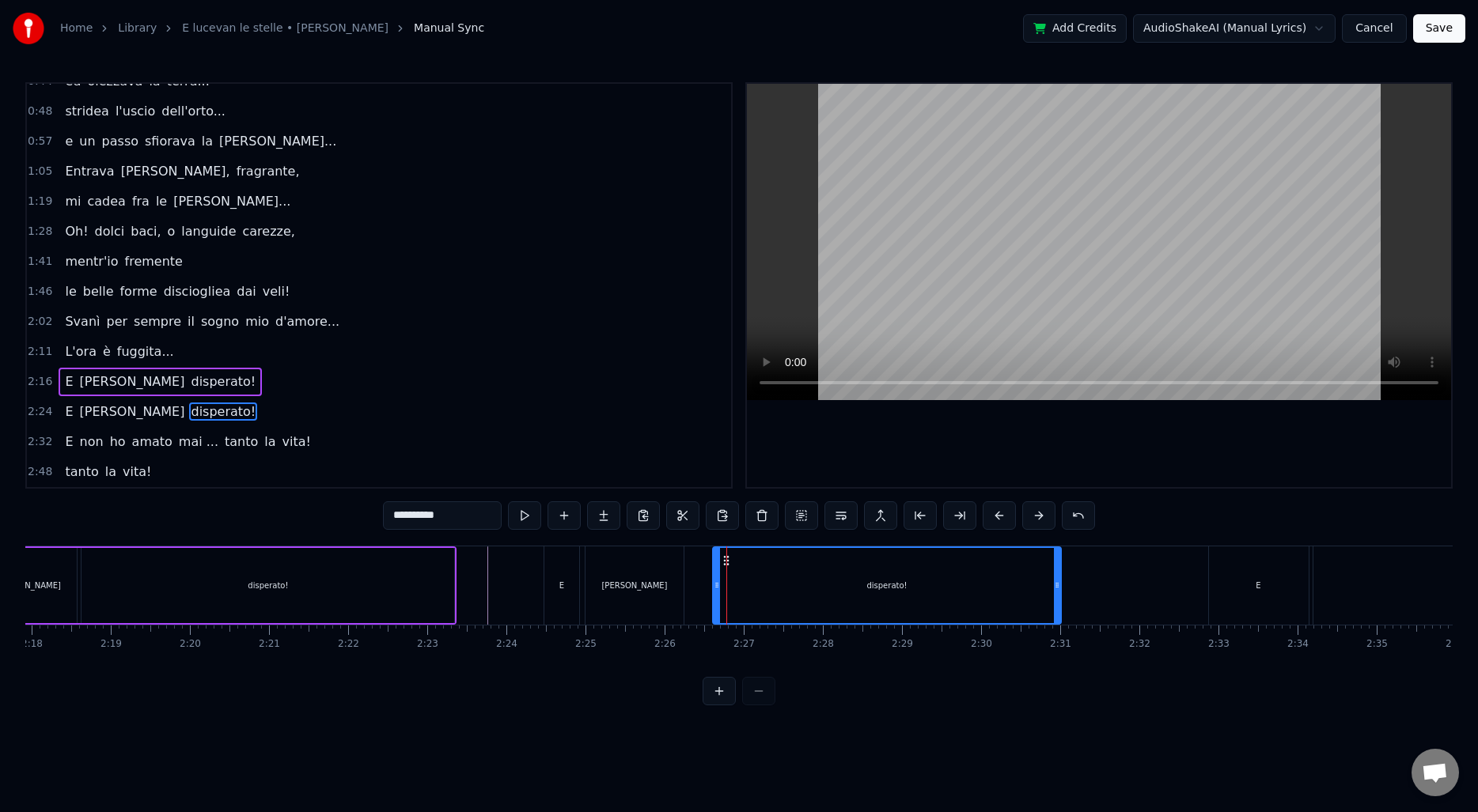
drag, startPoint x: 694, startPoint y: 582, endPoint x: 719, endPoint y: 584, distance: 25.1
click at [719, 584] on icon at bounding box center [717, 586] width 6 height 13
click at [655, 579] on div "[PERSON_NAME]" at bounding box center [635, 585] width 98 height 78
type input "*****"
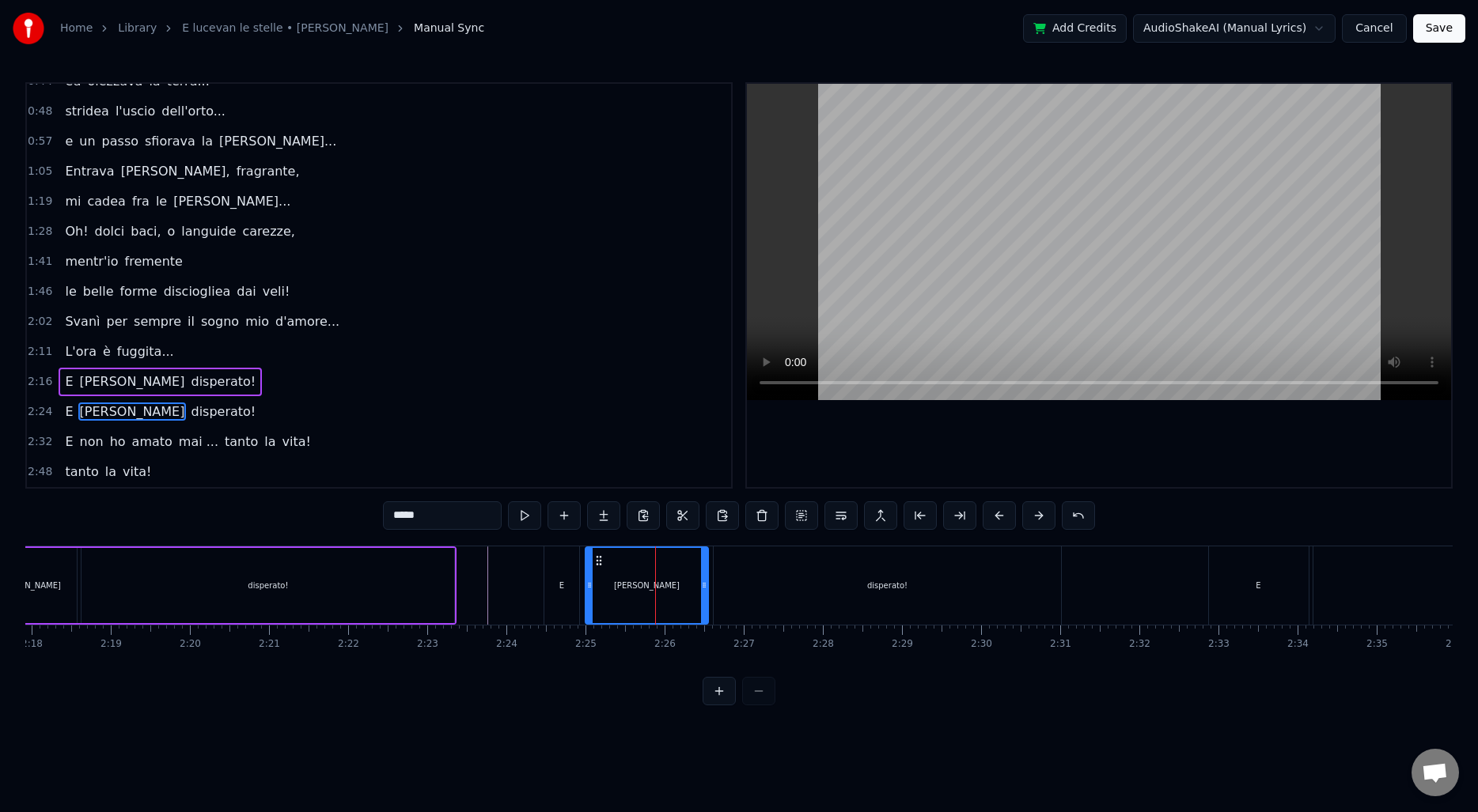
drag, startPoint x: 679, startPoint y: 578, endPoint x: 702, endPoint y: 578, distance: 23.0
click at [702, 579] on icon at bounding box center [704, 586] width 6 height 13
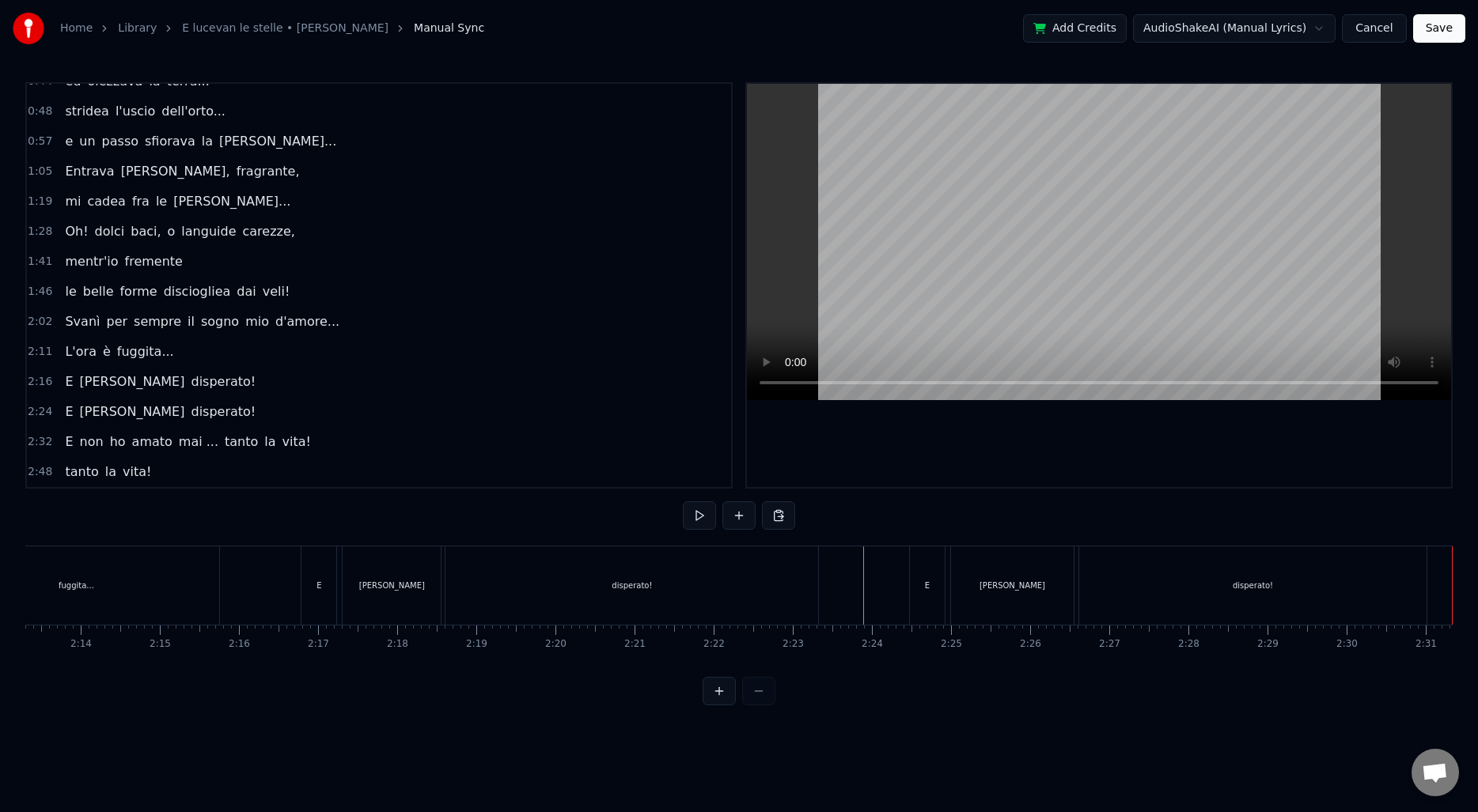
scroll to position [0, 10528]
click at [761, 554] on div "disperato!" at bounding box center [629, 585] width 347 height 78
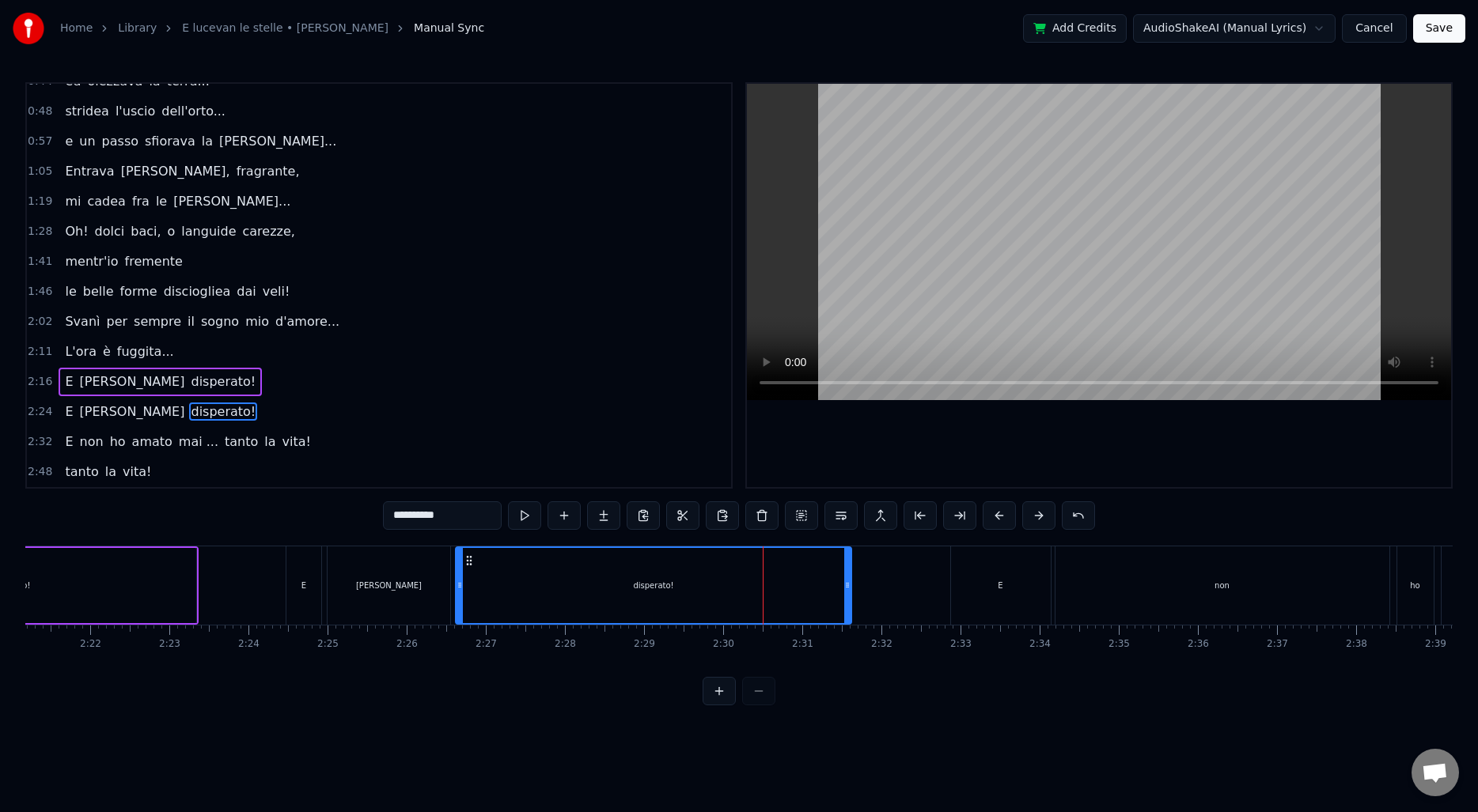
drag, startPoint x: 799, startPoint y: 581, endPoint x: 848, endPoint y: 581, distance: 49.0
click at [848, 581] on icon at bounding box center [847, 586] width 6 height 13
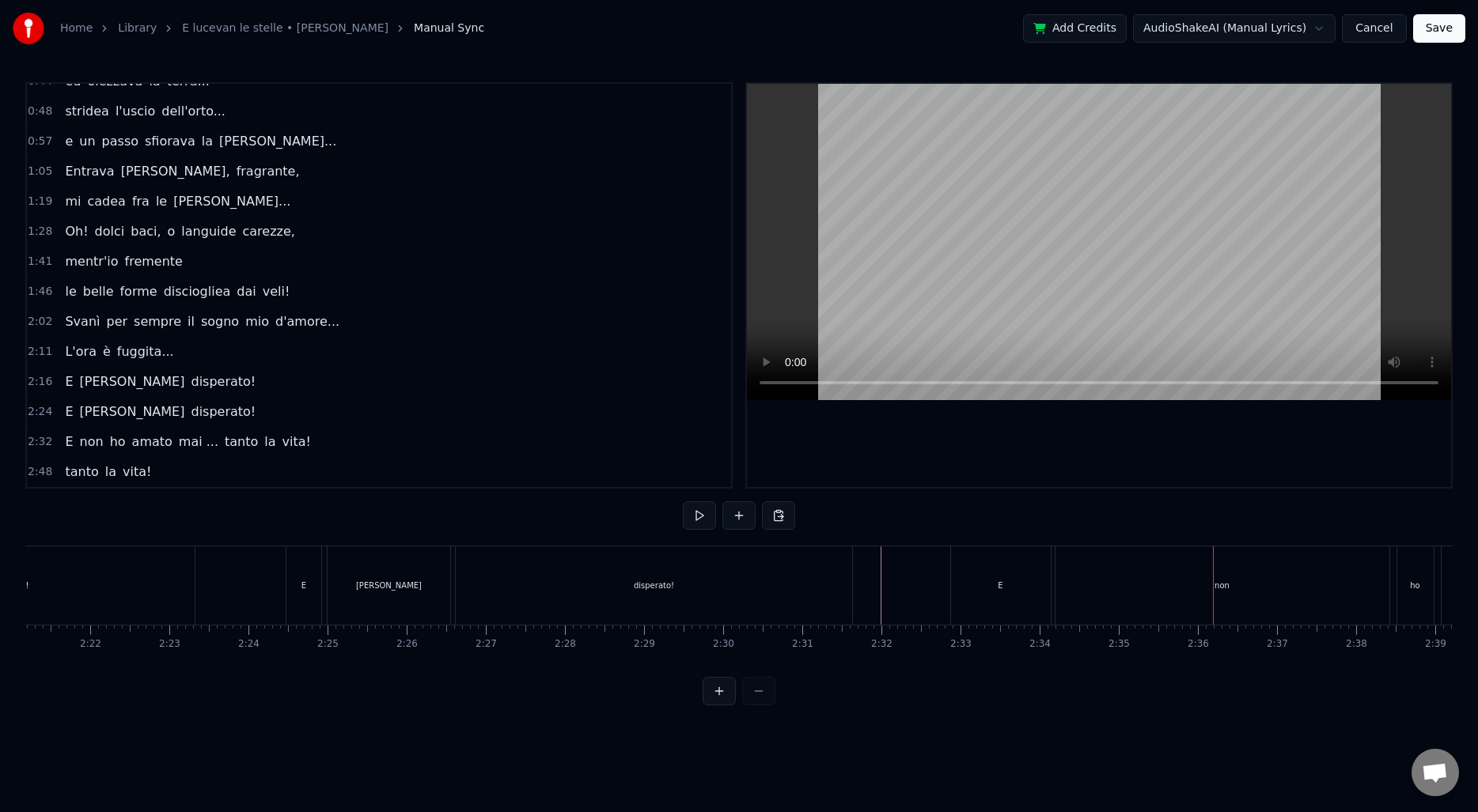
click at [972, 599] on div "E" at bounding box center [1001, 585] width 100 height 78
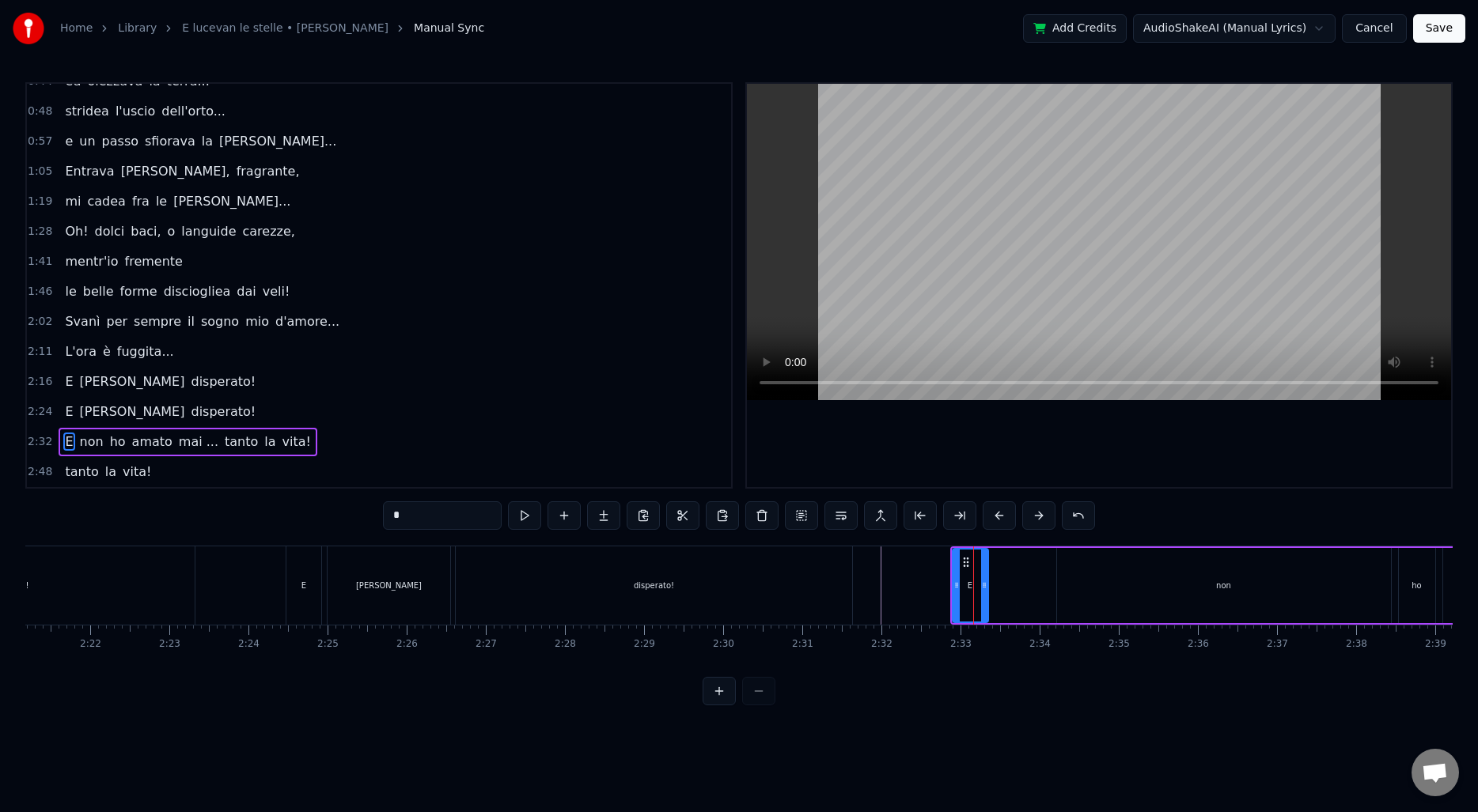
drag, startPoint x: 1047, startPoint y: 583, endPoint x: 983, endPoint y: 585, distance: 64.0
click at [983, 585] on icon at bounding box center [984, 586] width 6 height 13
click at [1099, 571] on div "non" at bounding box center [1224, 586] width 334 height 75
type input "***"
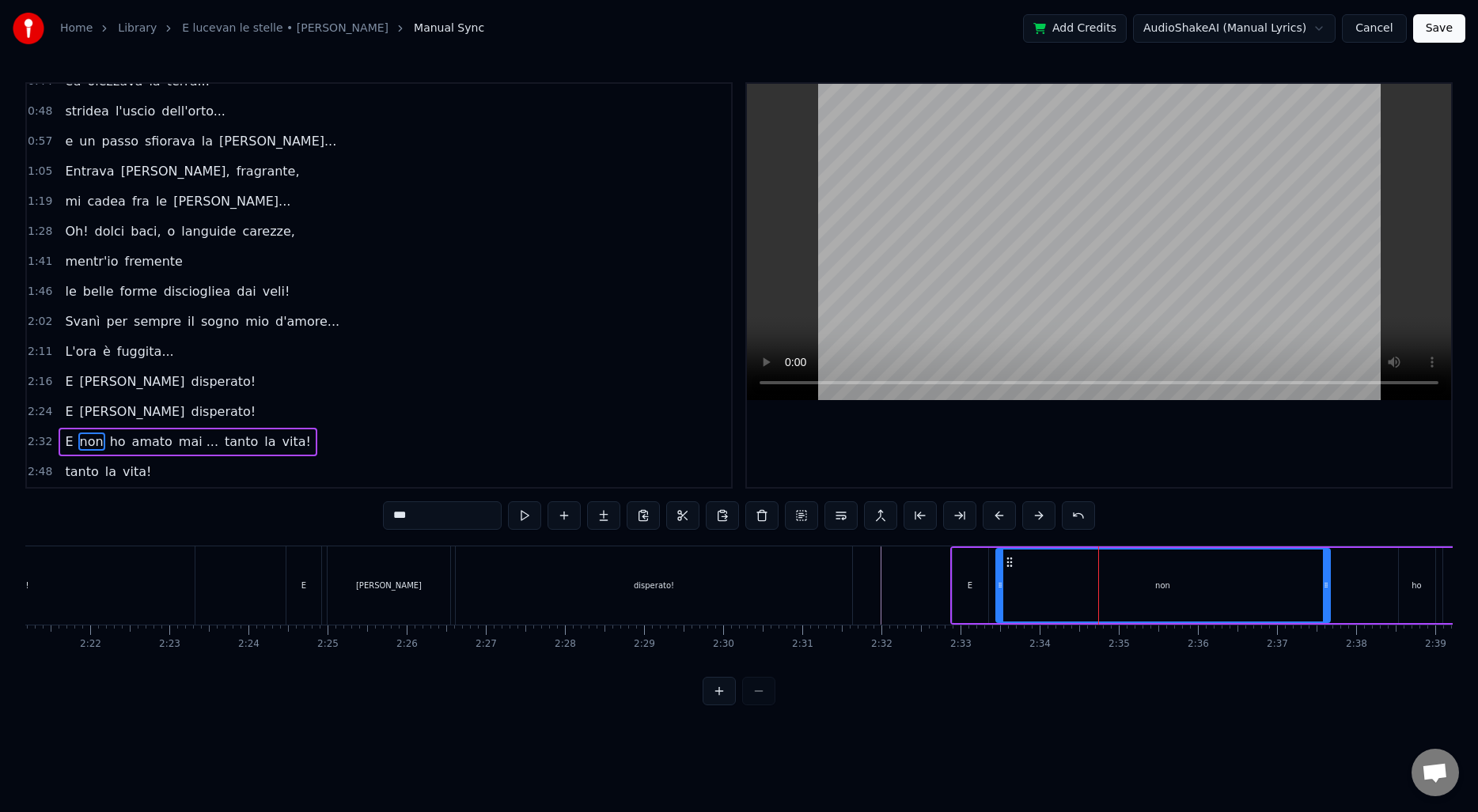
drag, startPoint x: 1069, startPoint y: 565, endPoint x: 1010, endPoint y: 565, distance: 59.0
click at [1011, 565] on circle at bounding box center [1011, 565] width 1 height 1
drag, startPoint x: 1325, startPoint y: 574, endPoint x: 1040, endPoint y: 584, distance: 285.2
click at [1040, 584] on div at bounding box center [1039, 586] width 6 height 72
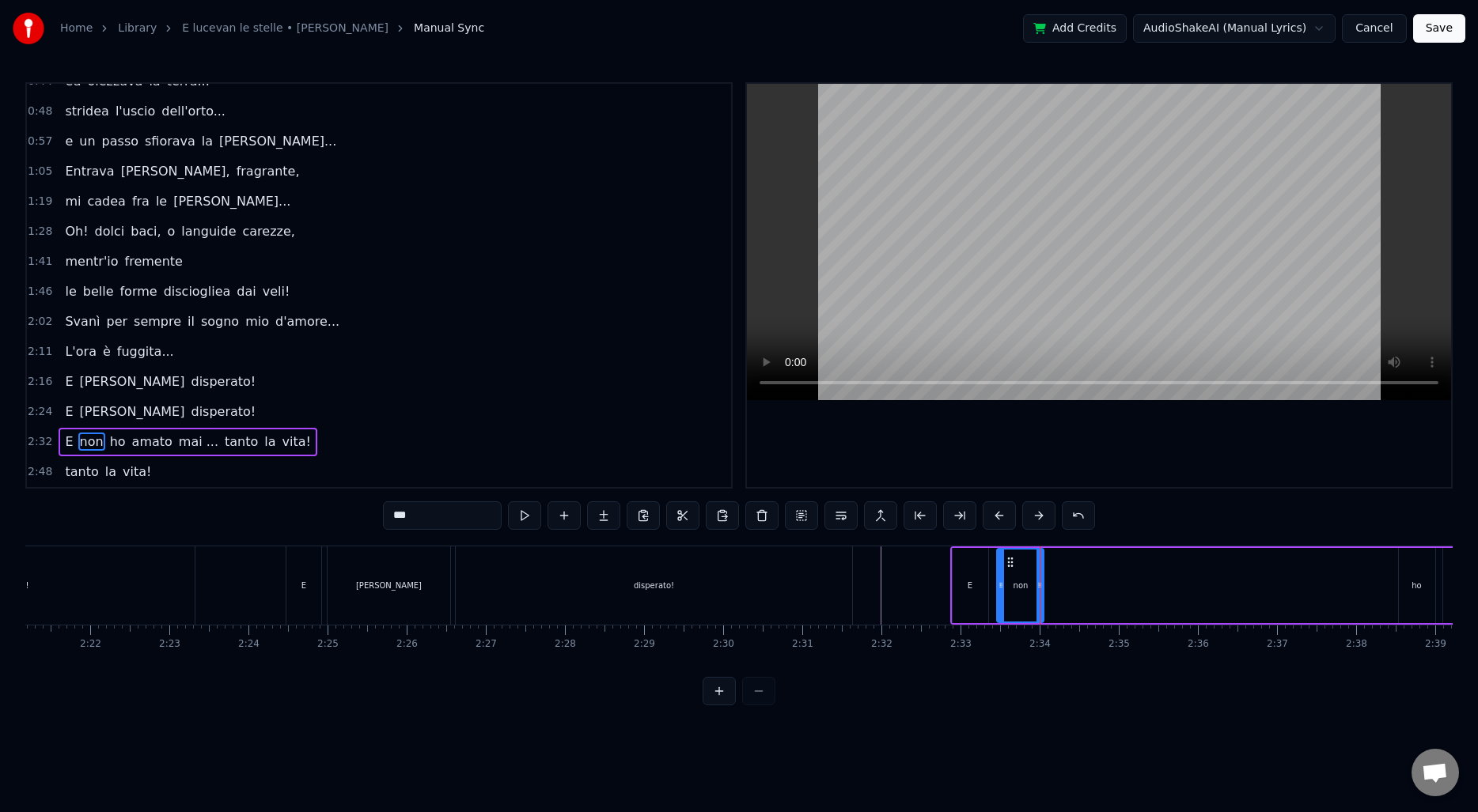
click at [1000, 569] on div at bounding box center [1001, 586] width 6 height 72
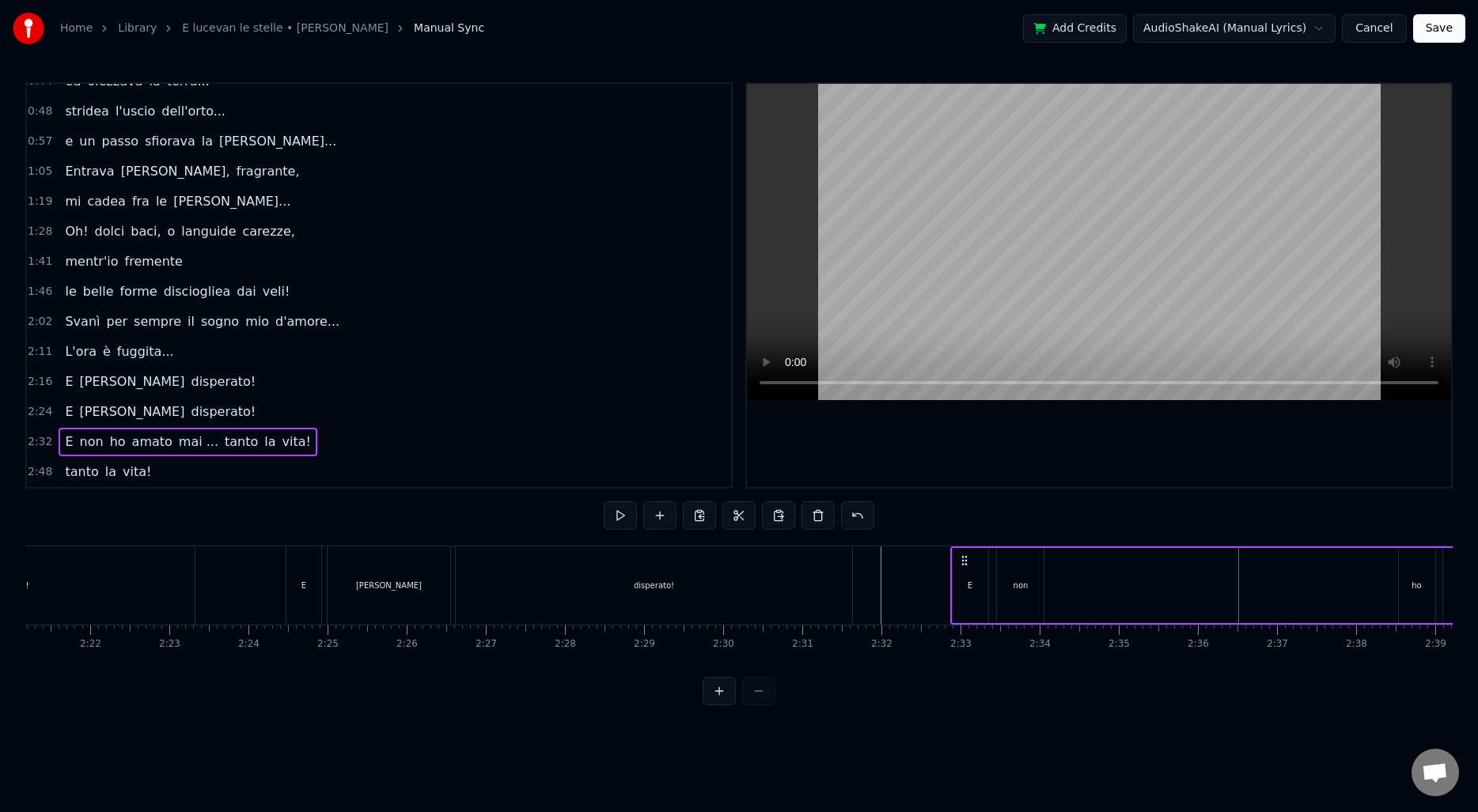
click at [1407, 570] on div "ho" at bounding box center [1416, 586] width 36 height 75
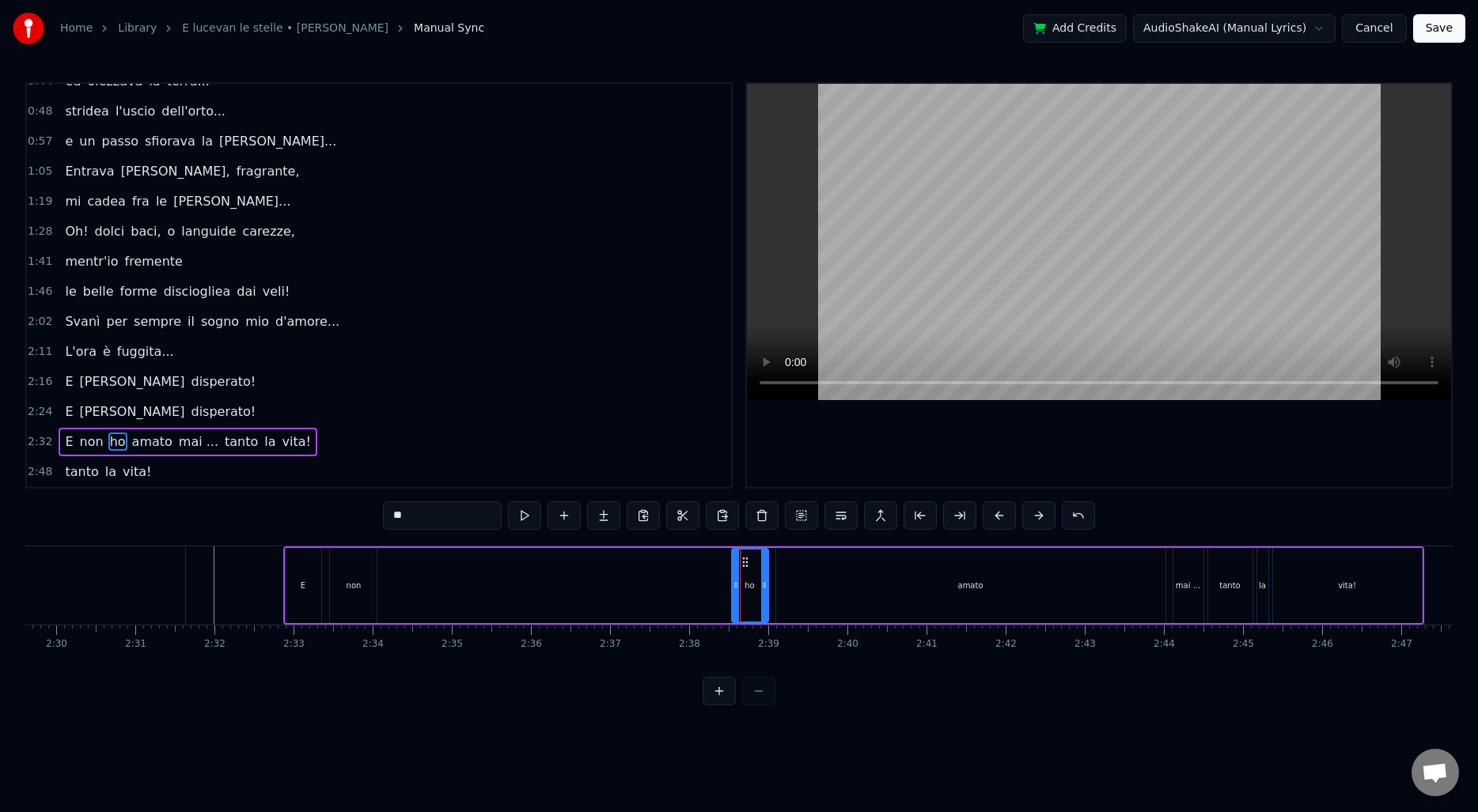
scroll to position [0, 11810]
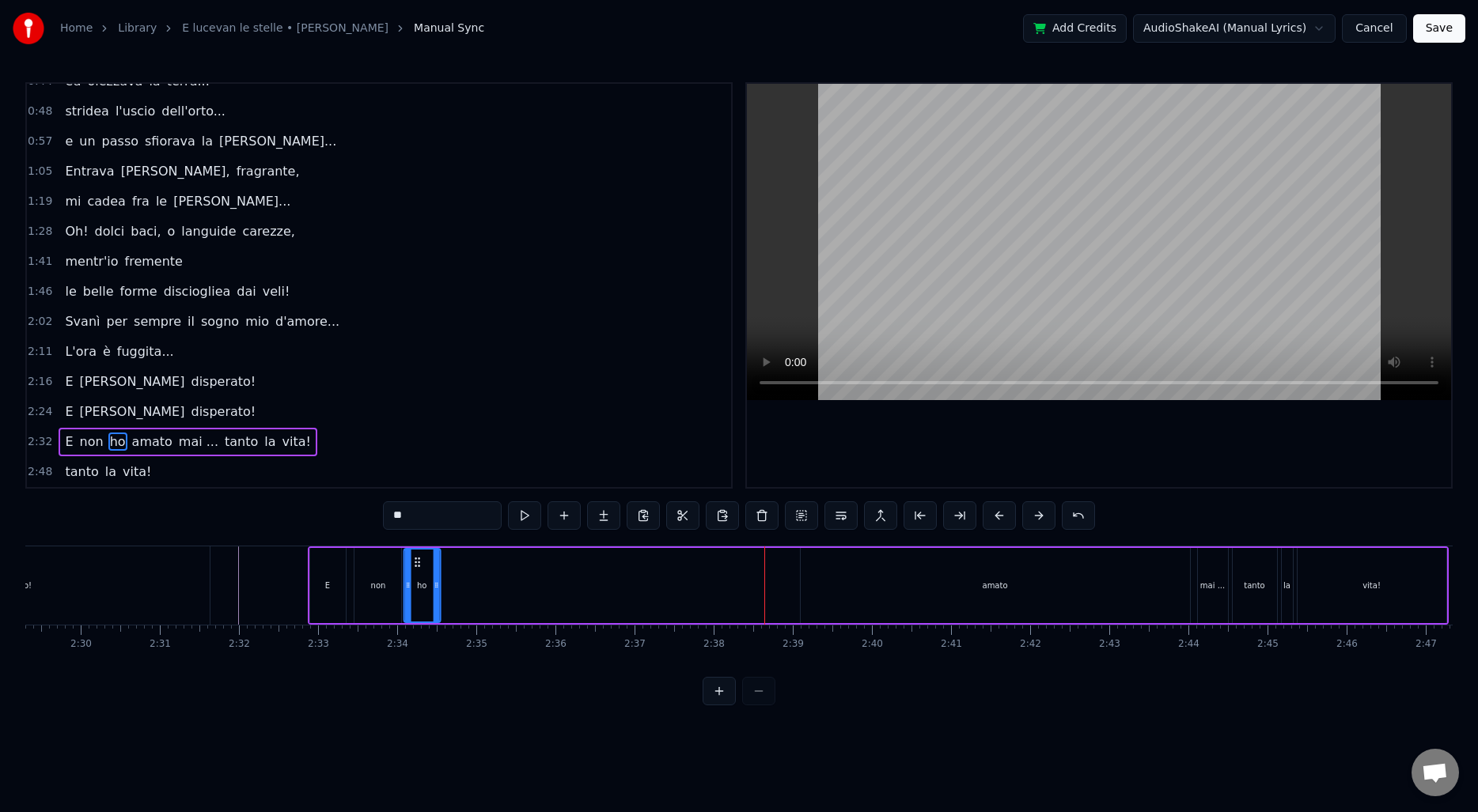
drag, startPoint x: 767, startPoint y: 561, endPoint x: 415, endPoint y: 558, distance: 352.0
click at [415, 558] on icon at bounding box center [417, 562] width 13 height 13
click at [910, 575] on div "amato" at bounding box center [995, 586] width 390 height 75
type input "*****"
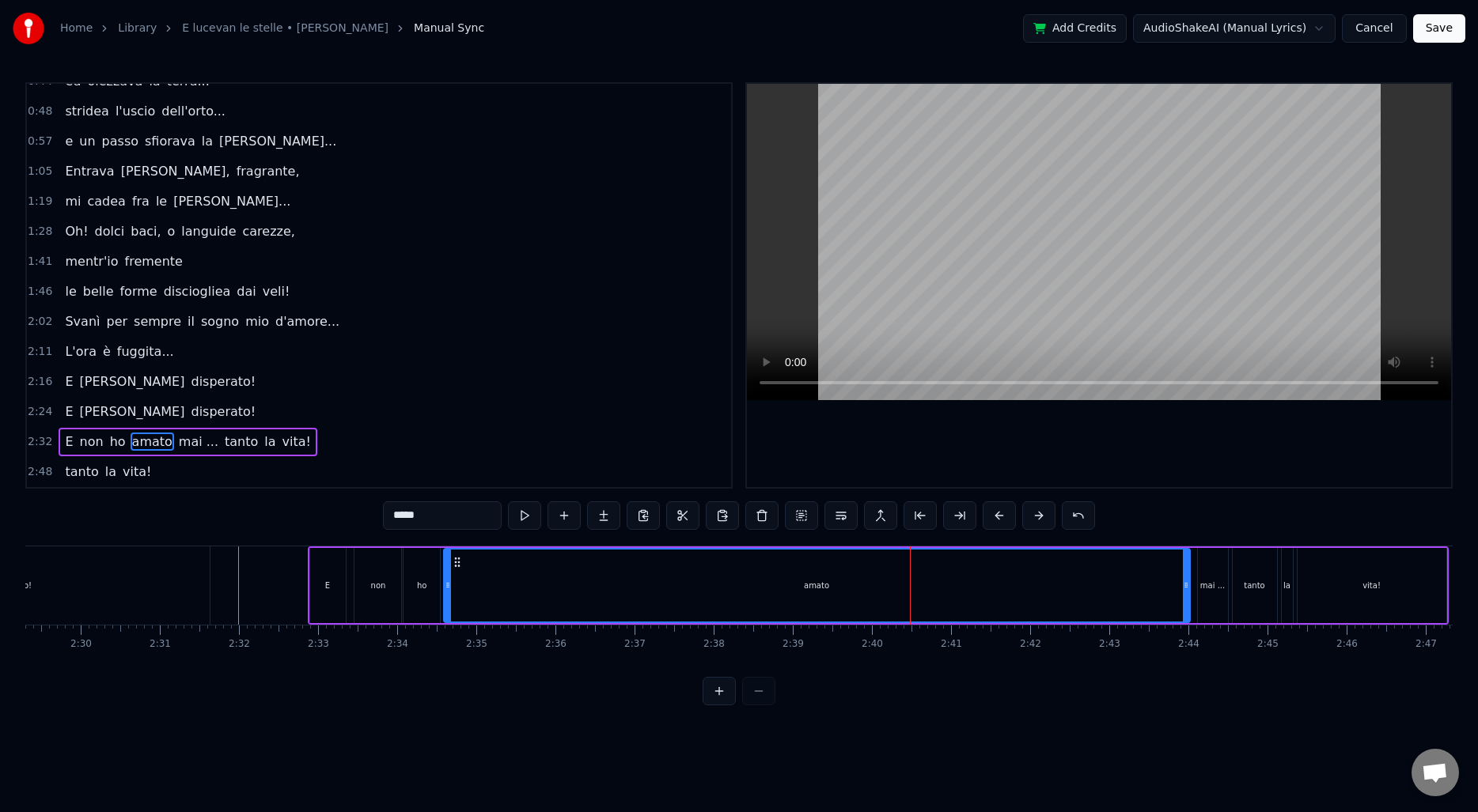
drag, startPoint x: 801, startPoint y: 569, endPoint x: 443, endPoint y: 572, distance: 358.0
click at [444, 572] on div at bounding box center [447, 586] width 6 height 72
click at [949, 588] on div "amato" at bounding box center [816, 586] width 745 height 72
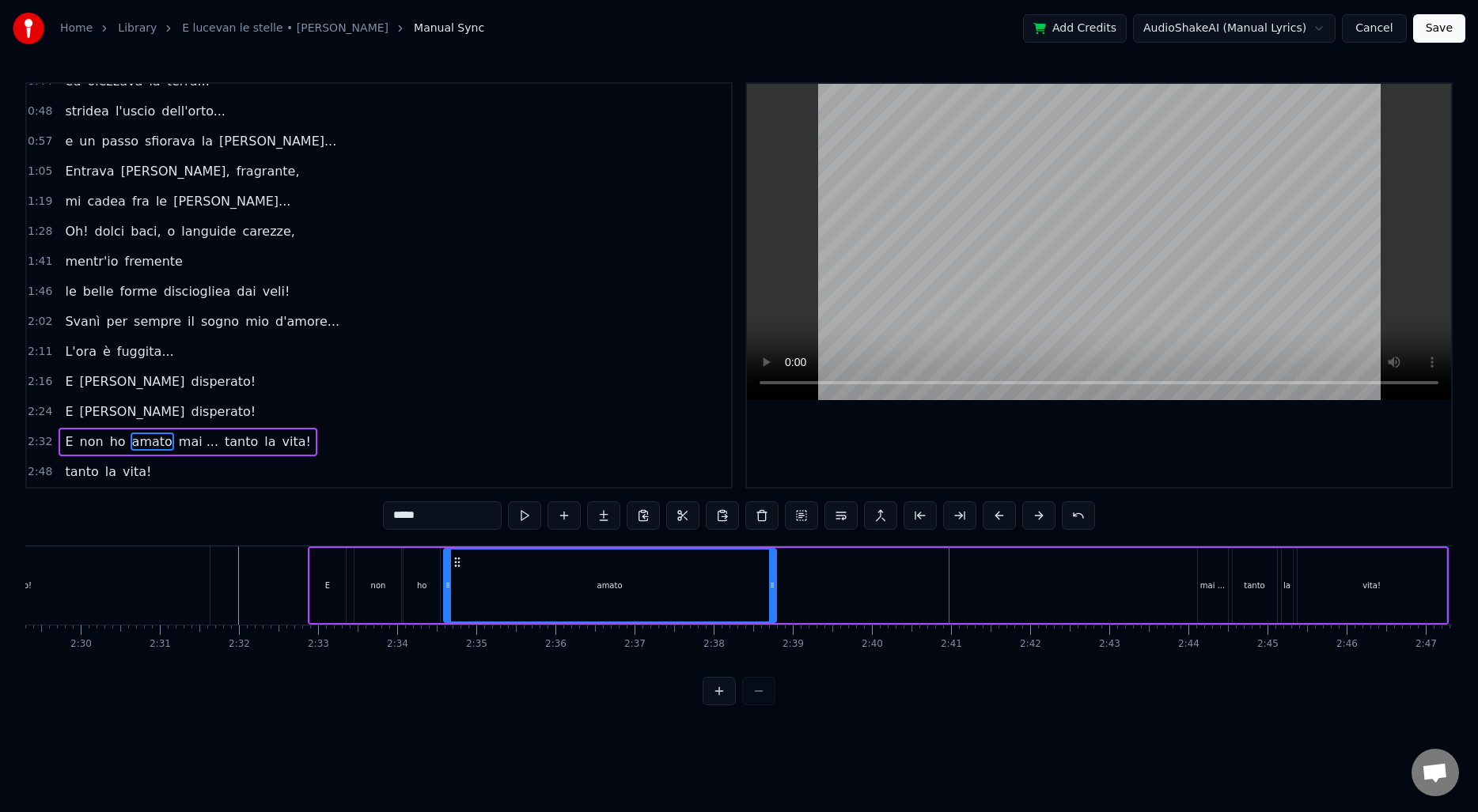
drag, startPoint x: 1186, startPoint y: 579, endPoint x: 773, endPoint y: 570, distance: 413.1
click at [773, 570] on div at bounding box center [772, 586] width 6 height 72
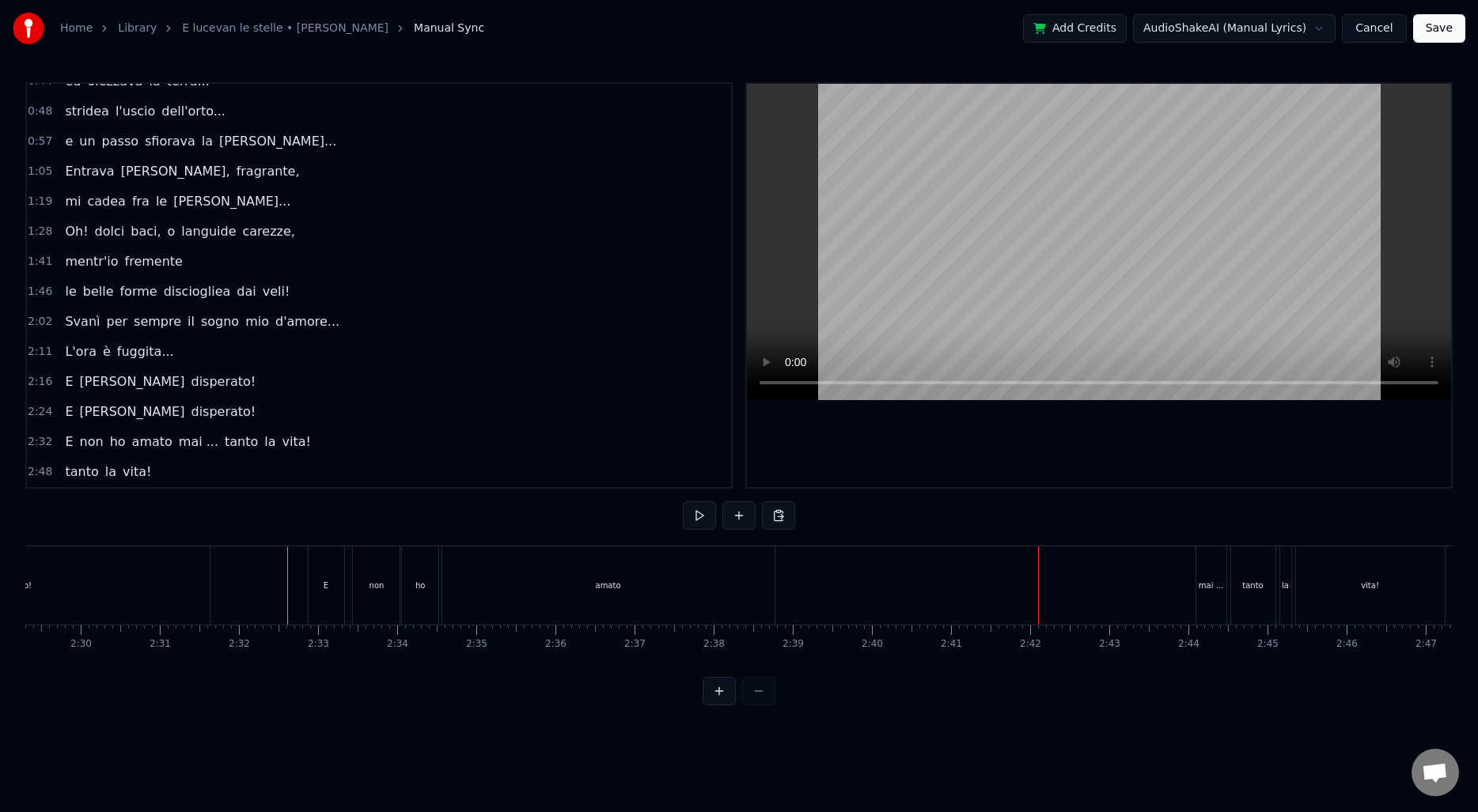
click at [1211, 558] on div "mai ..." at bounding box center [1211, 585] width 30 height 78
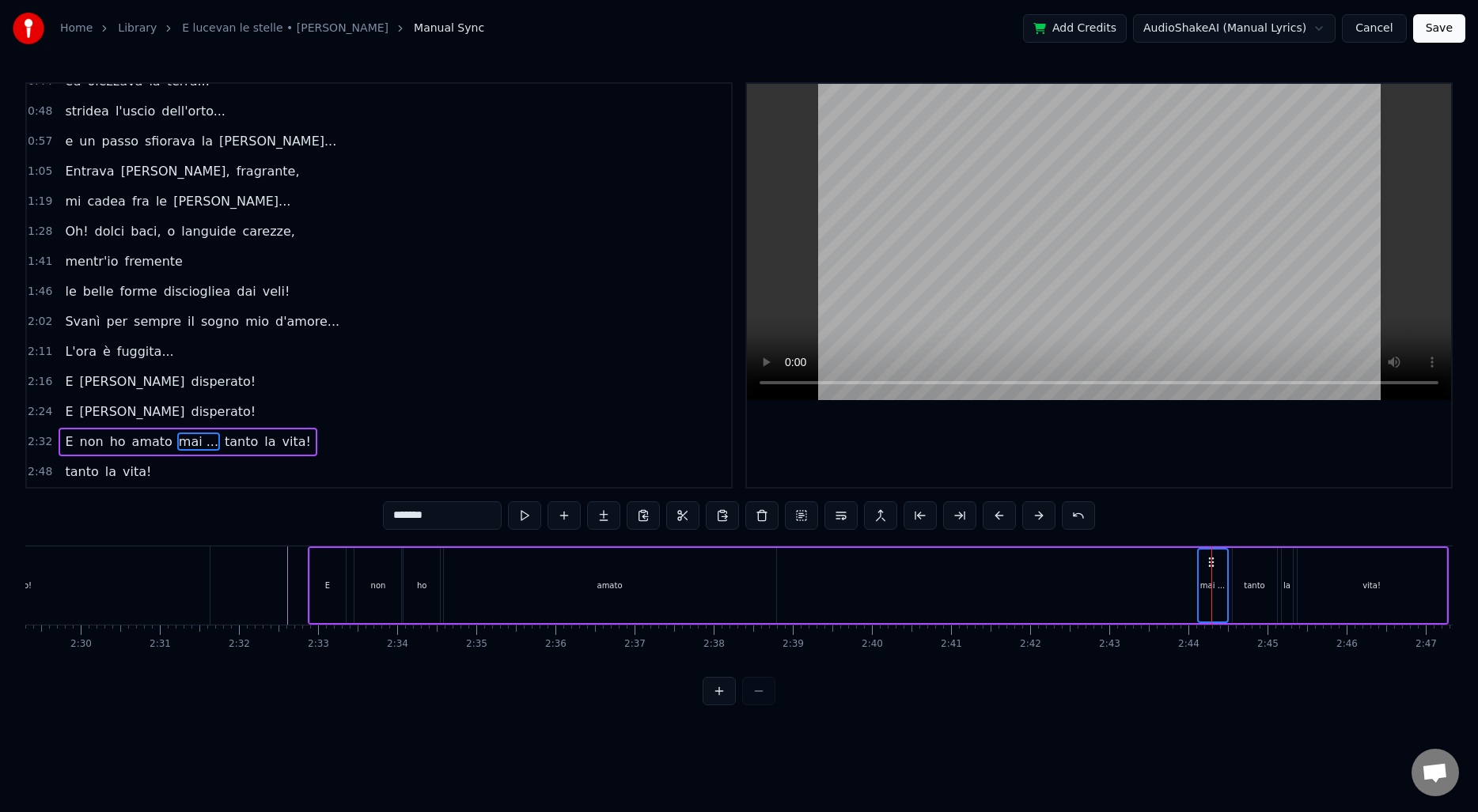
click at [1251, 569] on div "tanto" at bounding box center [1254, 586] width 44 height 75
click at [1287, 565] on div "la" at bounding box center [1287, 586] width 11 height 75
click at [1329, 566] on div "vita!" at bounding box center [1371, 586] width 149 height 75
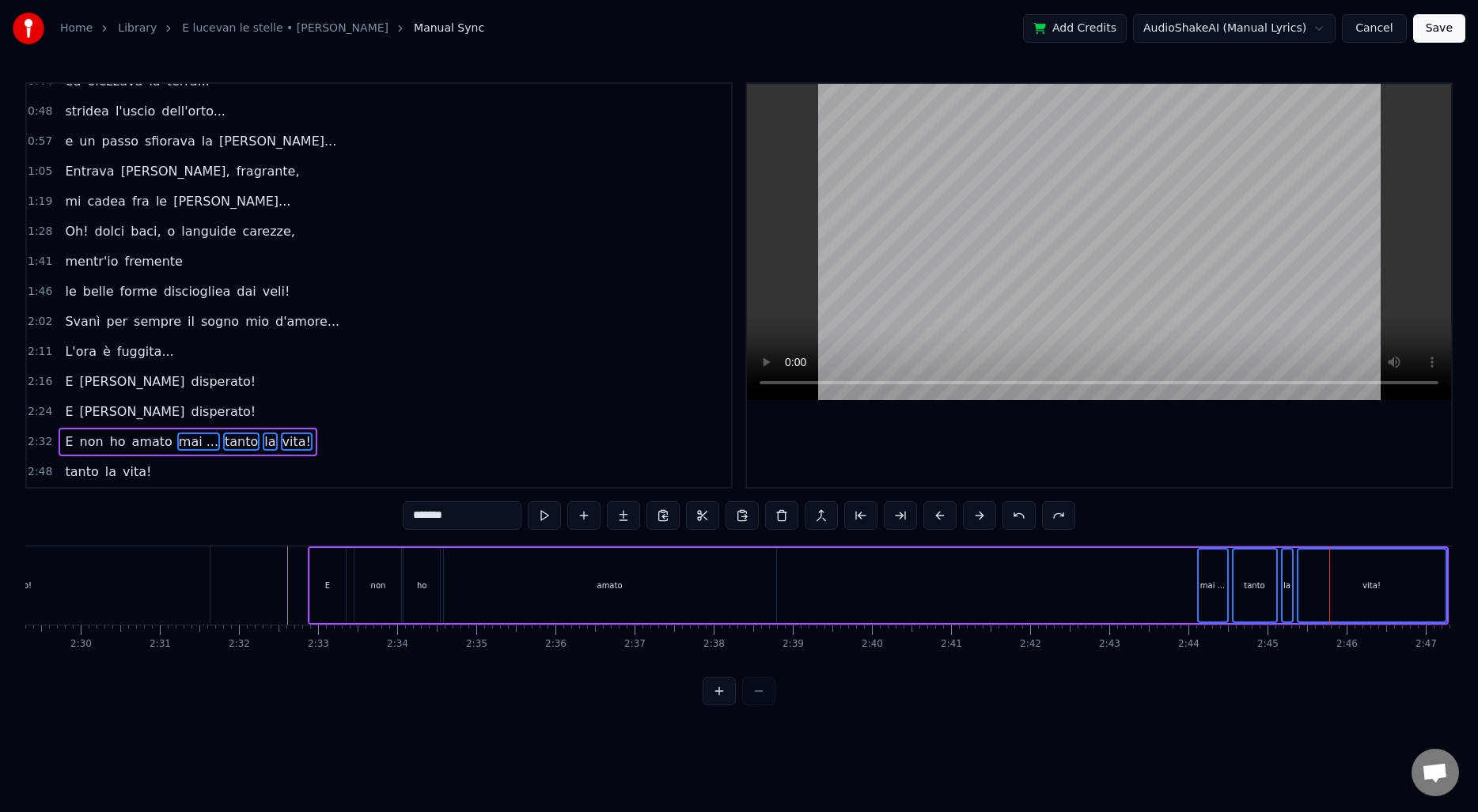
click at [1167, 716] on html "Home Library E lucevan le stelle • [PERSON_NAME] Manual Sync Add Credits AudioS…" at bounding box center [739, 365] width 1478 height 731
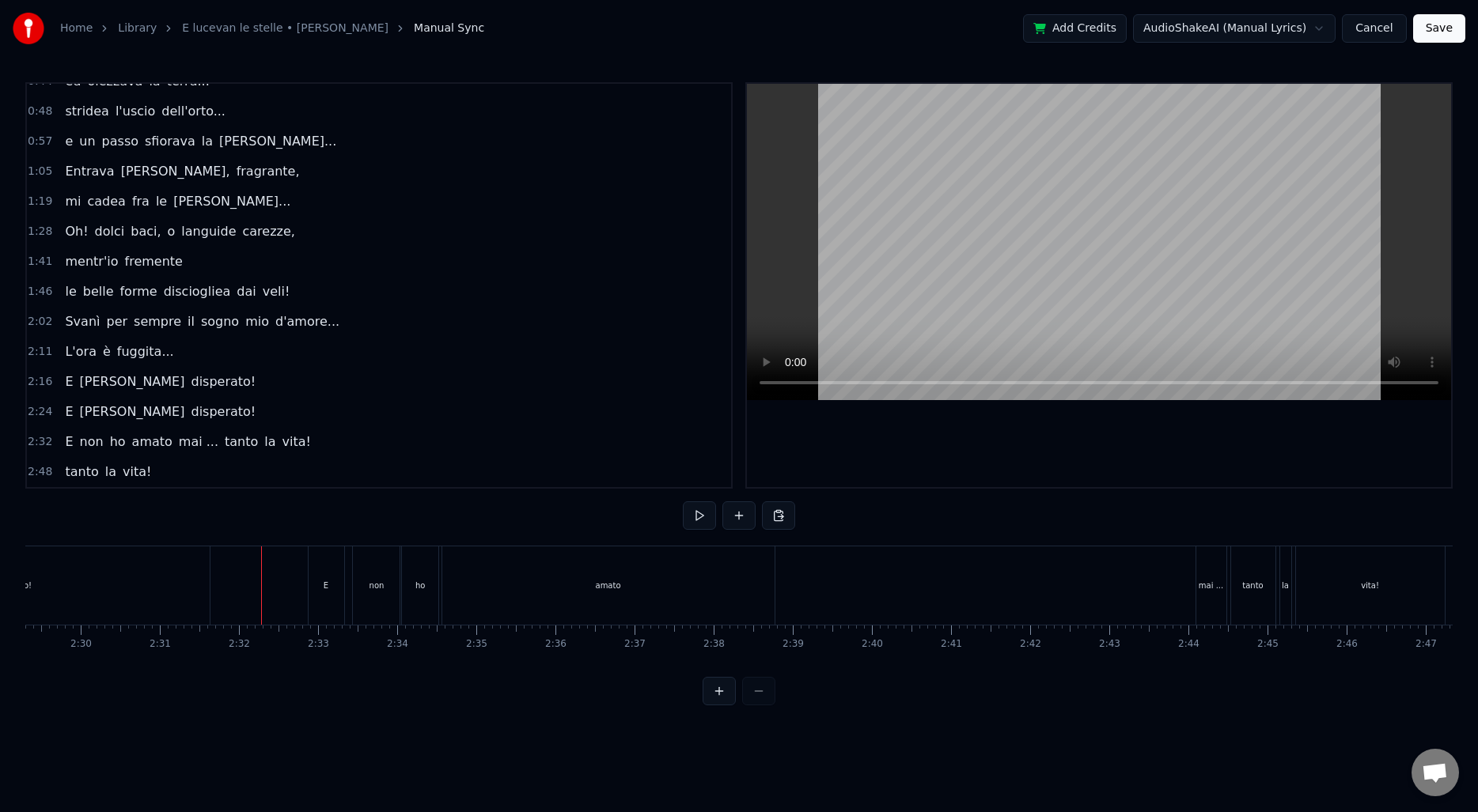
click at [1212, 576] on div "mai ..." at bounding box center [1211, 585] width 30 height 78
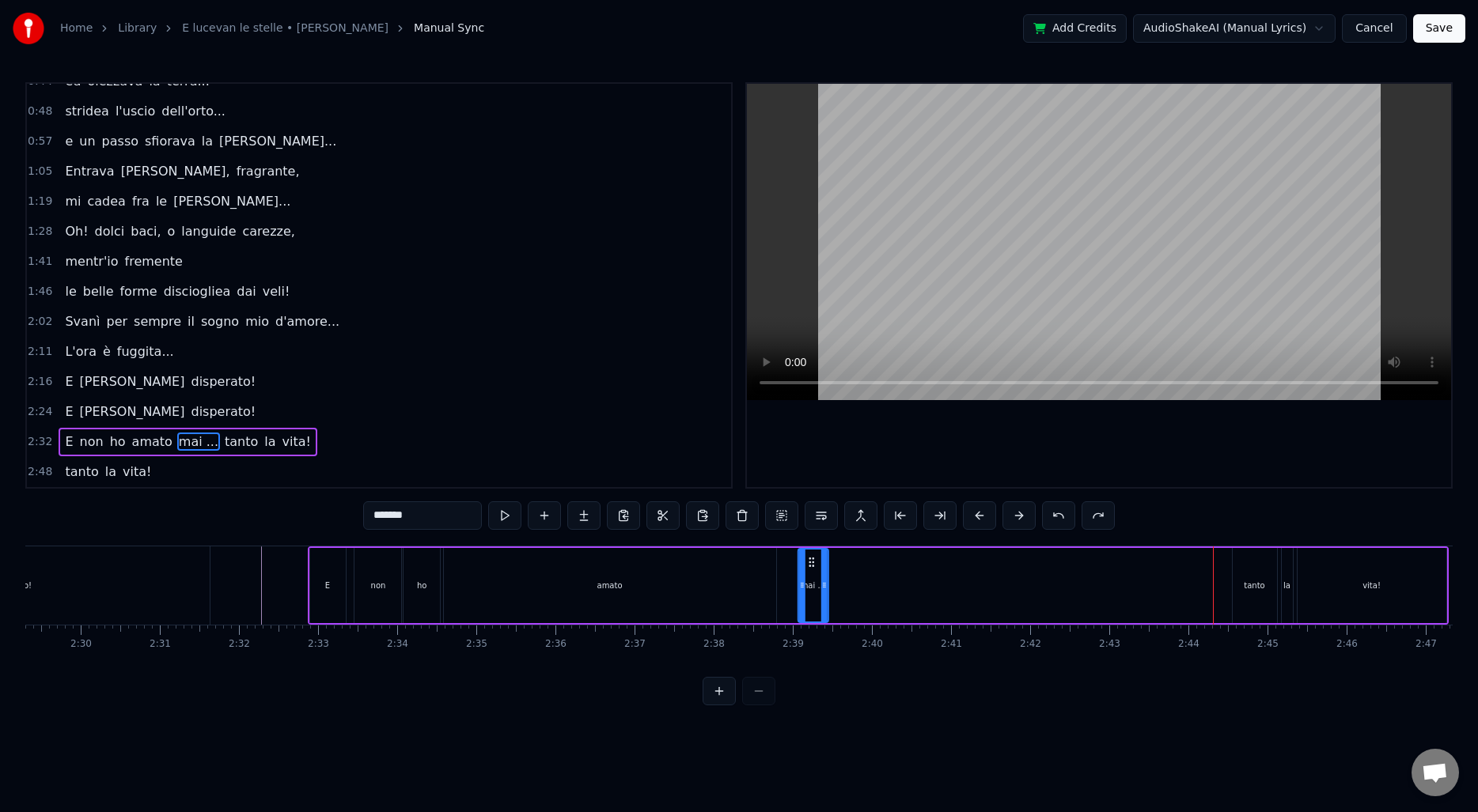
drag, startPoint x: 1209, startPoint y: 561, endPoint x: 808, endPoint y: 569, distance: 401.1
click at [808, 569] on div "mai ..." at bounding box center [812, 586] width 28 height 72
click at [1255, 561] on div "tanto" at bounding box center [1254, 586] width 44 height 75
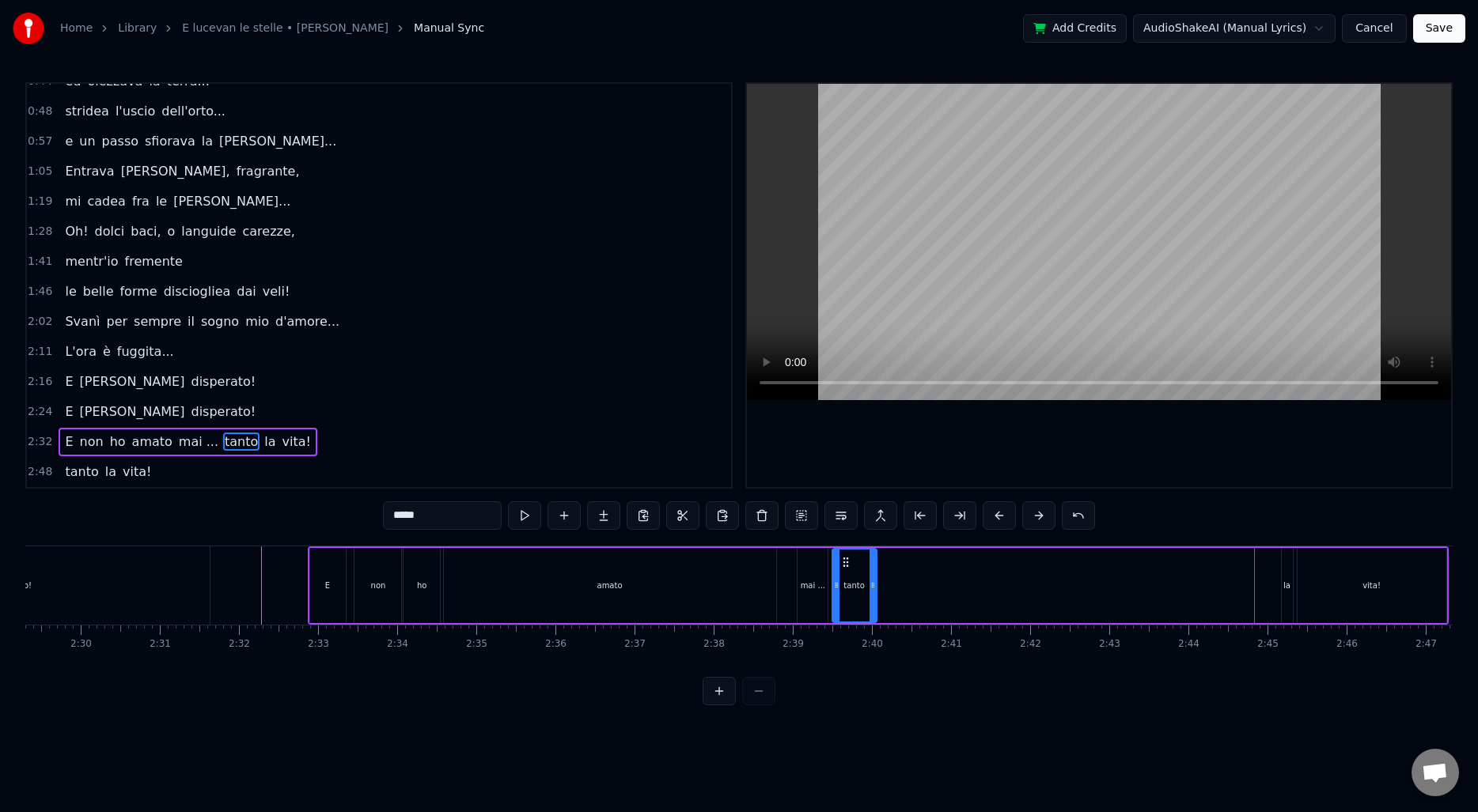
drag, startPoint x: 1246, startPoint y: 561, endPoint x: 846, endPoint y: 574, distance: 400.2
click at [846, 574] on div "tanto" at bounding box center [854, 586] width 43 height 72
click at [1286, 580] on div "la" at bounding box center [1286, 586] width 7 height 12
drag, startPoint x: 1296, startPoint y: 561, endPoint x: 896, endPoint y: 579, distance: 400.4
click at [896, 579] on div "E non ho [PERSON_NAME] ... tanto la vita!" at bounding box center [878, 585] width 1141 height 78
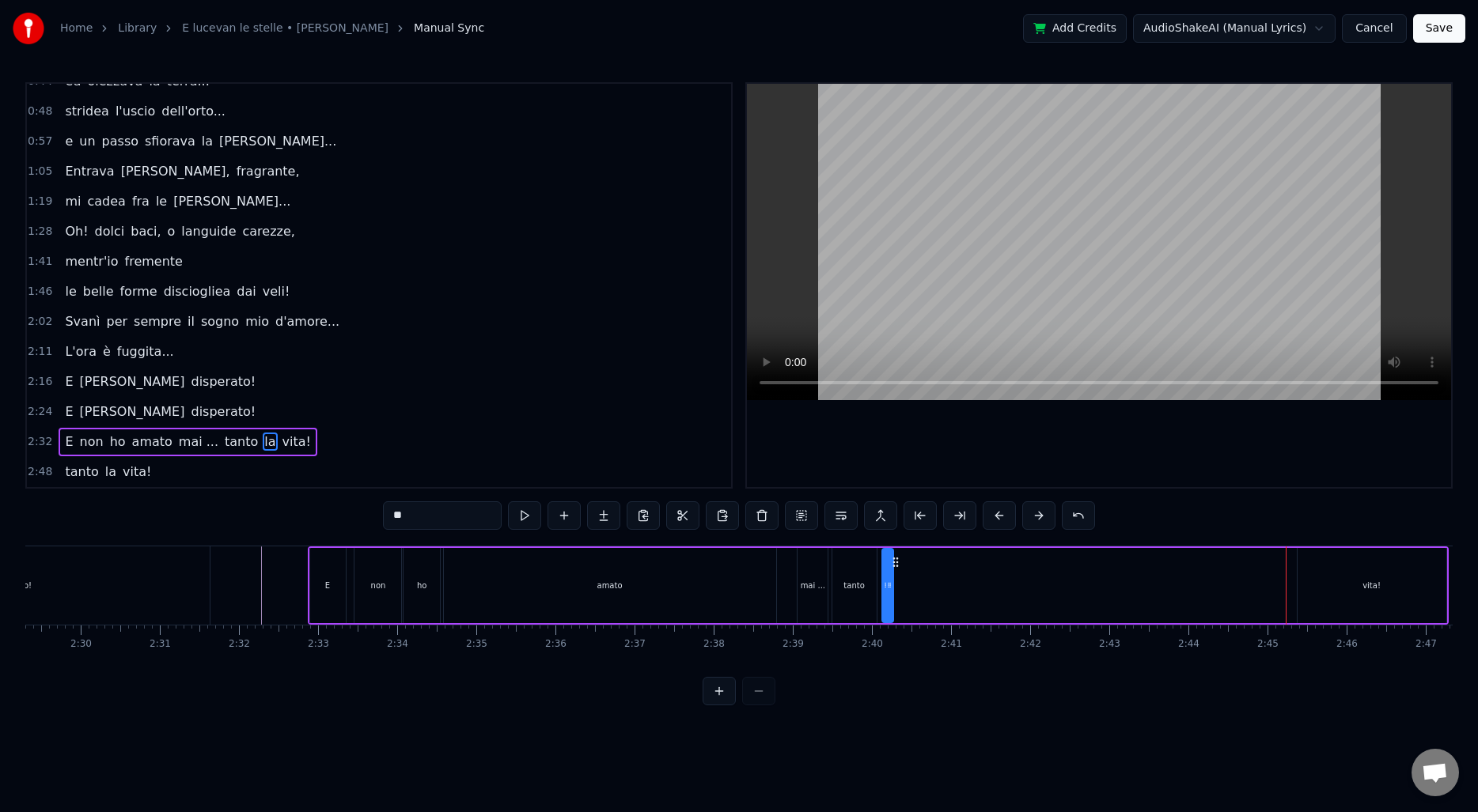
click at [1347, 577] on div "vita!" at bounding box center [1371, 586] width 149 height 75
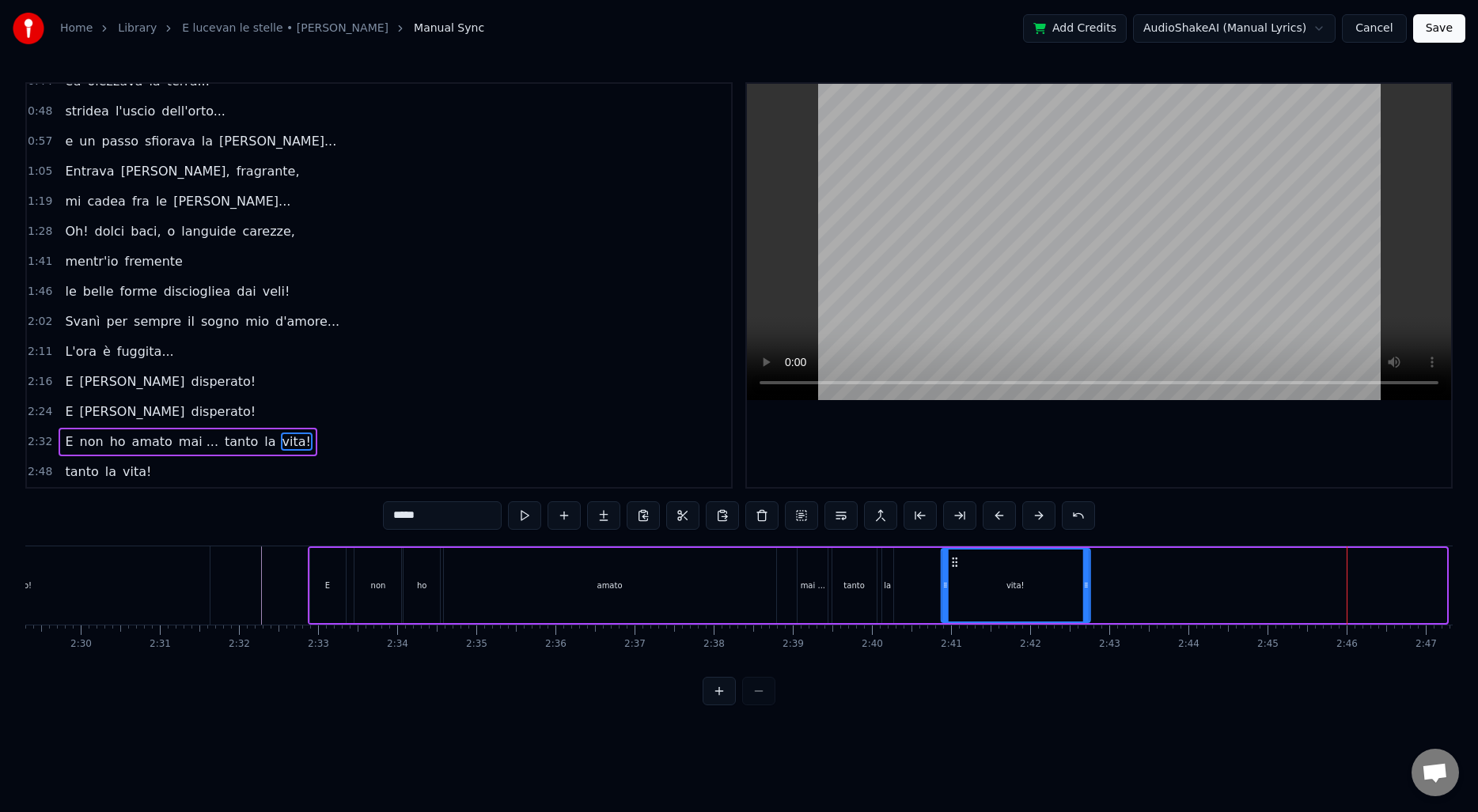
drag, startPoint x: 1311, startPoint y: 559, endPoint x: 955, endPoint y: 581, distance: 356.7
click at [955, 581] on div "vita!" at bounding box center [1015, 586] width 147 height 72
click at [888, 569] on div "la" at bounding box center [888, 586] width 11 height 75
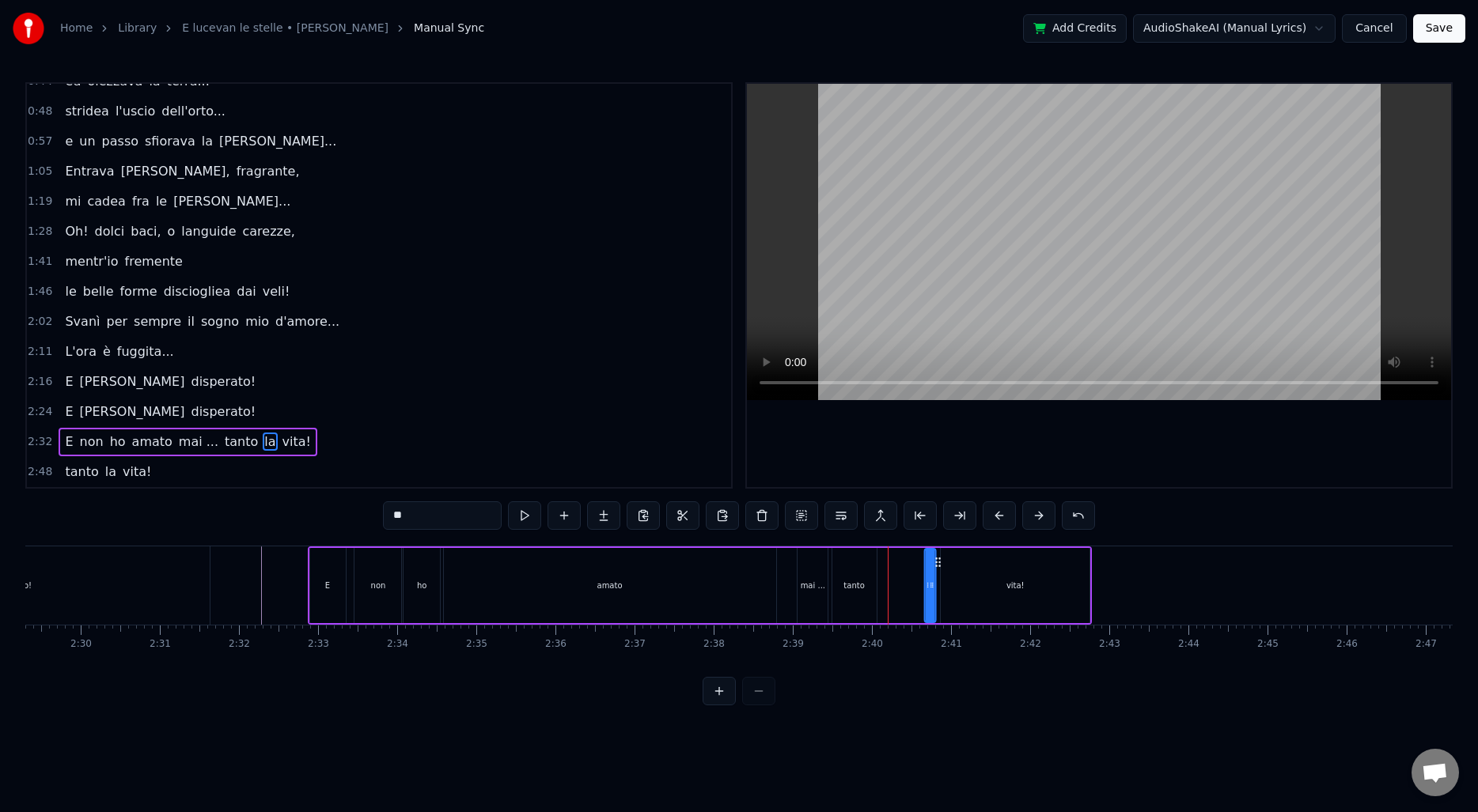
drag, startPoint x: 908, startPoint y: 561, endPoint x: 937, endPoint y: 561, distance: 29.0
click at [939, 561] on circle at bounding box center [939, 561] width 1 height 1
click at [861, 568] on div "tanto" at bounding box center [854, 586] width 44 height 75
type input "*****"
drag, startPoint x: 873, startPoint y: 572, endPoint x: 910, endPoint y: 572, distance: 37.0
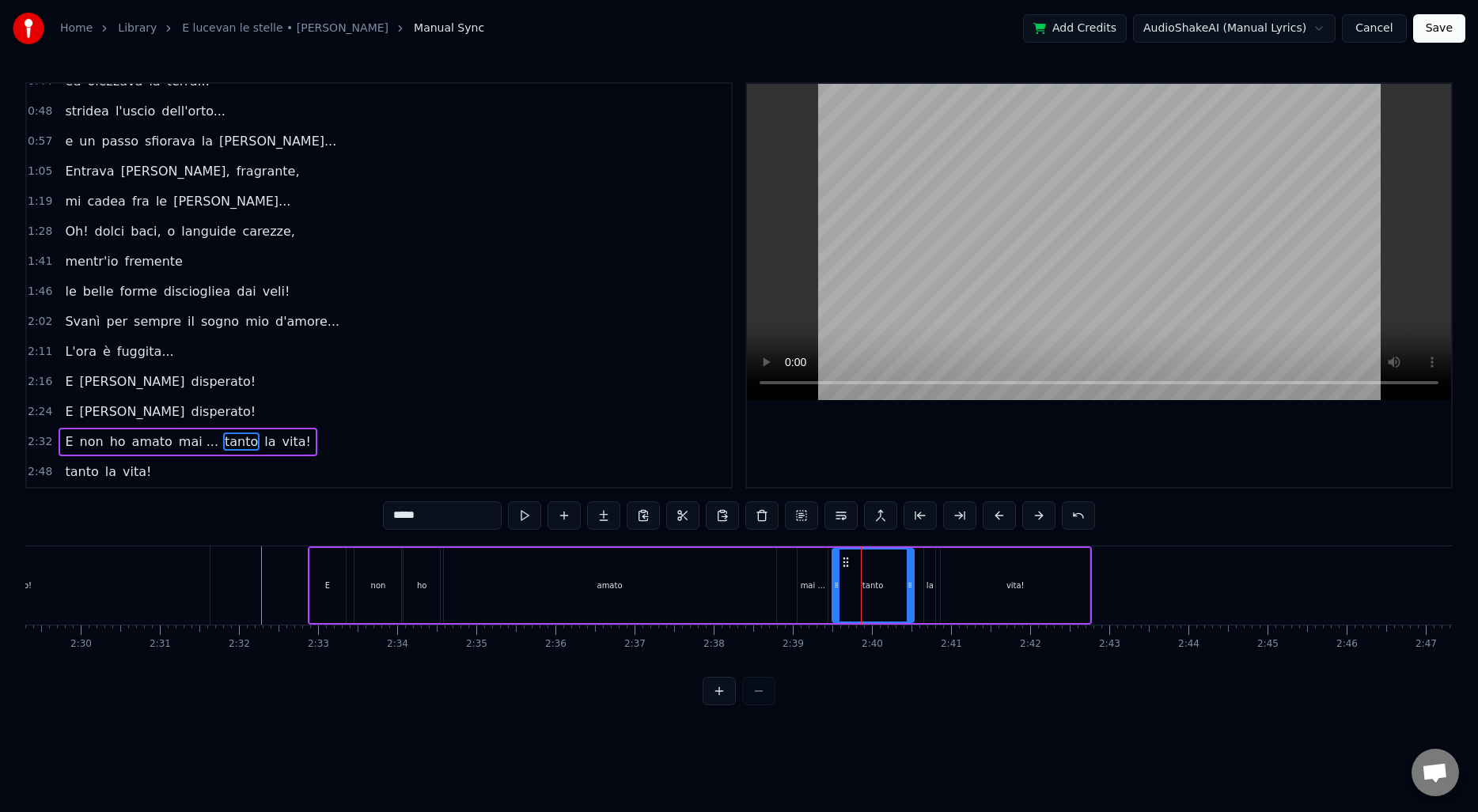
click at [910, 572] on div at bounding box center [910, 586] width 6 height 72
click at [841, 581] on icon at bounding box center [839, 586] width 6 height 13
click at [784, 573] on div "E non ho [PERSON_NAME] ... tanto la vita!" at bounding box center [700, 585] width 785 height 78
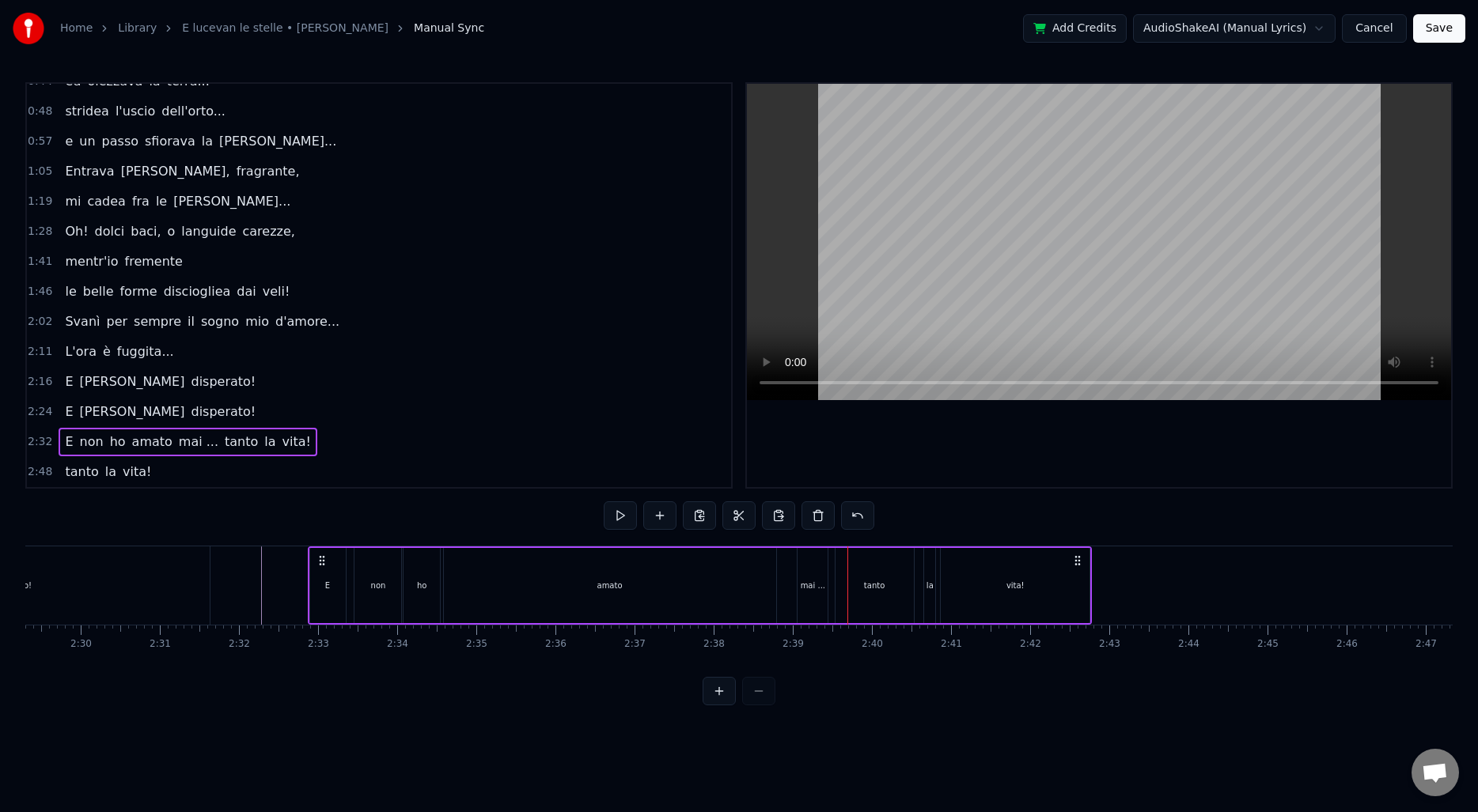
click at [787, 577] on div "E non ho [PERSON_NAME] ... tanto la vita!" at bounding box center [700, 585] width 785 height 78
click at [152, 444] on span "amato" at bounding box center [152, 442] width 43 height 18
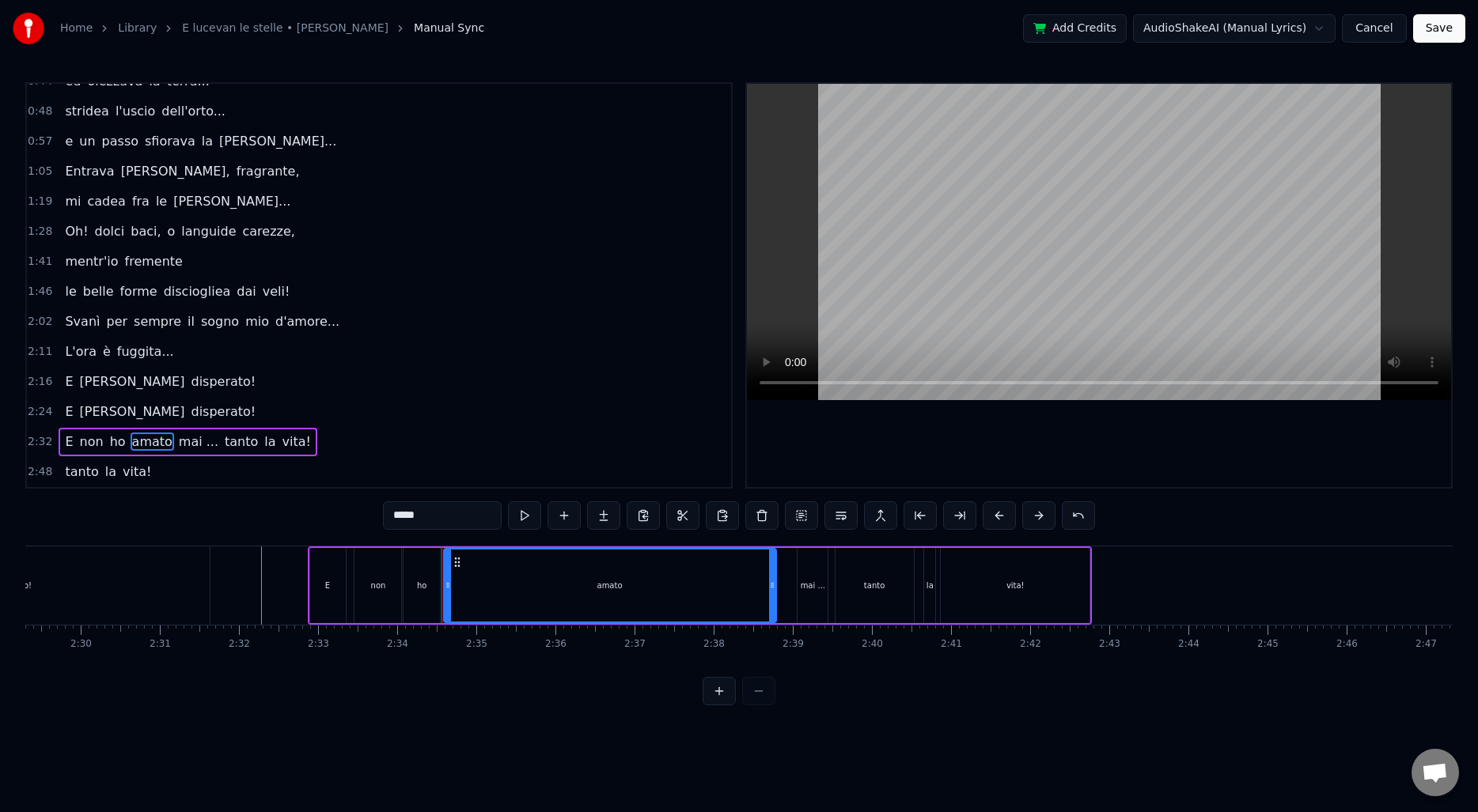
click at [178, 442] on span "mai ..." at bounding box center [198, 442] width 43 height 18
type input "*******"
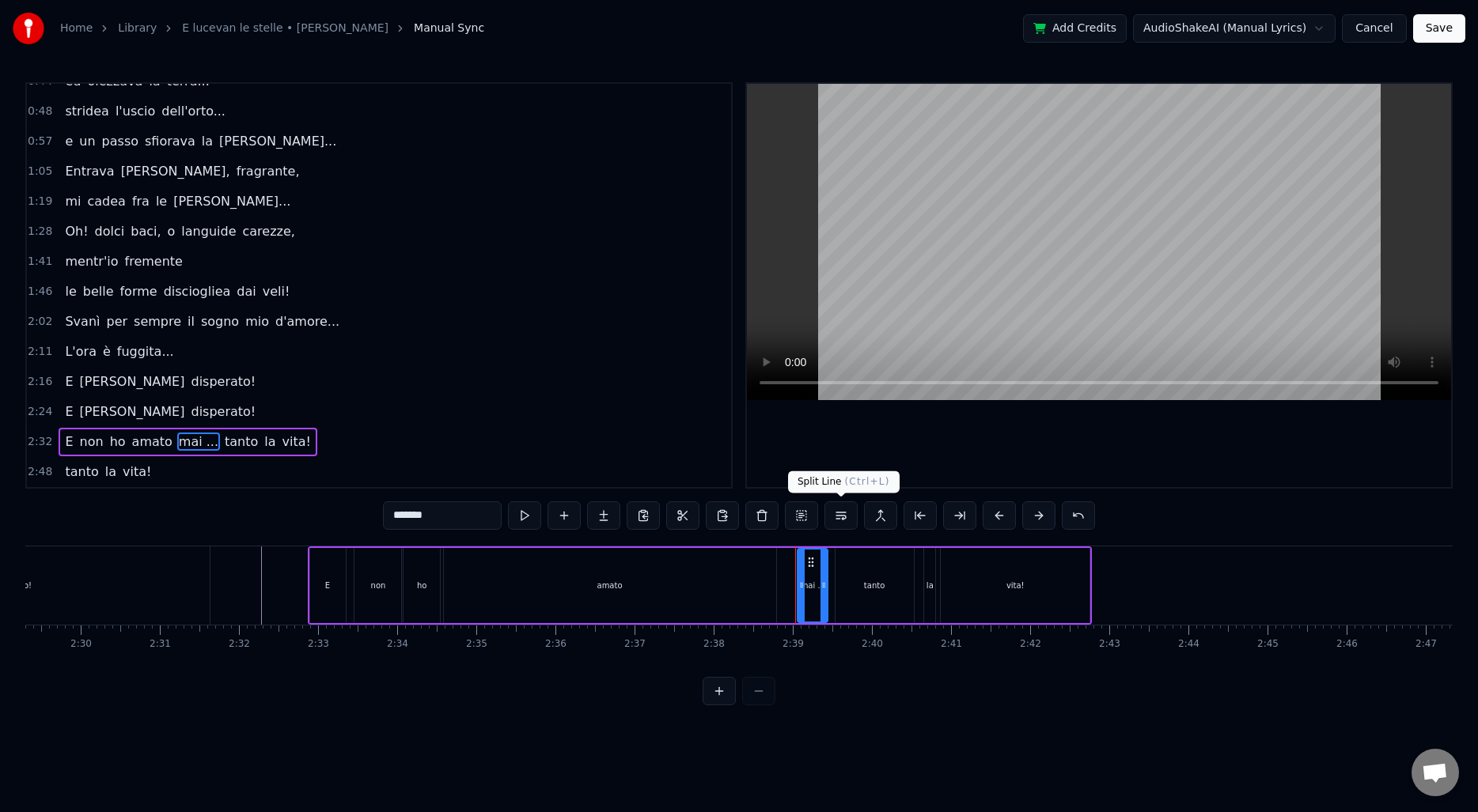
click at [845, 520] on button at bounding box center [840, 515] width 33 height 28
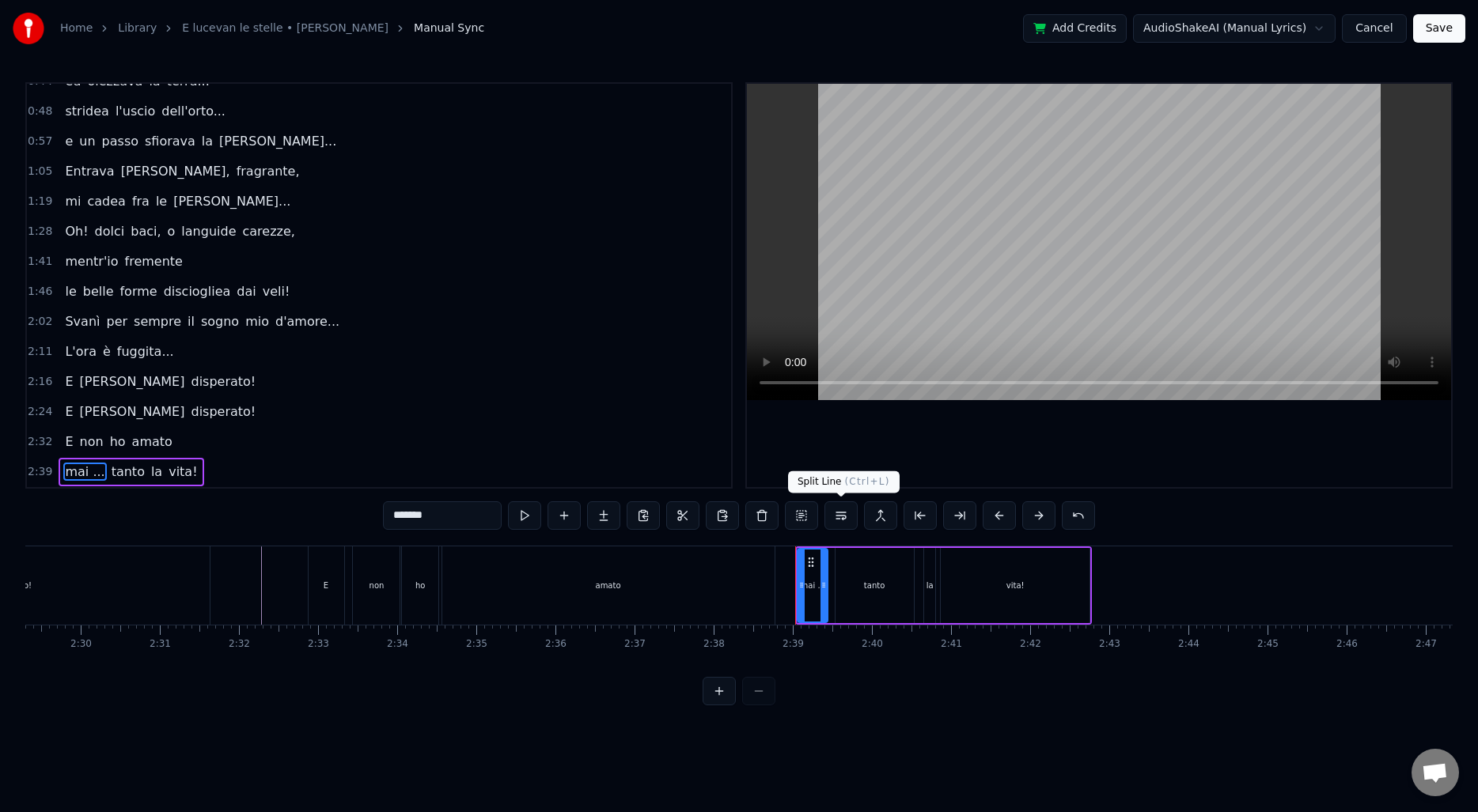
scroll to position [78, 0]
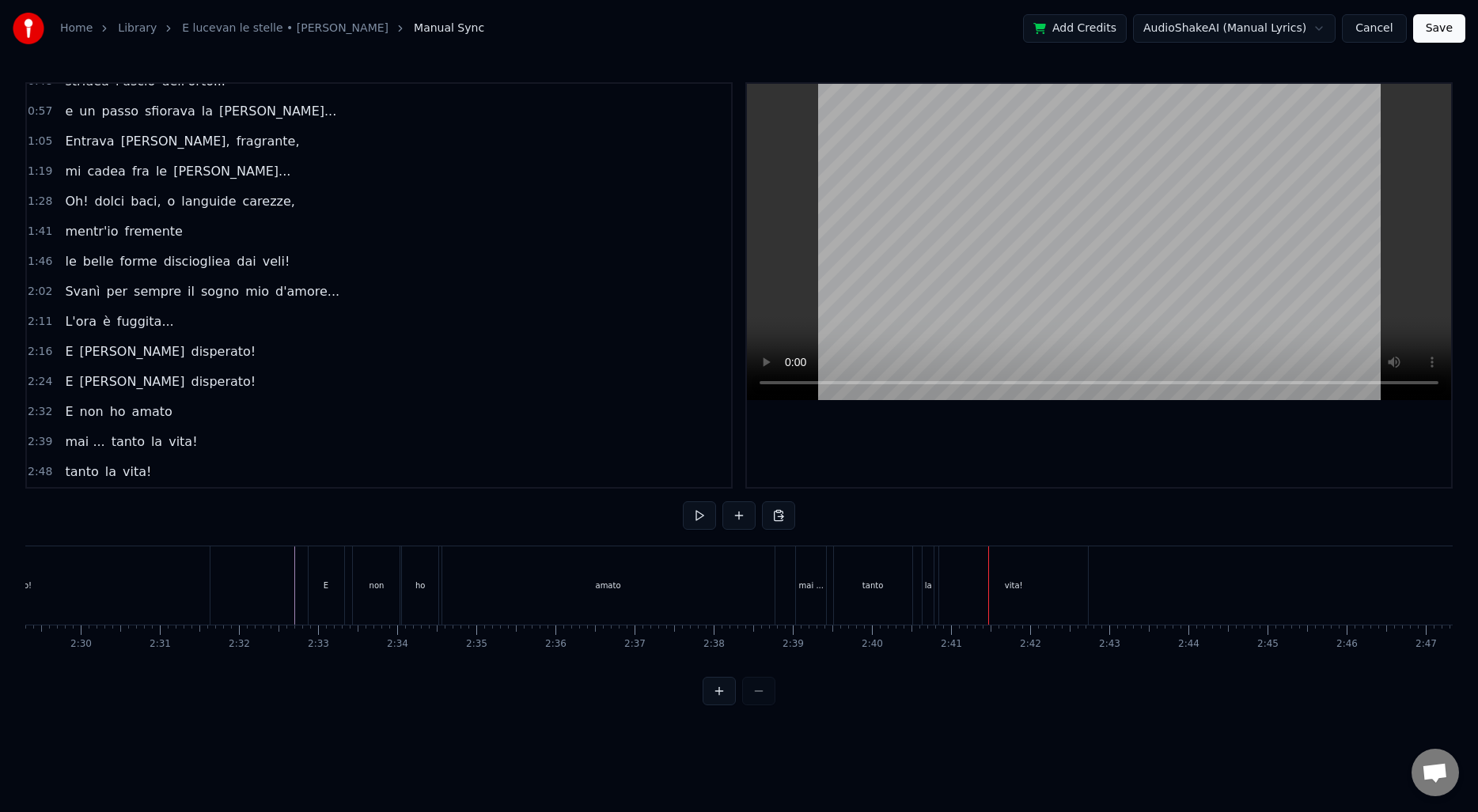
click at [896, 600] on div "tanto" at bounding box center [872, 585] width 78 height 78
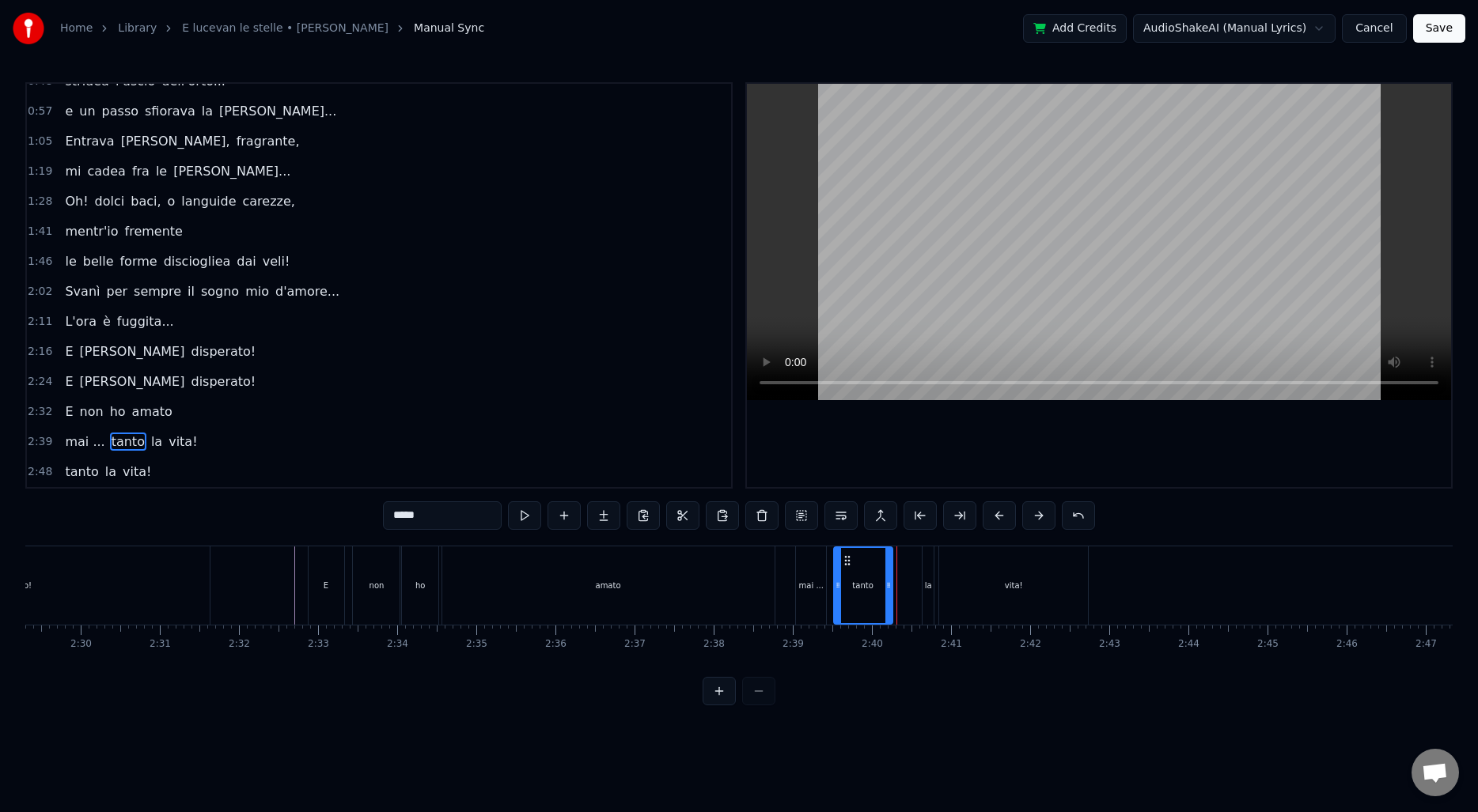
drag, startPoint x: 907, startPoint y: 588, endPoint x: 888, endPoint y: 590, distance: 19.1
click at [888, 590] on icon at bounding box center [888, 586] width 6 height 13
click at [927, 582] on div "la" at bounding box center [928, 586] width 7 height 12
type input "**"
drag, startPoint x: 924, startPoint y: 580, endPoint x: 904, endPoint y: 580, distance: 20.0
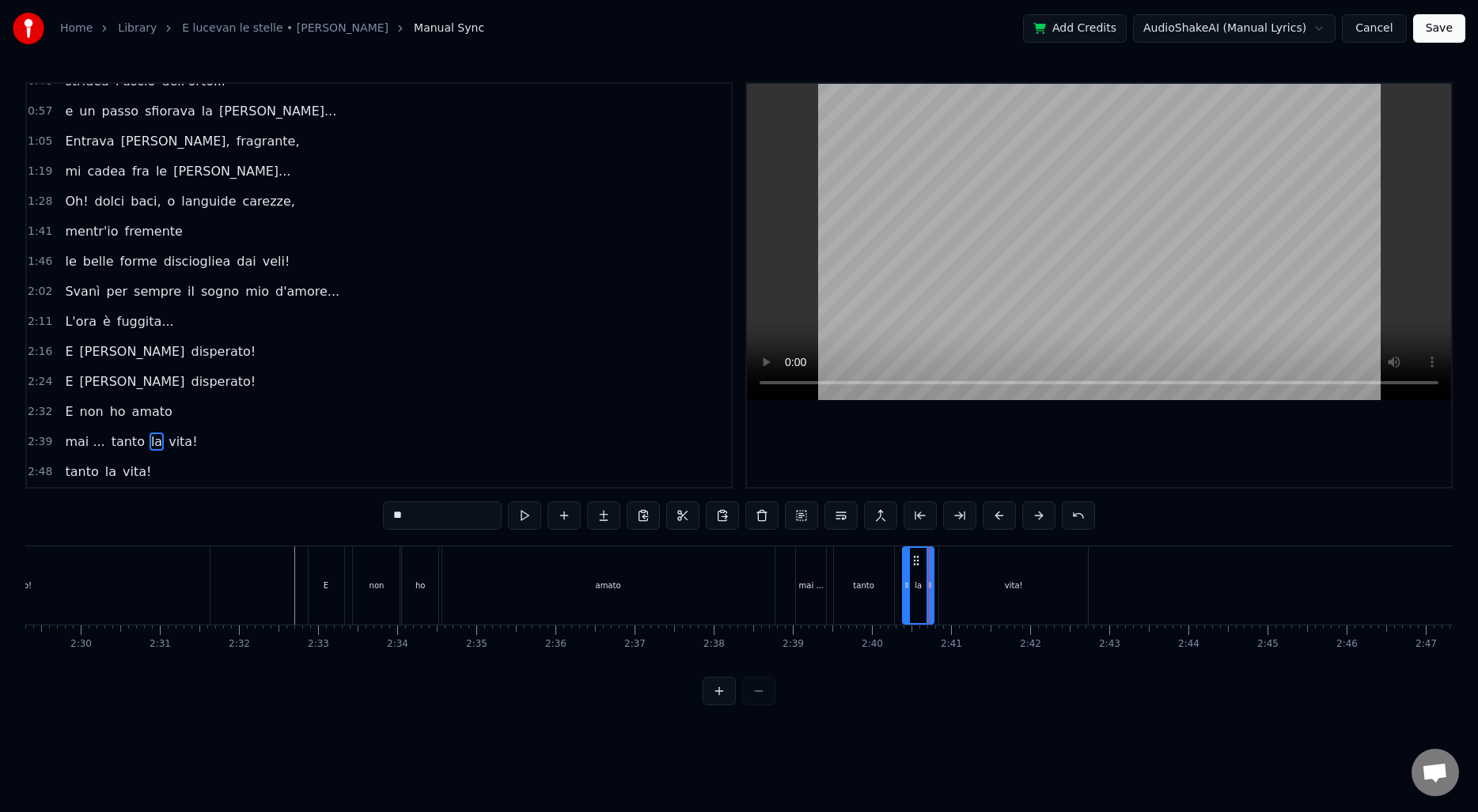
click at [904, 580] on icon at bounding box center [907, 586] width 6 height 13
click at [916, 564] on circle at bounding box center [916, 564] width 1 height 1
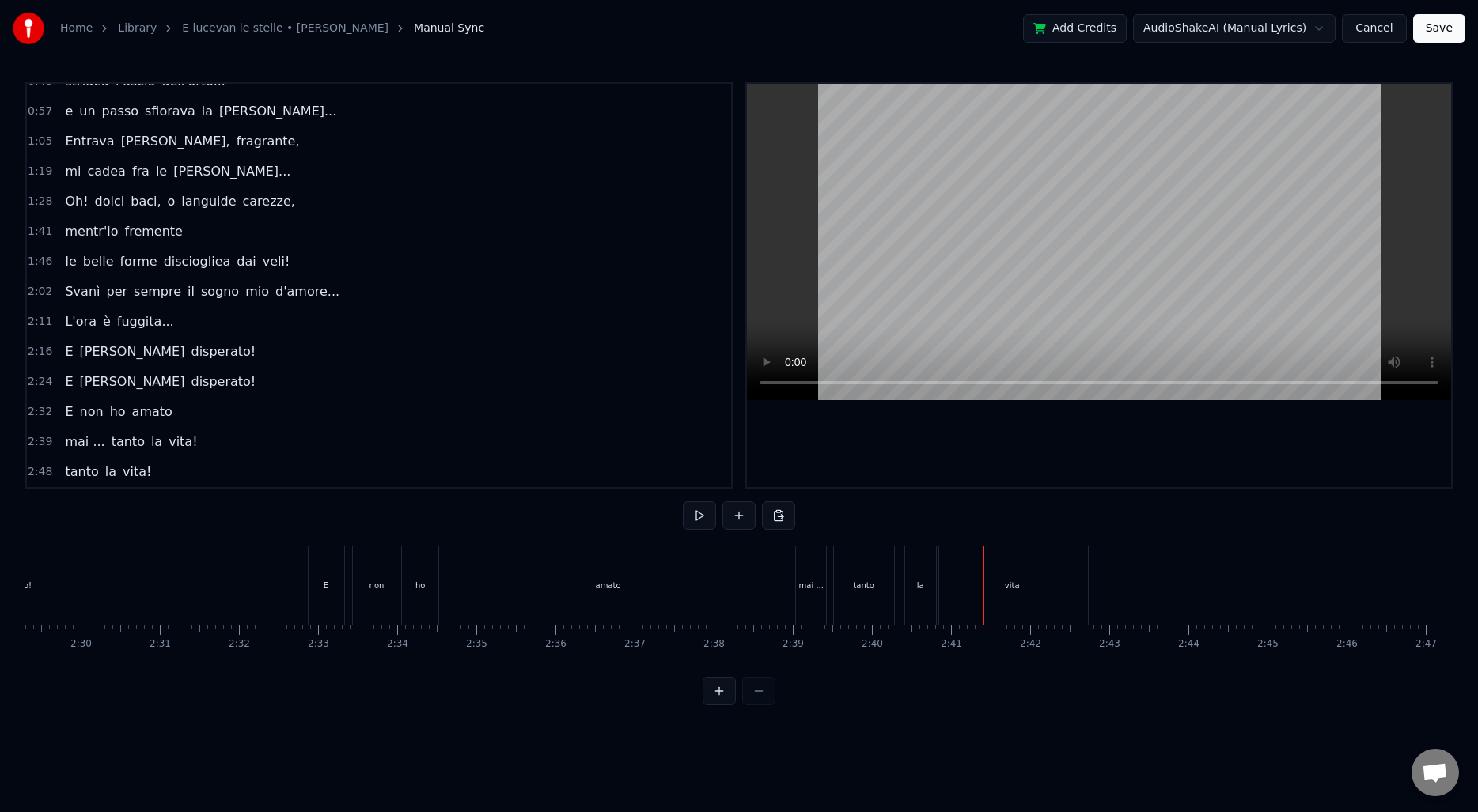
click at [914, 572] on div "la" at bounding box center [921, 585] width 31 height 78
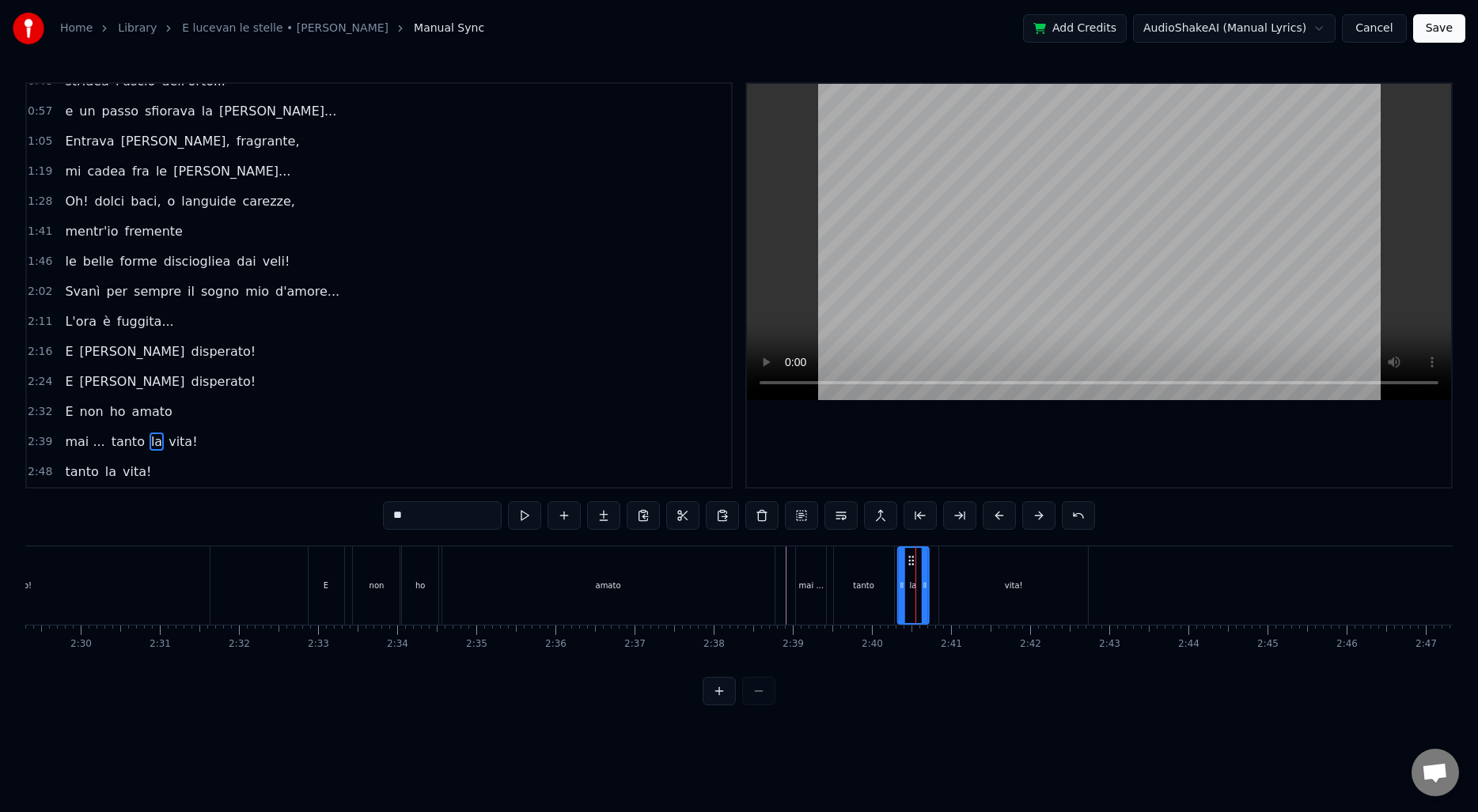
click at [912, 564] on circle at bounding box center [912, 564] width 1 height 1
drag, startPoint x: 924, startPoint y: 571, endPoint x: 910, endPoint y: 570, distance: 14.0
click at [910, 570] on div at bounding box center [911, 586] width 6 height 75
click at [956, 581] on div "vita!" at bounding box center [1013, 585] width 149 height 78
type input "*****"
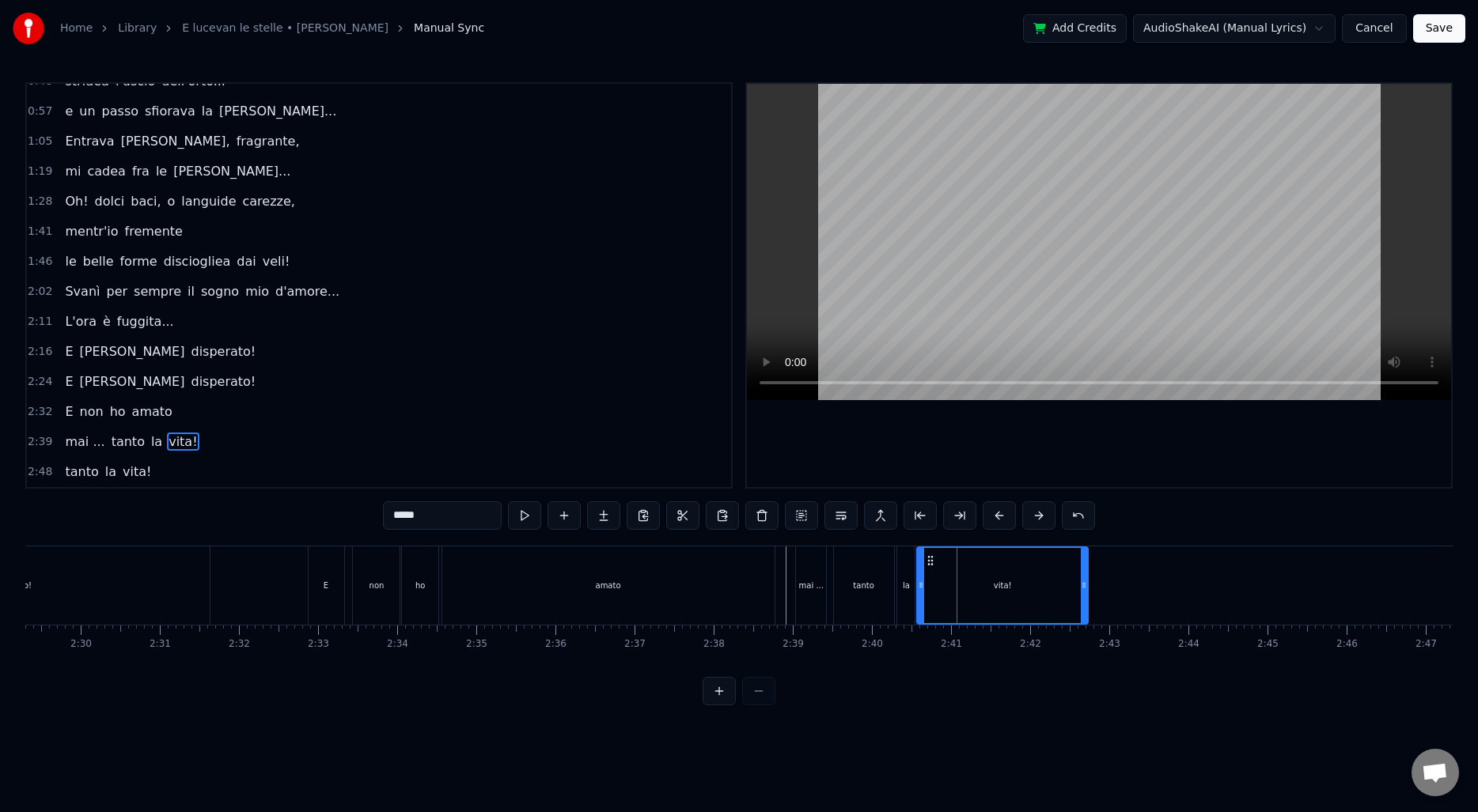
drag, startPoint x: 940, startPoint y: 581, endPoint x: 917, endPoint y: 581, distance: 23.0
click at [917, 581] on icon at bounding box center [921, 586] width 6 height 13
drag, startPoint x: 1084, startPoint y: 594, endPoint x: 1001, endPoint y: 590, distance: 83.1
click at [1045, 594] on div at bounding box center [1044, 586] width 6 height 75
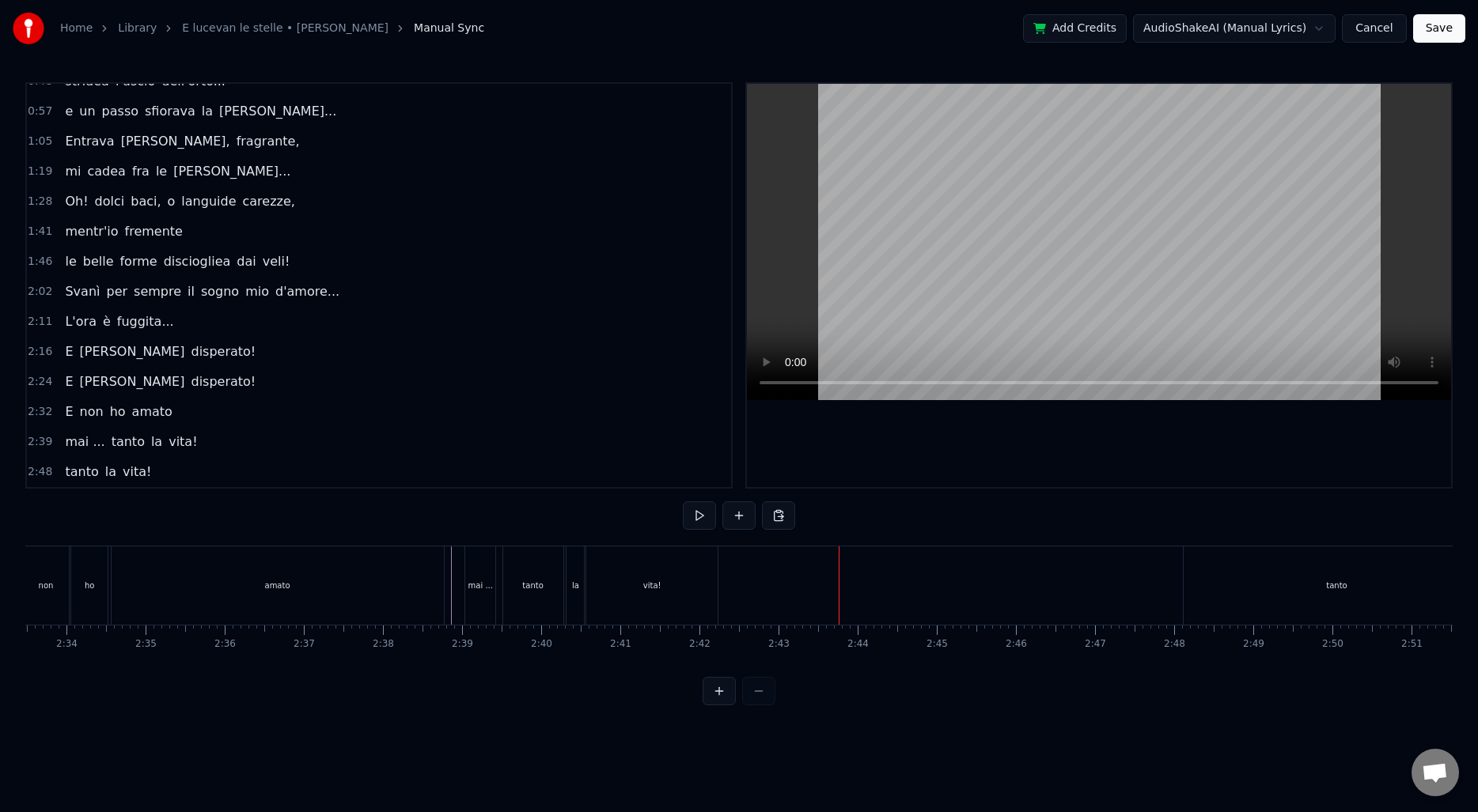
scroll to position [0, 12149]
click at [1240, 575] on div "tanto" at bounding box center [1329, 585] width 307 height 78
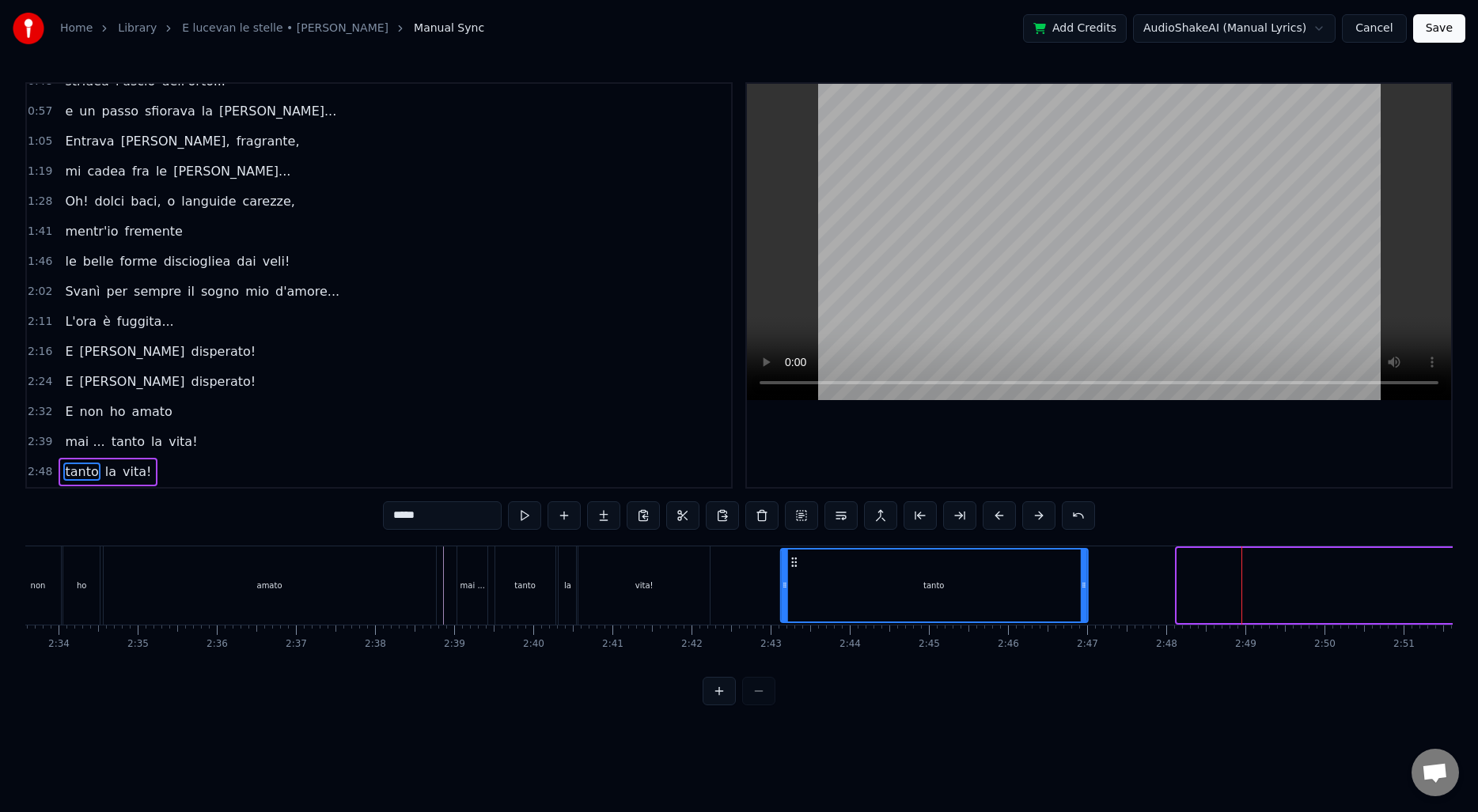
drag, startPoint x: 1191, startPoint y: 559, endPoint x: 795, endPoint y: 557, distance: 396.0
click at [795, 557] on icon at bounding box center [794, 562] width 13 height 13
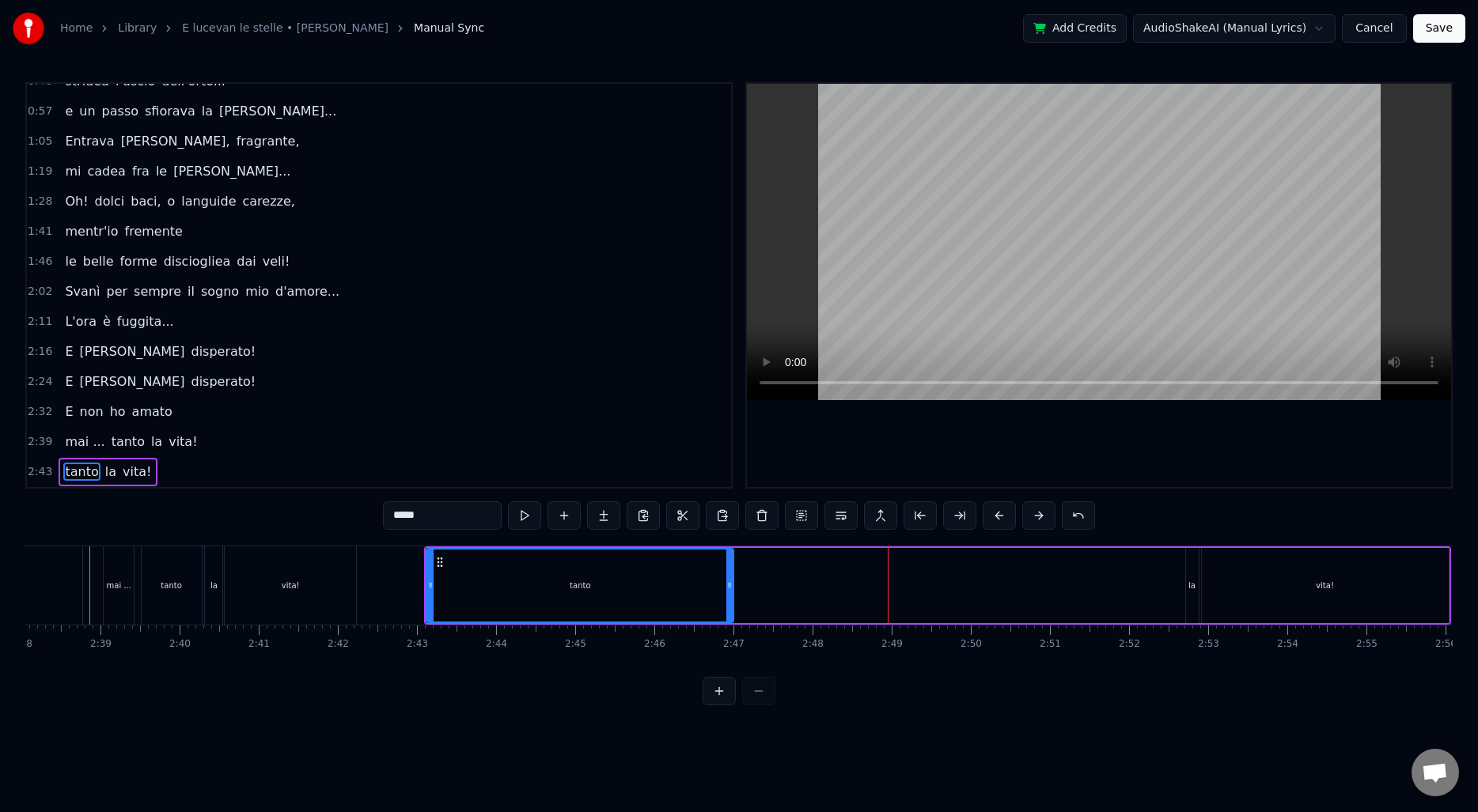
scroll to position [0, 12545]
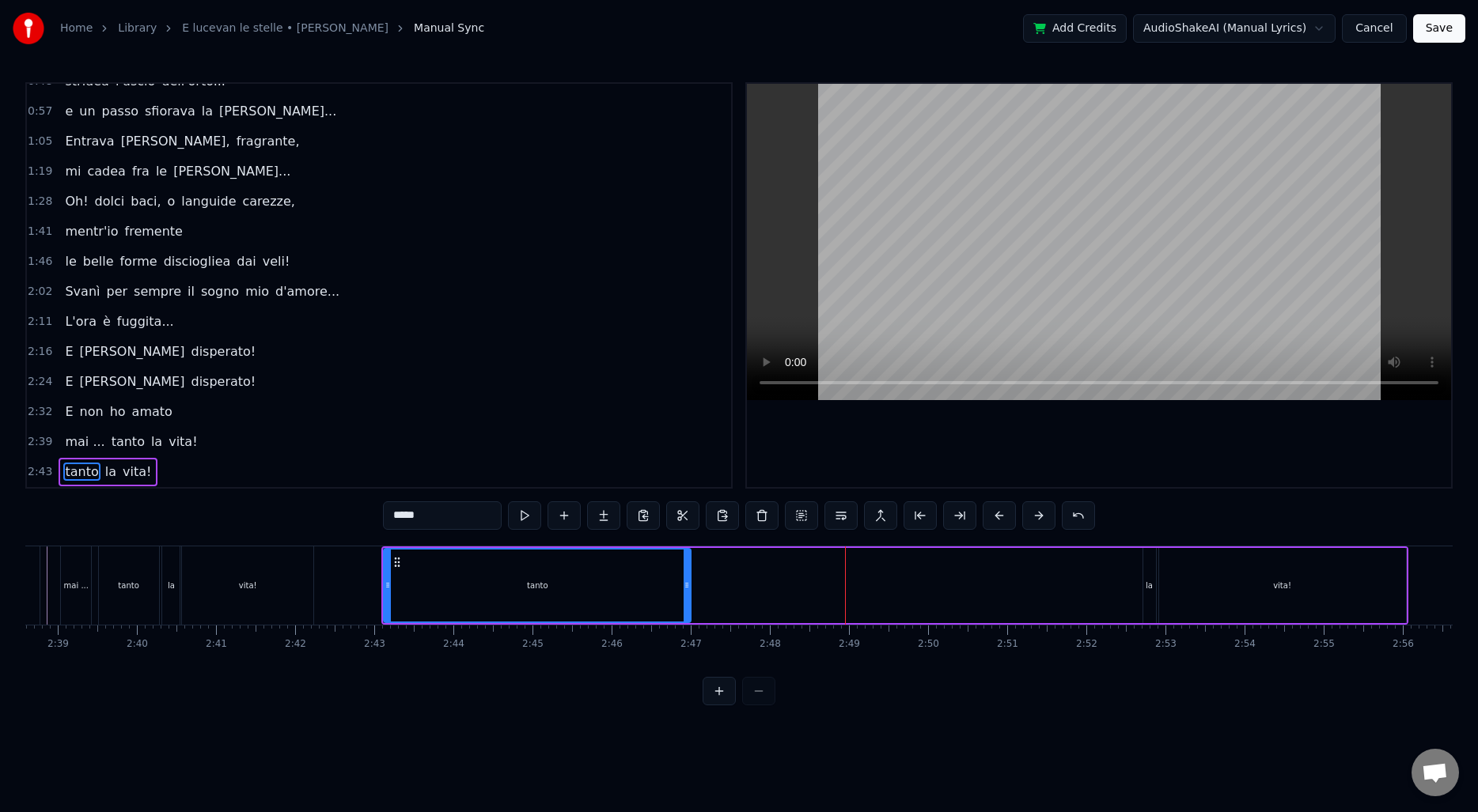
click at [1146, 569] on div "la" at bounding box center [1149, 586] width 13 height 75
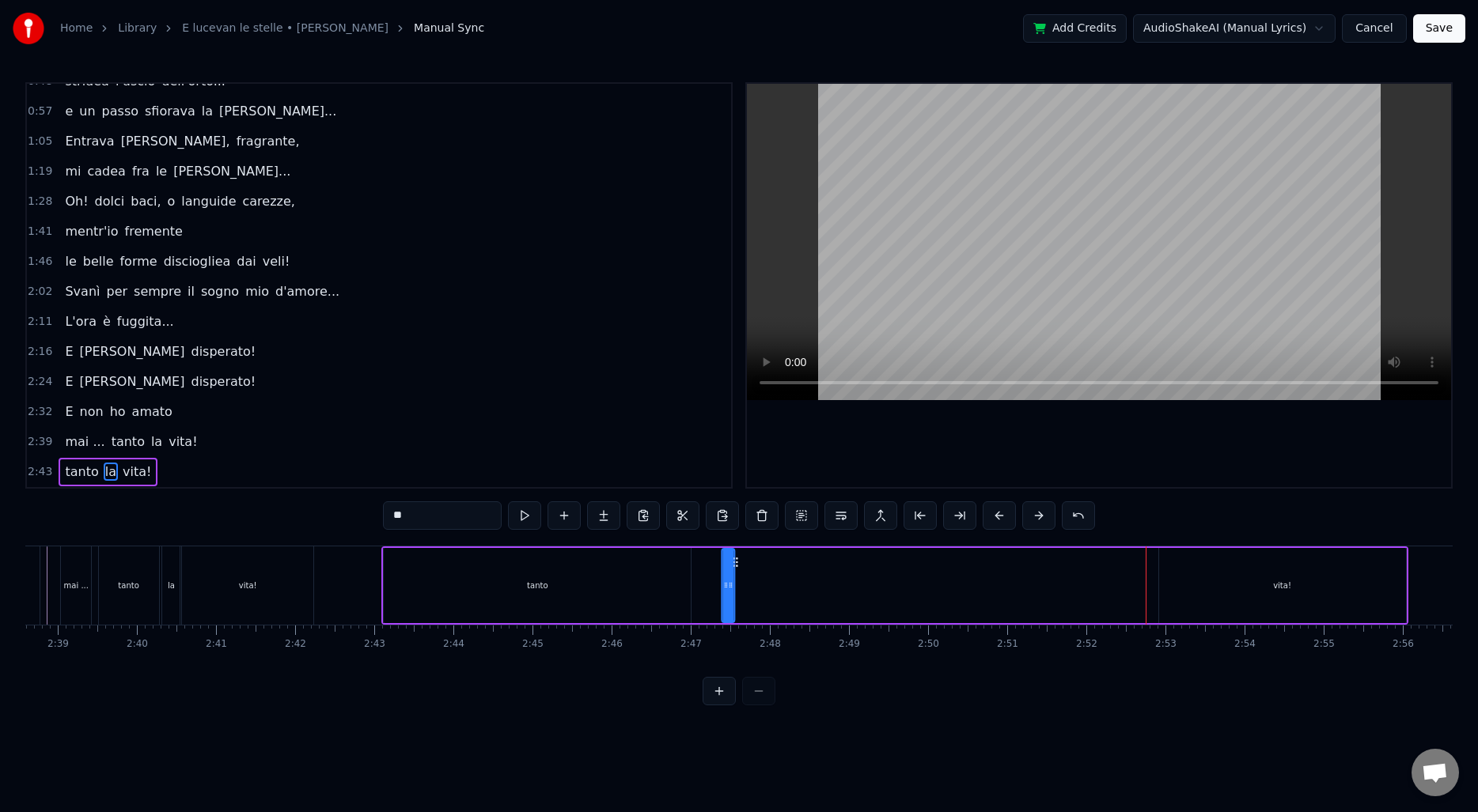
drag, startPoint x: 1157, startPoint y: 562, endPoint x: 735, endPoint y: 574, distance: 422.2
click at [735, 574] on div "tanto la vita!" at bounding box center [894, 585] width 1026 height 78
click at [1192, 589] on div "vita!" at bounding box center [1282, 586] width 247 height 75
type input "*****"
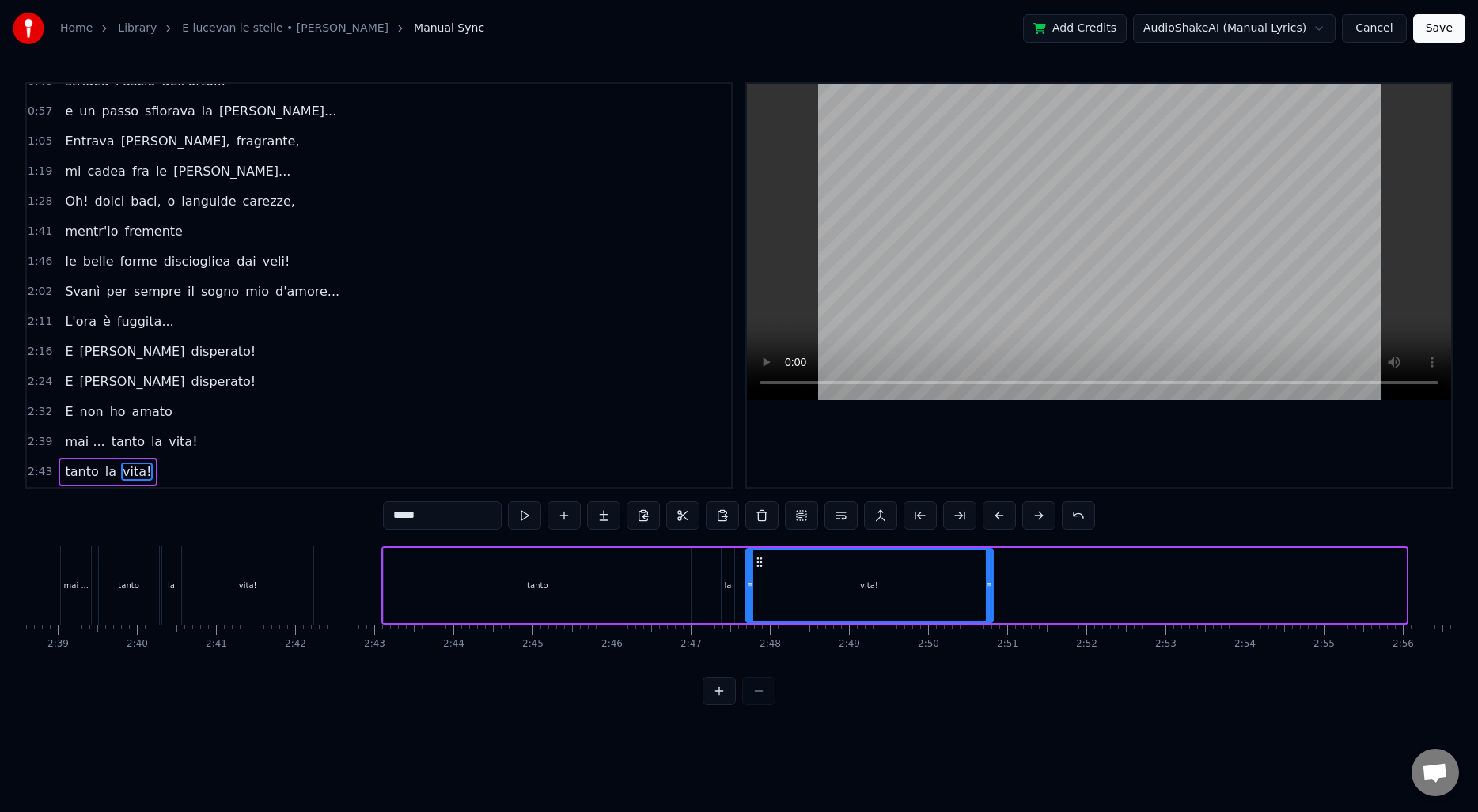
drag, startPoint x: 1170, startPoint y: 561, endPoint x: 757, endPoint y: 571, distance: 413.1
click at [757, 571] on div "vita!" at bounding box center [868, 586] width 245 height 72
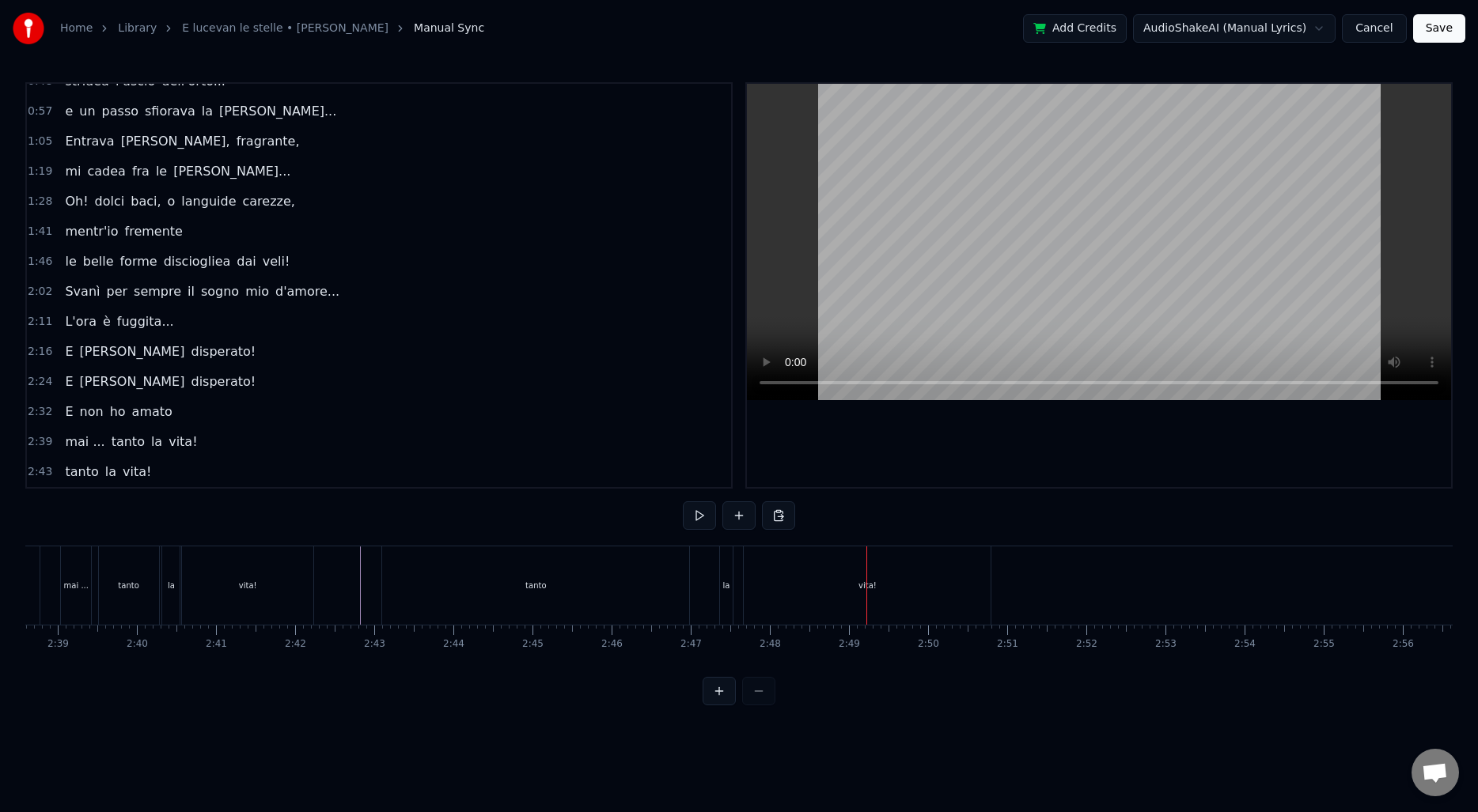
click at [753, 582] on div "vita!" at bounding box center [867, 585] width 247 height 78
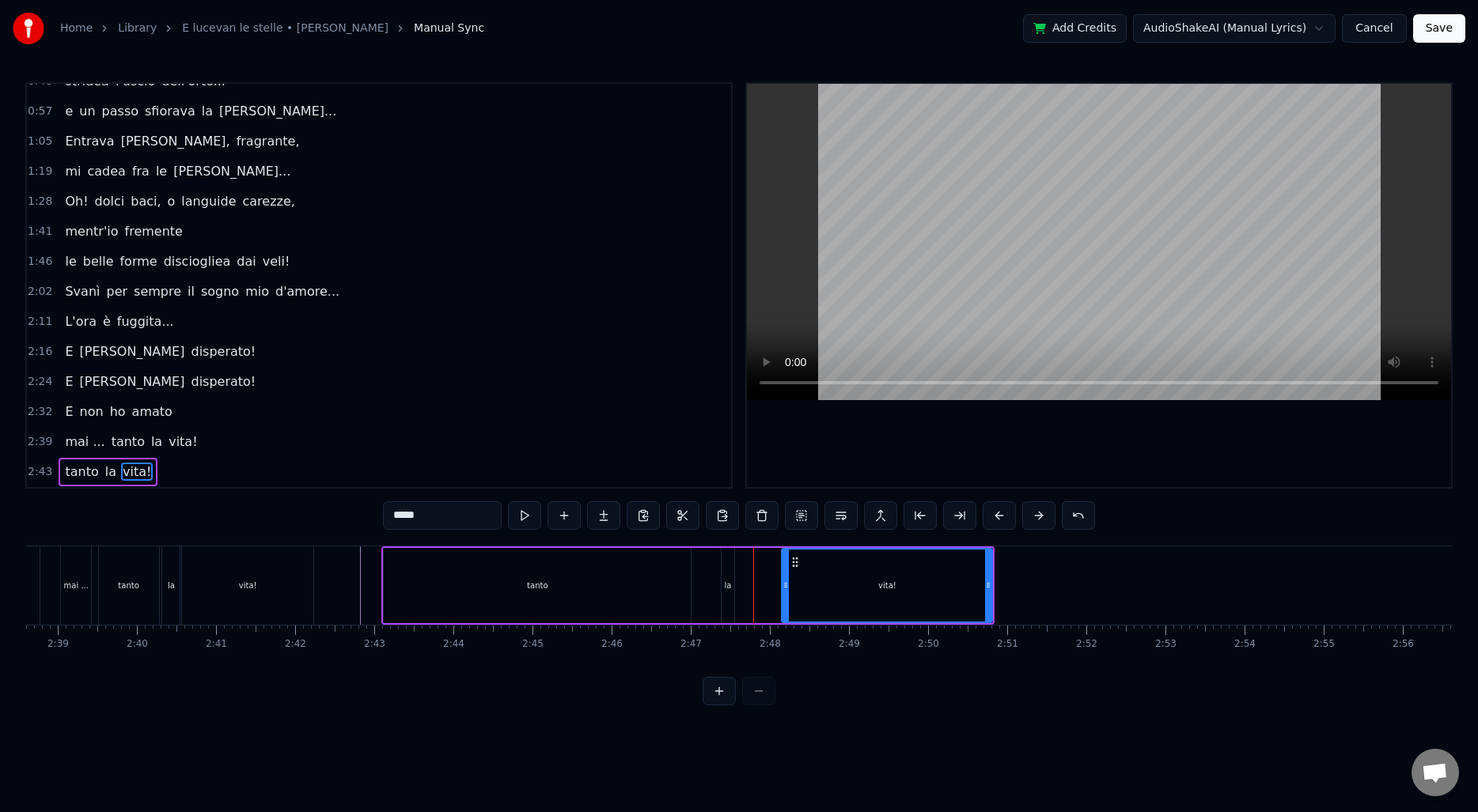
drag, startPoint x: 749, startPoint y: 581, endPoint x: 785, endPoint y: 583, distance: 36.1
click at [785, 583] on icon at bounding box center [786, 586] width 6 height 13
click at [725, 581] on div "la" at bounding box center [727, 586] width 7 height 12
type input "**"
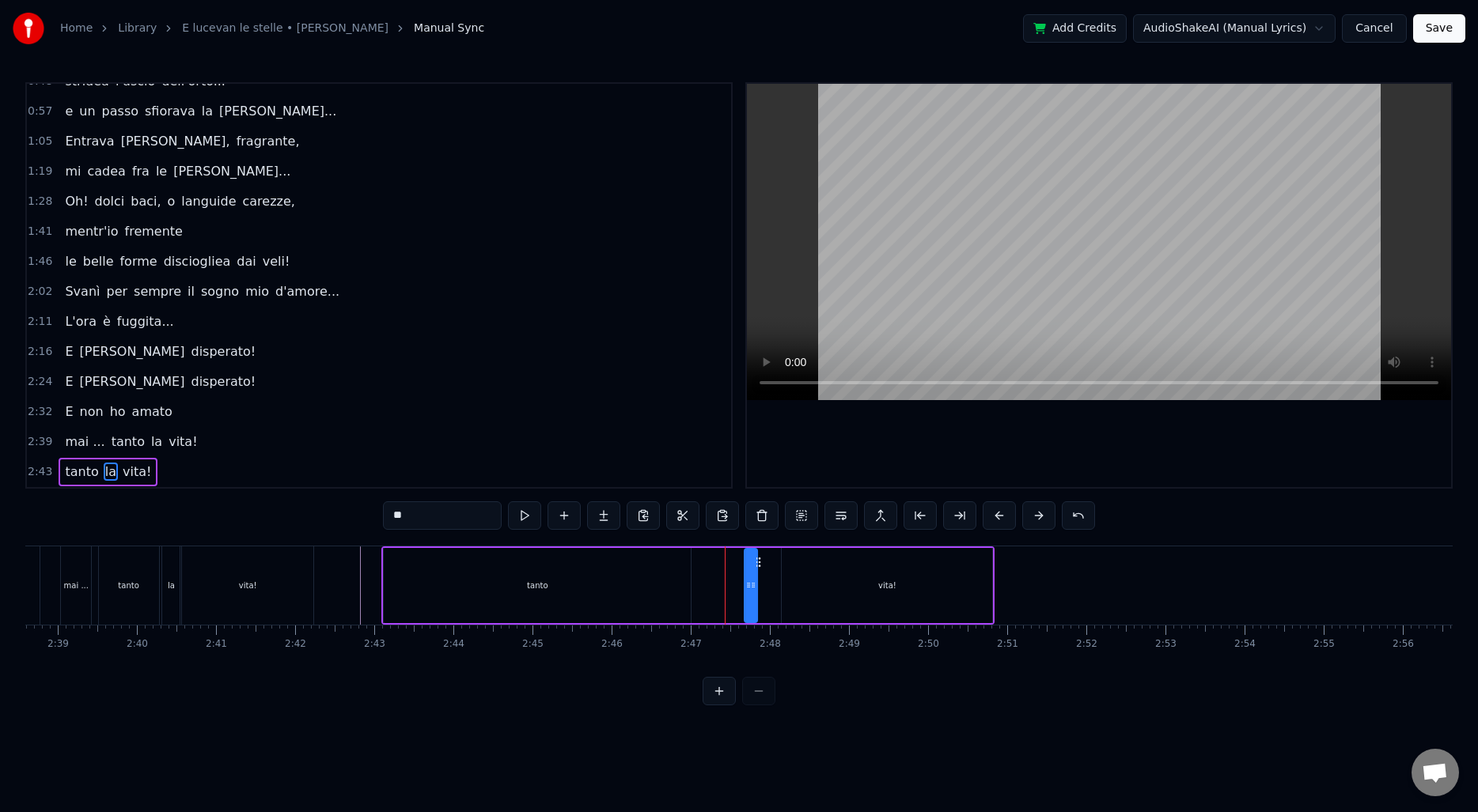
drag, startPoint x: 735, startPoint y: 562, endPoint x: 755, endPoint y: 564, distance: 20.1
click at [757, 564] on icon at bounding box center [758, 562] width 13 height 13
drag, startPoint x: 745, startPoint y: 567, endPoint x: 725, endPoint y: 565, distance: 20.1
click at [726, 565] on div at bounding box center [729, 586] width 6 height 72
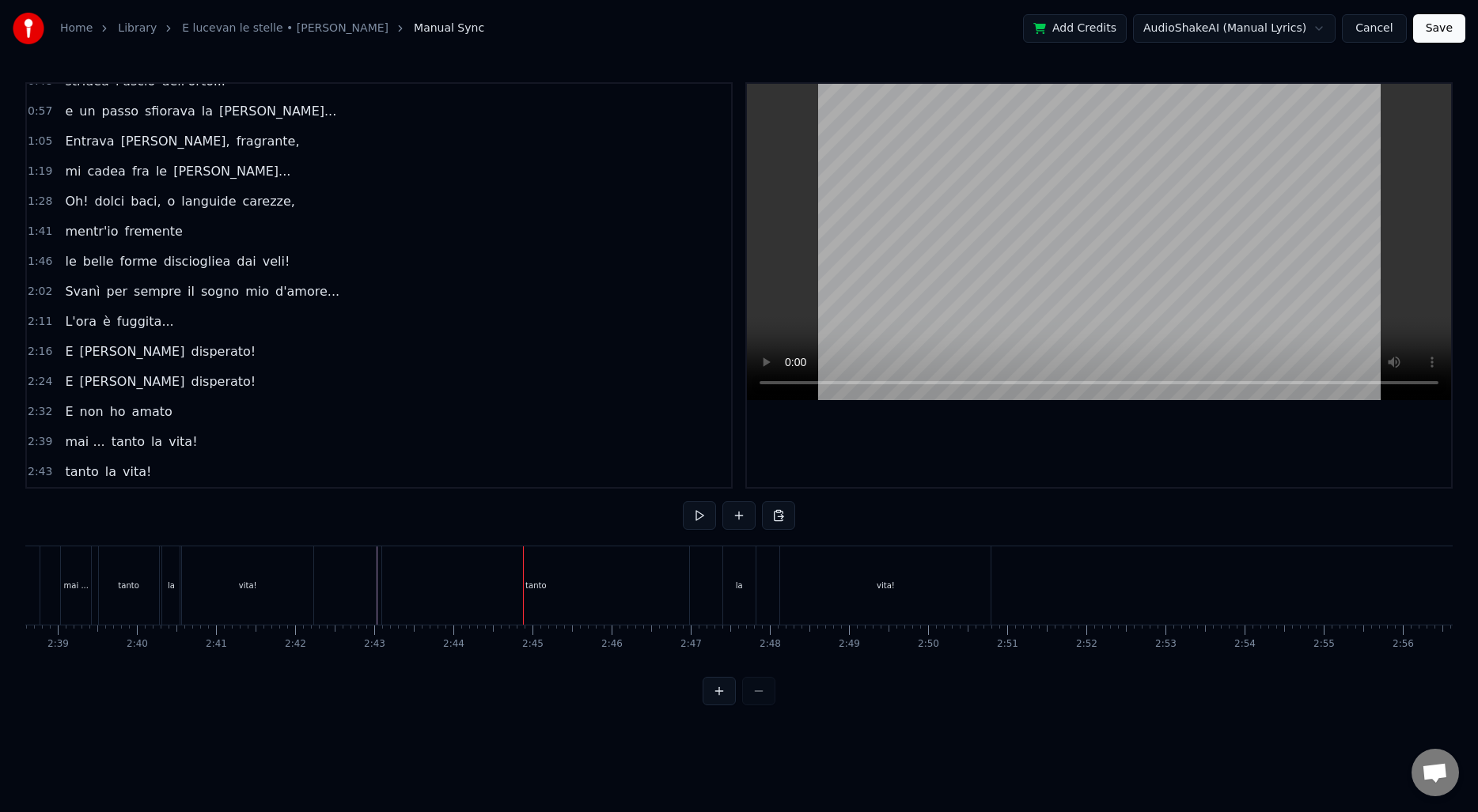
click at [398, 582] on div "tanto" at bounding box center [536, 585] width 307 height 78
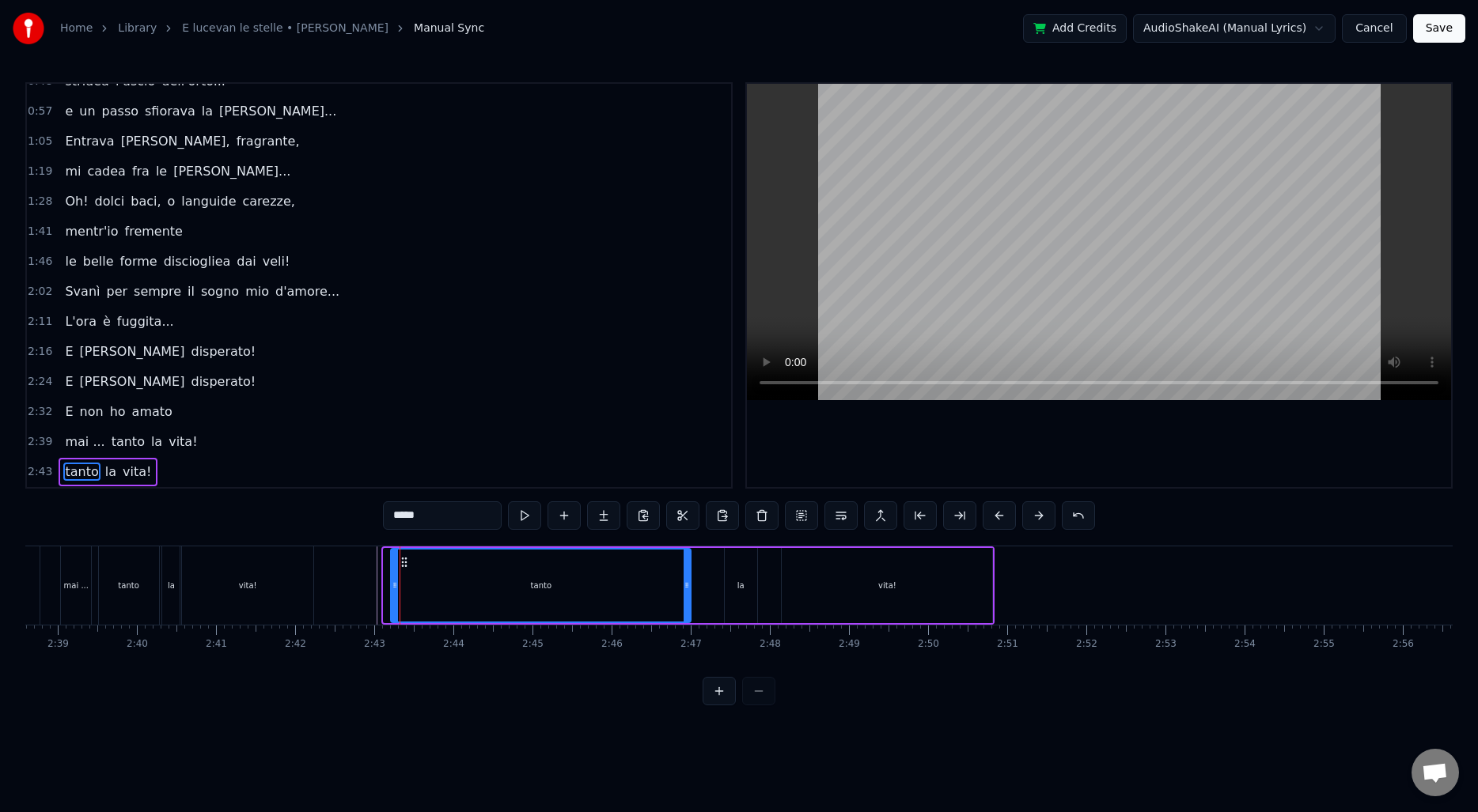
click at [392, 578] on div at bounding box center [394, 586] width 6 height 72
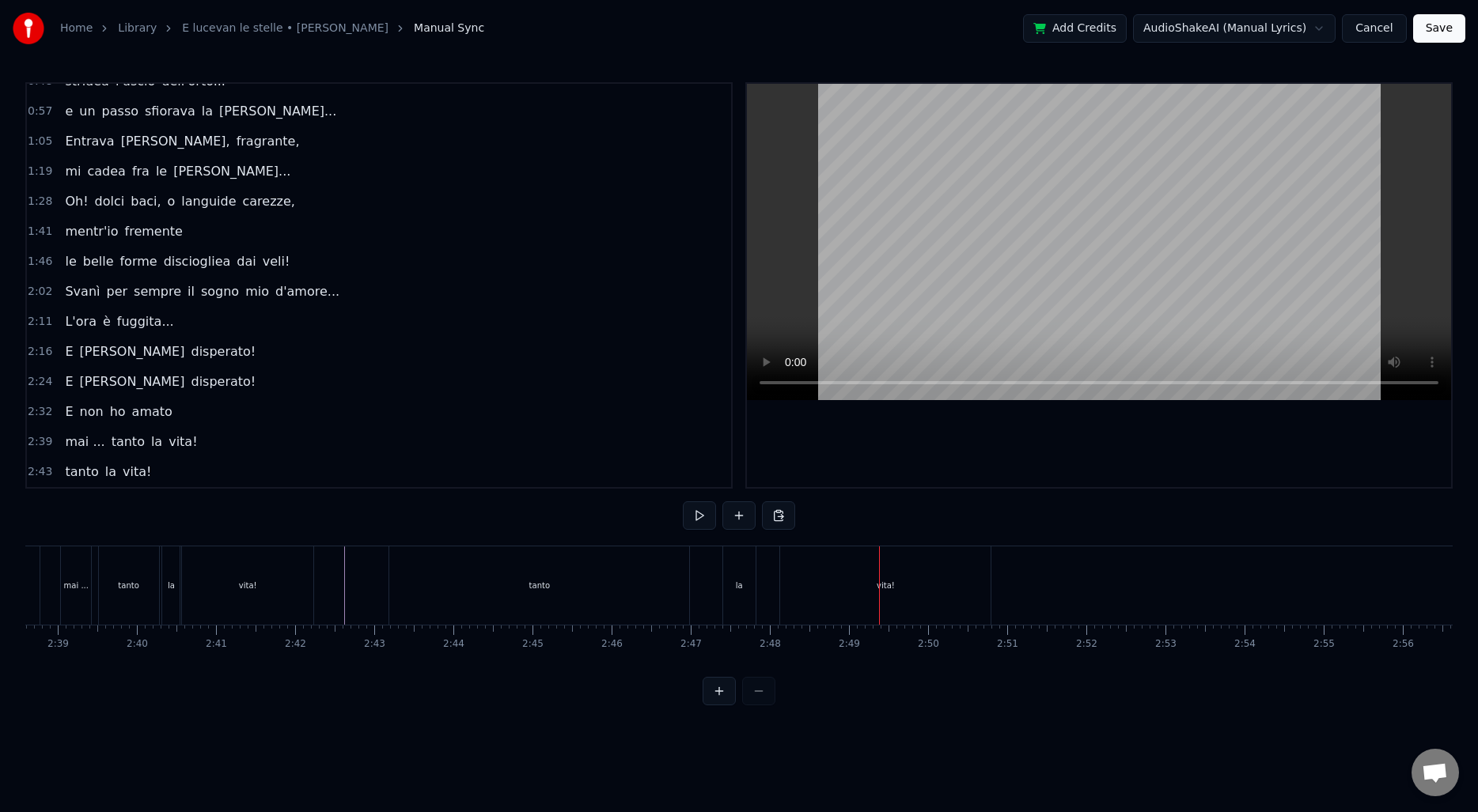
click at [803, 581] on div "vita!" at bounding box center [885, 585] width 210 height 78
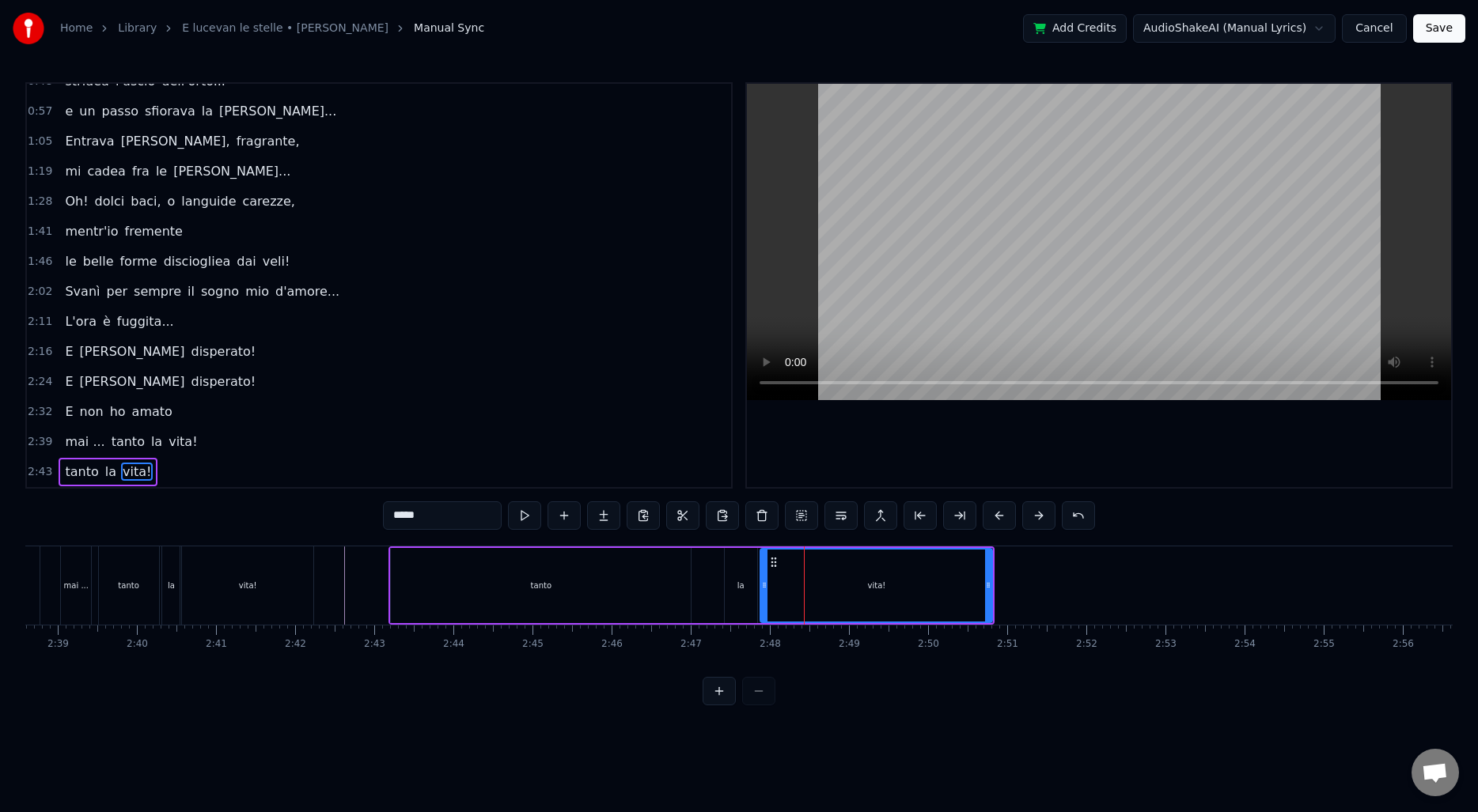
drag, startPoint x: 784, startPoint y: 581, endPoint x: 761, endPoint y: 579, distance: 23.1
click at [762, 579] on icon at bounding box center [764, 586] width 6 height 13
click at [745, 576] on div "la" at bounding box center [741, 586] width 32 height 75
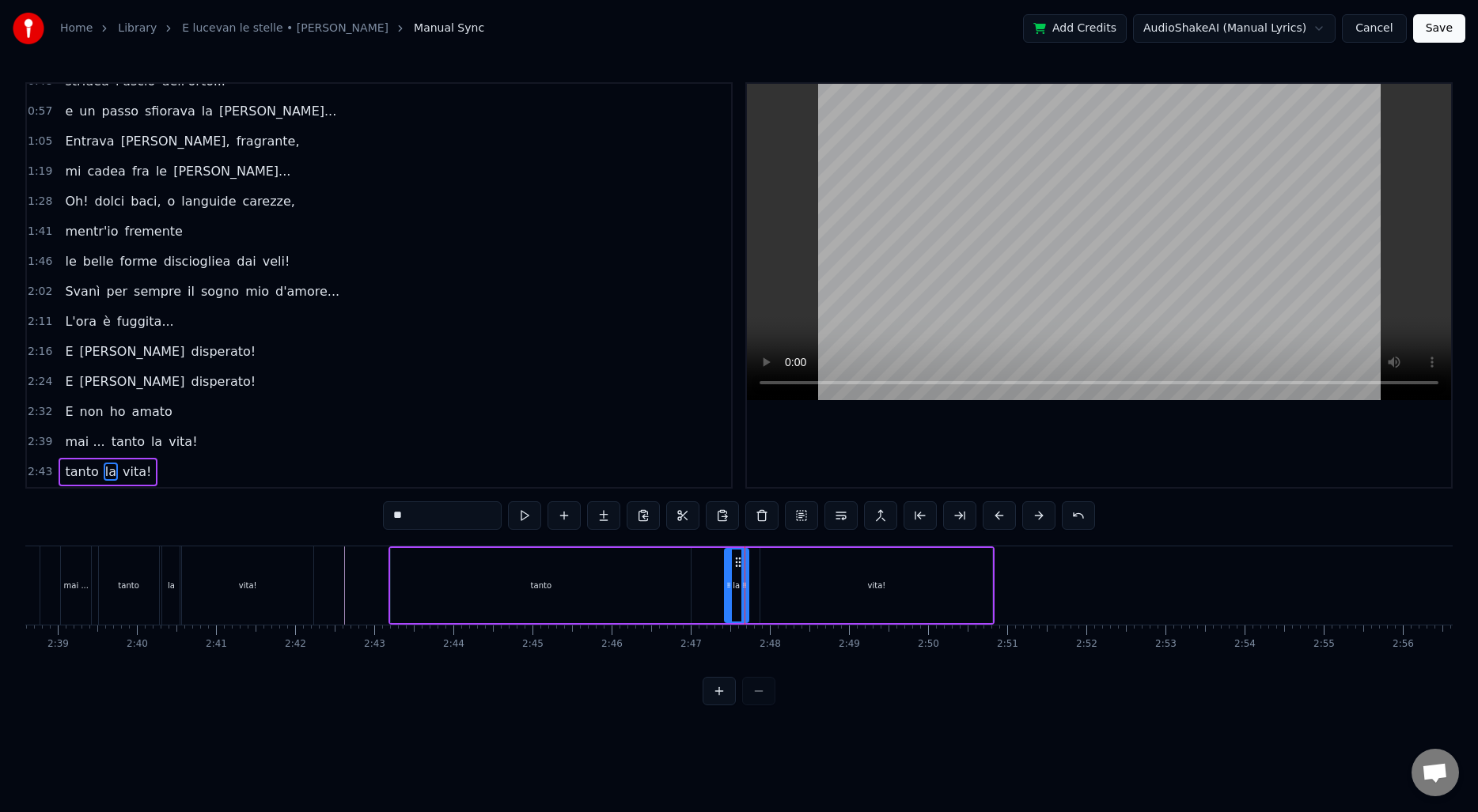
drag, startPoint x: 753, startPoint y: 577, endPoint x: 742, endPoint y: 577, distance: 11.0
click at [742, 577] on div at bounding box center [745, 586] width 6 height 72
click at [769, 571] on div "vita!" at bounding box center [876, 586] width 232 height 75
type input "*****"
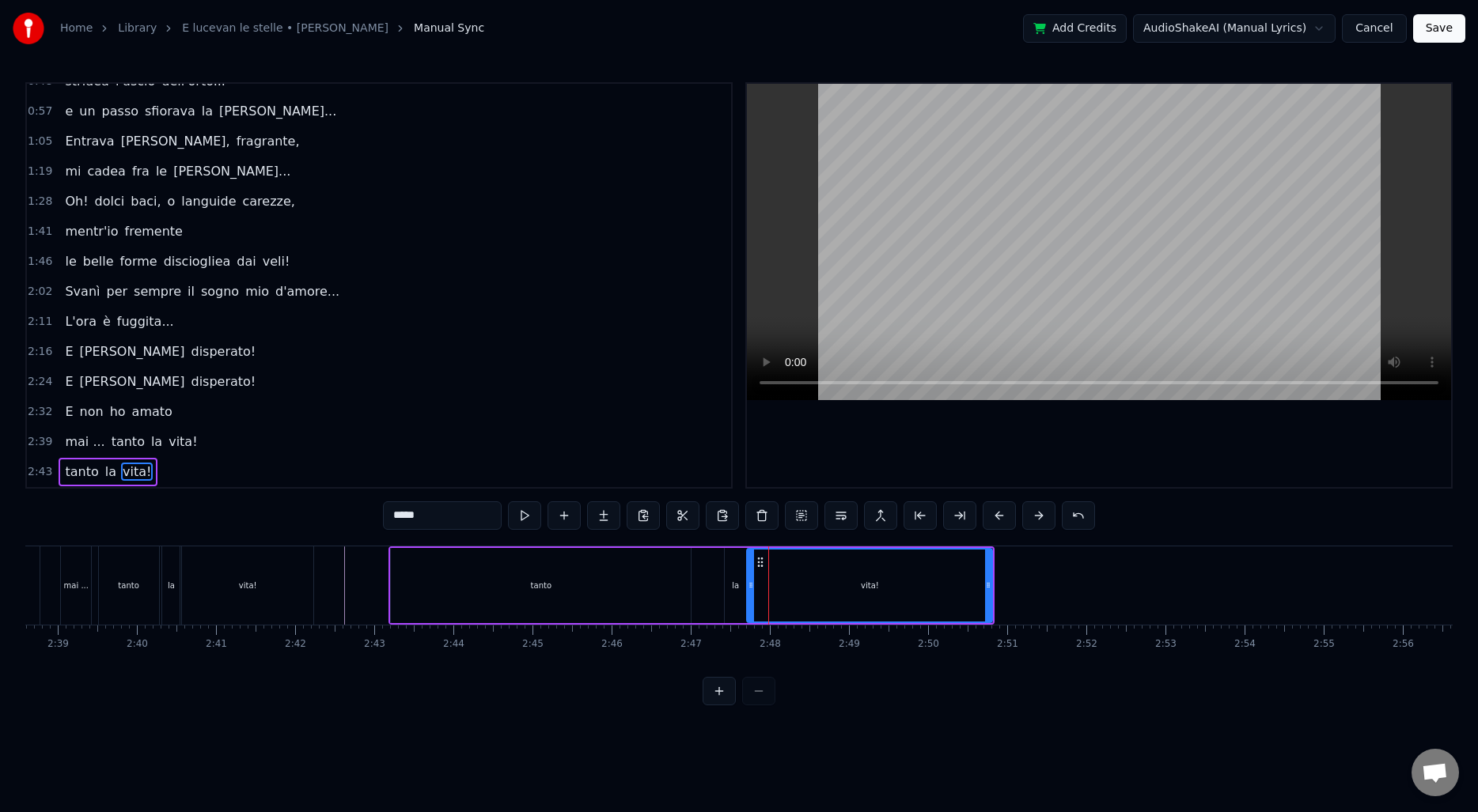
drag, startPoint x: 762, startPoint y: 576, endPoint x: 749, endPoint y: 575, distance: 13.0
click at [749, 575] on div at bounding box center [751, 586] width 6 height 72
click at [703, 580] on div "tanto la vita!" at bounding box center [692, 585] width 606 height 78
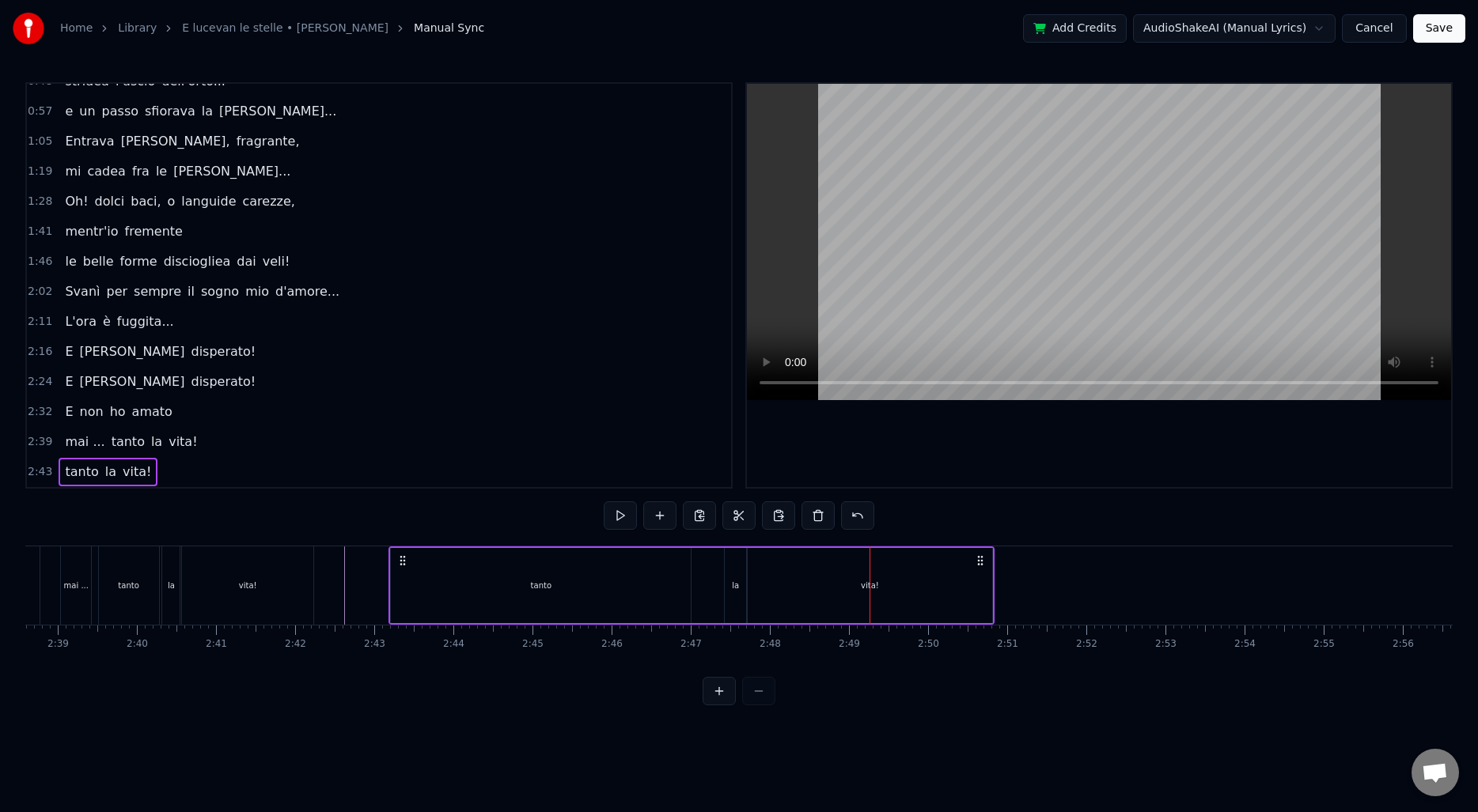
click at [783, 590] on div "vita!" at bounding box center [869, 586] width 245 height 75
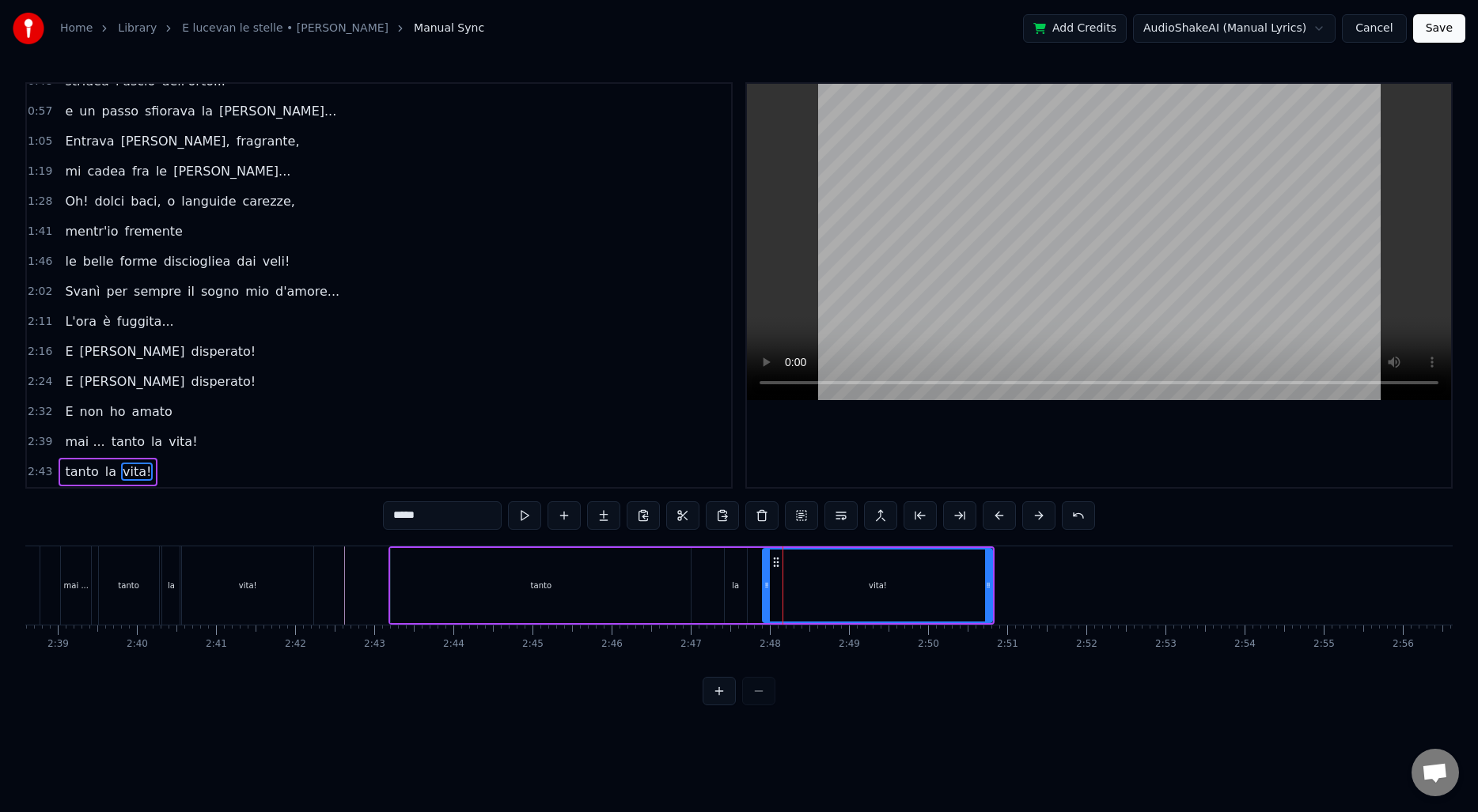
drag, startPoint x: 751, startPoint y: 586, endPoint x: 766, endPoint y: 586, distance: 15.0
click at [766, 586] on icon at bounding box center [766, 586] width 6 height 13
click at [733, 583] on div "la" at bounding box center [735, 586] width 7 height 12
type input "**"
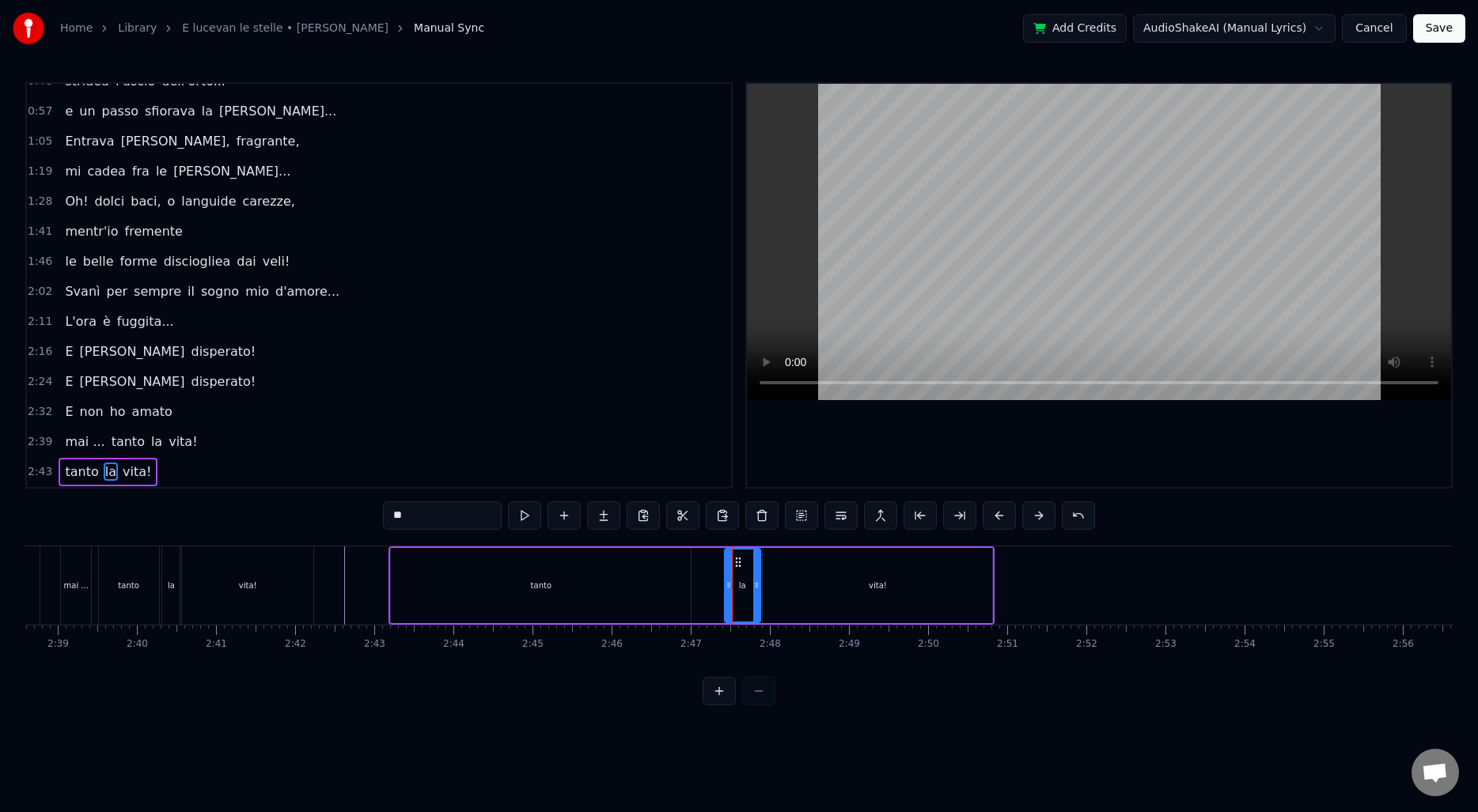
drag, startPoint x: 743, startPoint y: 584, endPoint x: 756, endPoint y: 584, distance: 13.0
click at [756, 584] on icon at bounding box center [757, 586] width 6 height 13
click at [727, 581] on div "la" at bounding box center [742, 586] width 37 height 75
drag, startPoint x: 726, startPoint y: 580, endPoint x: 737, endPoint y: 581, distance: 11.0
click at [737, 581] on icon at bounding box center [739, 586] width 6 height 13
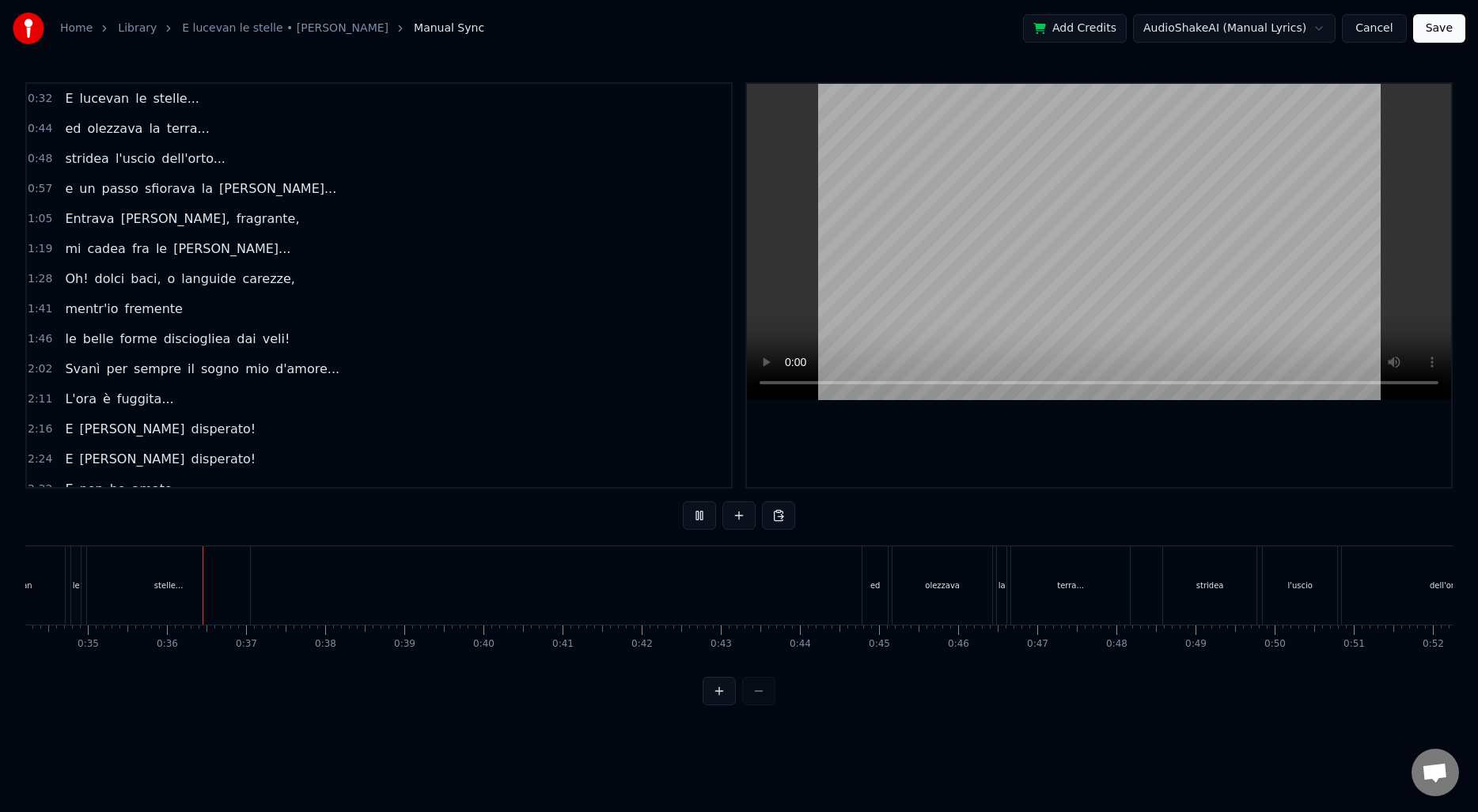
scroll to position [0, 2759]
click at [1441, 36] on button "Save" at bounding box center [1439, 28] width 52 height 28
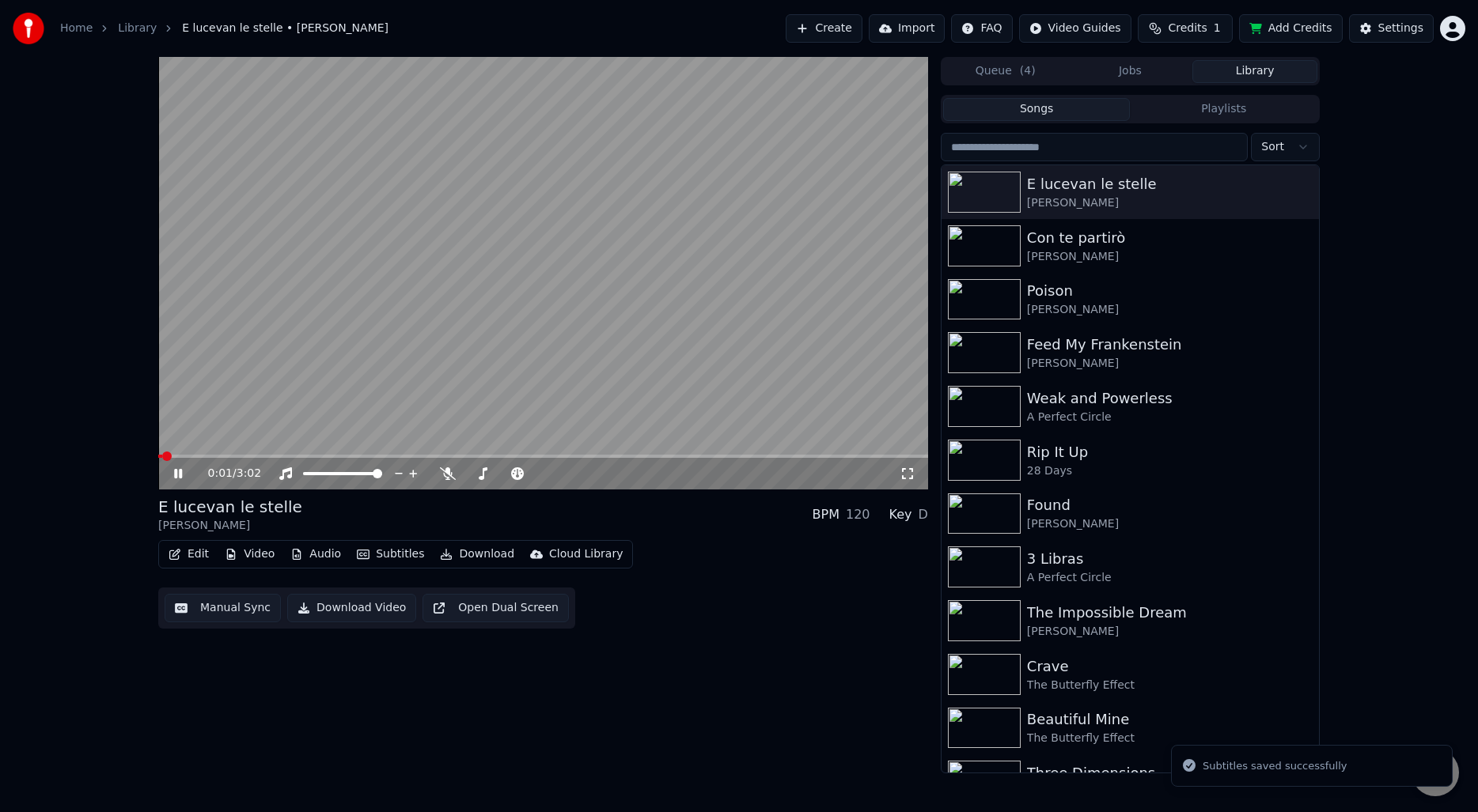
click at [399, 264] on video at bounding box center [543, 273] width 770 height 433
click at [465, 557] on button "Download" at bounding box center [477, 555] width 87 height 22
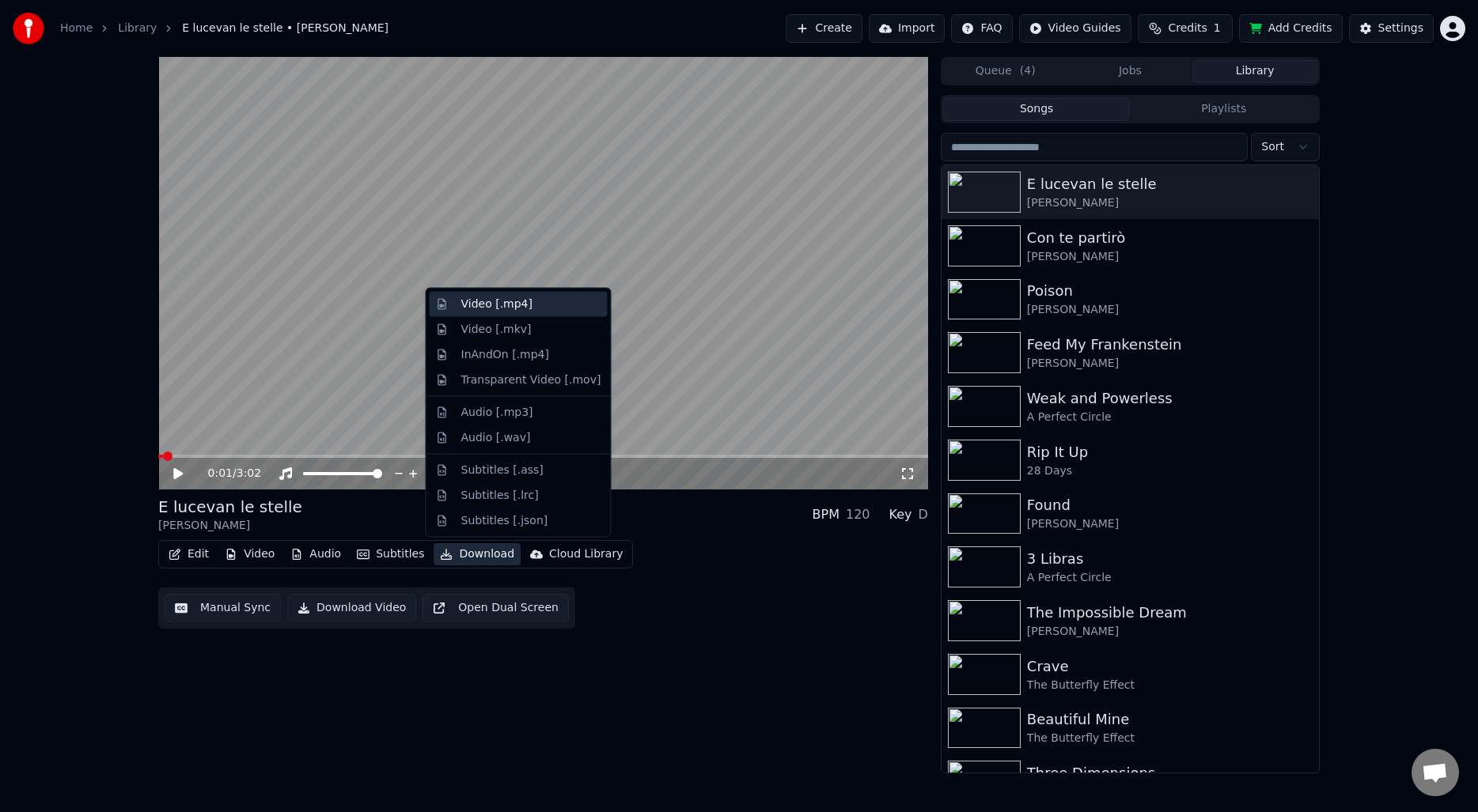
click at [523, 307] on div "Video [.mp4]" at bounding box center [496, 304] width 71 height 16
